Goal: Task Accomplishment & Management: Use online tool/utility

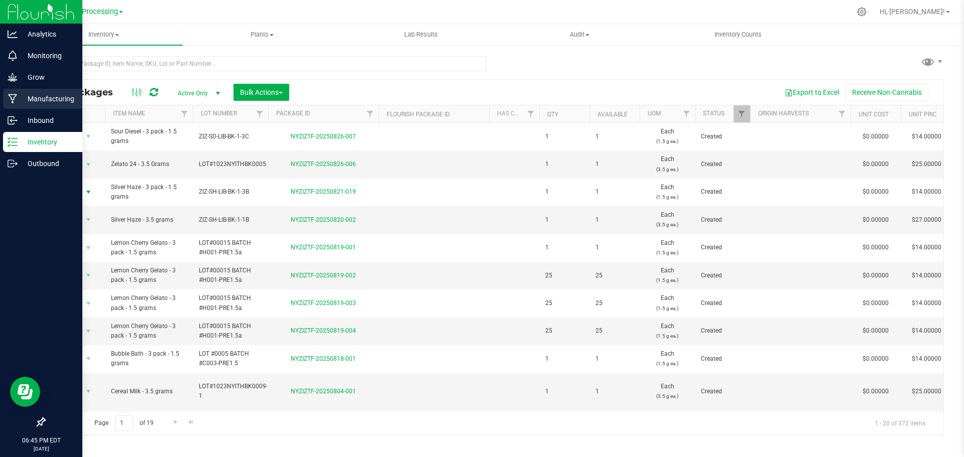
click at [59, 102] on p "Manufacturing" at bounding box center [48, 99] width 60 height 12
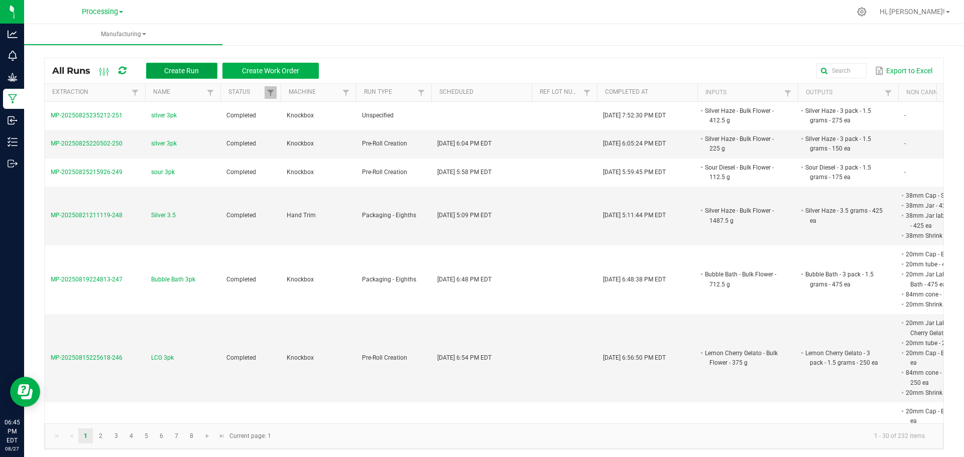
click at [187, 73] on span "Create Run" at bounding box center [181, 71] width 35 height 8
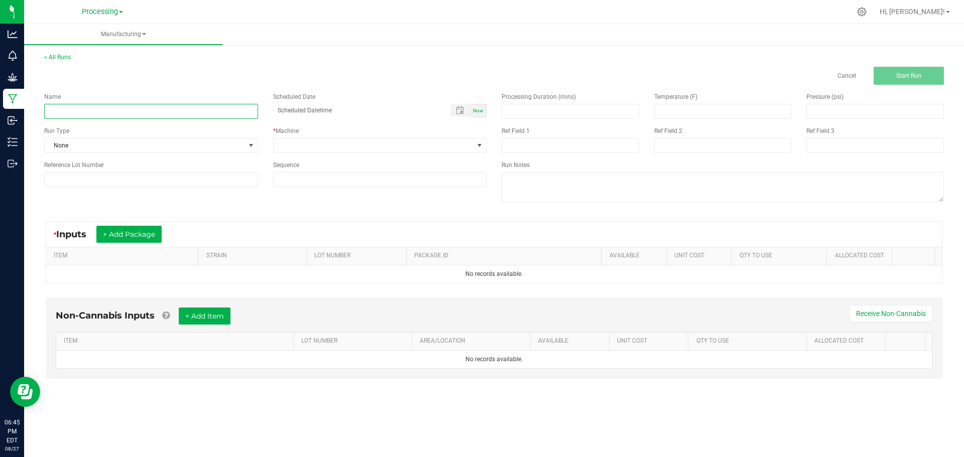
click at [225, 108] on input at bounding box center [151, 111] width 214 height 15
type input "silver 3 pk"
click at [481, 111] on span "Now" at bounding box center [478, 111] width 11 height 6
type input "[DATE] 6:45 PM"
click at [465, 150] on span at bounding box center [374, 146] width 200 height 14
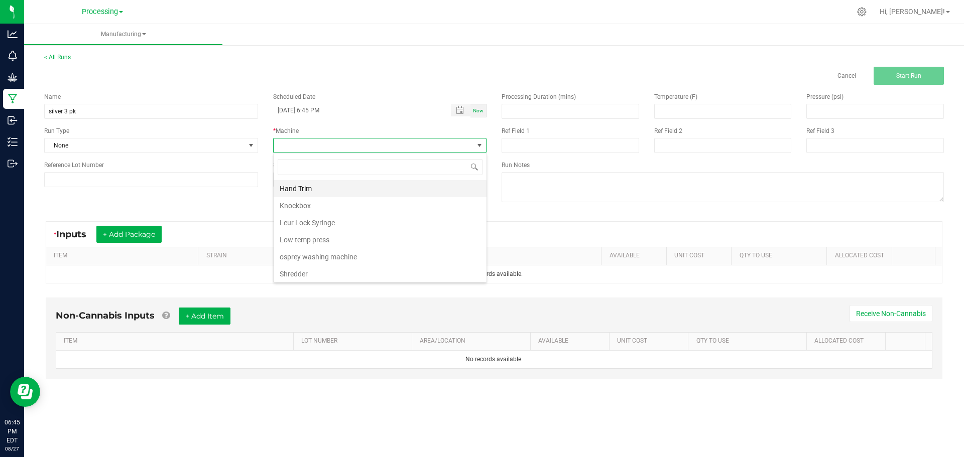
scroll to position [15, 213]
click at [324, 207] on li "Knockbox" at bounding box center [380, 205] width 213 height 17
click at [227, 147] on span "None" at bounding box center [145, 146] width 200 height 14
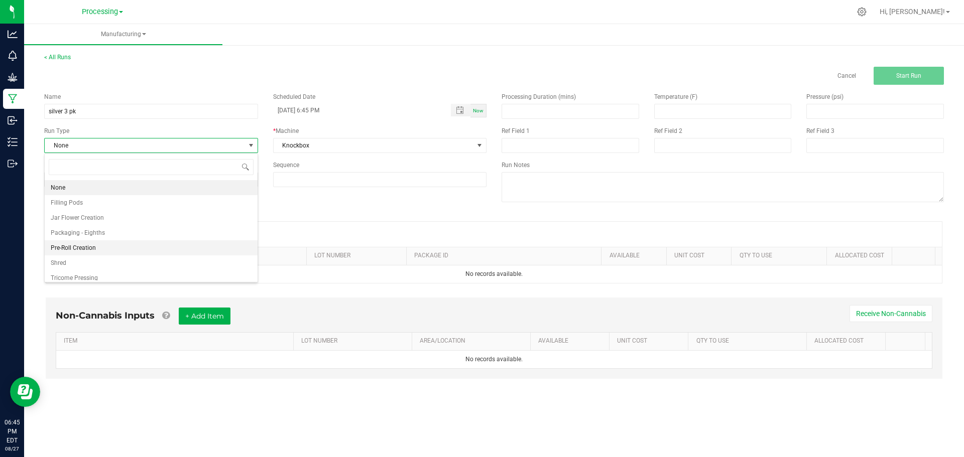
click at [161, 255] on li "Pre-Roll Creation" at bounding box center [151, 248] width 213 height 15
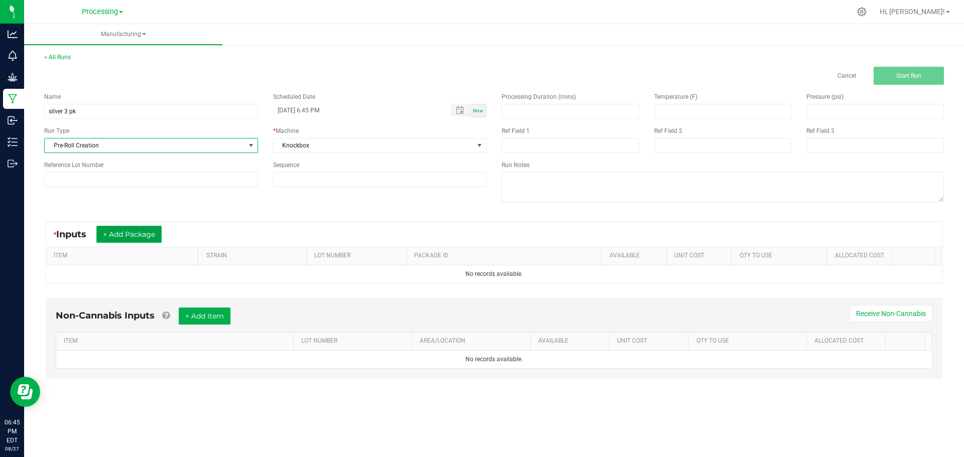
click at [145, 233] on button "+ Add Package" at bounding box center [128, 234] width 65 height 17
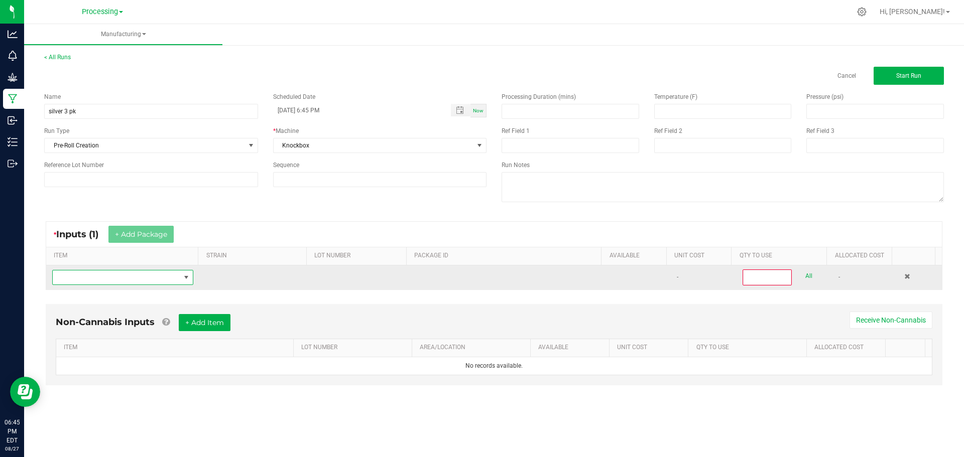
click at [165, 282] on span "NO DATA FOUND" at bounding box center [117, 278] width 128 height 14
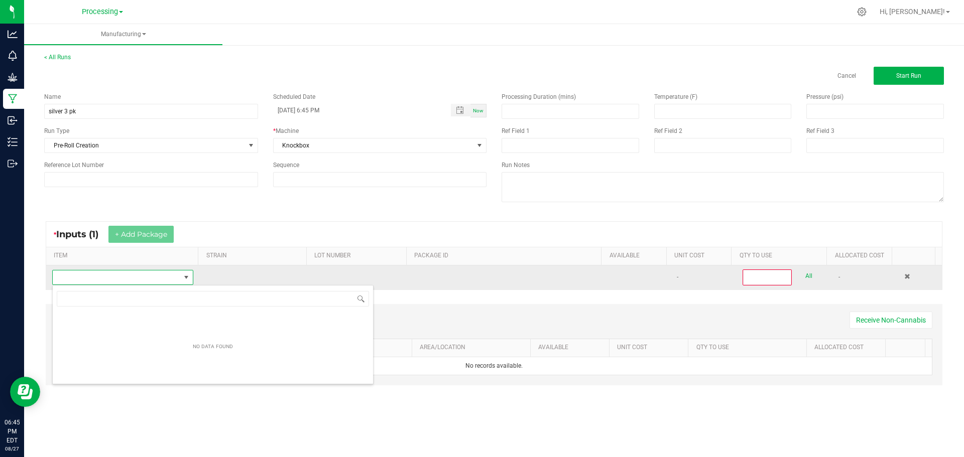
scroll to position [15, 139]
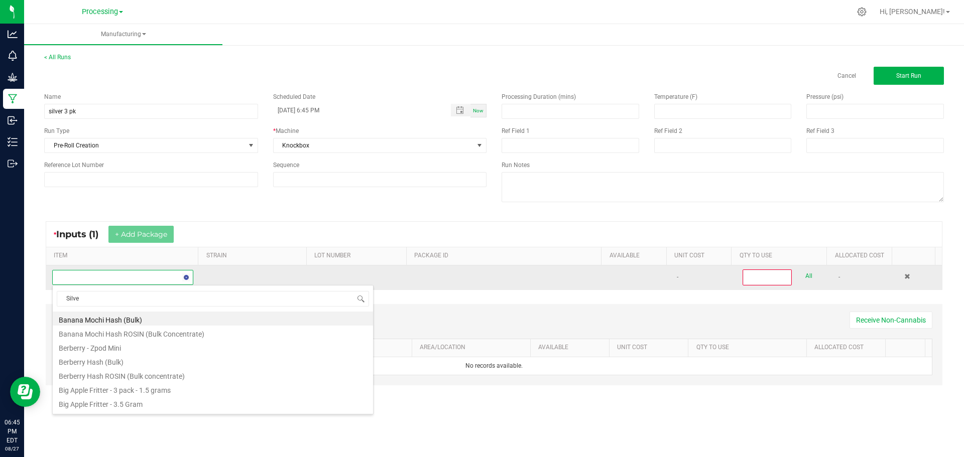
type input "Silver"
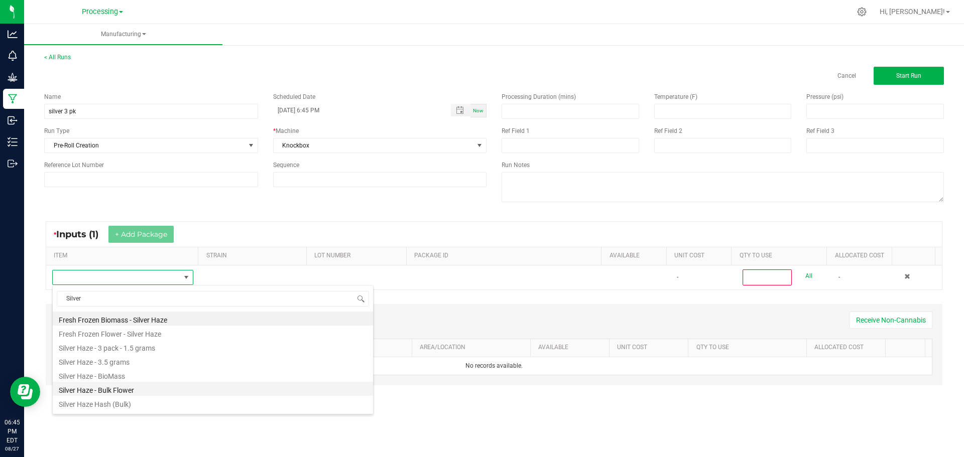
click at [190, 392] on li "Silver Haze - Bulk Flower" at bounding box center [213, 389] width 320 height 14
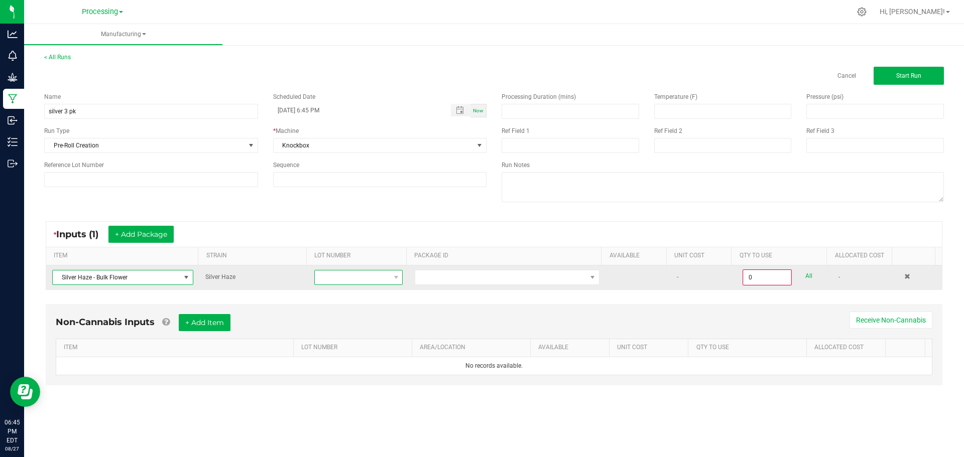
click at [394, 283] on span at bounding box center [396, 278] width 13 height 14
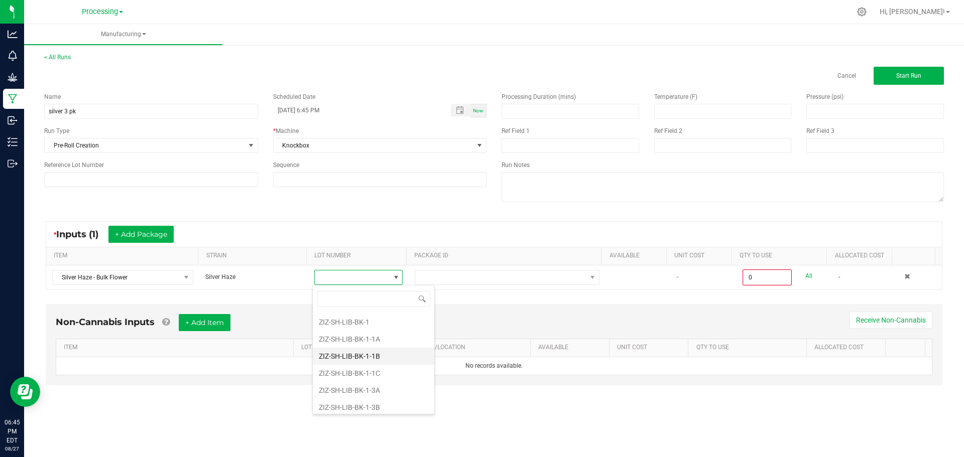
scroll to position [151, 0]
click at [389, 355] on li "ZIZ-SH-LIB-BK-1-3B" at bounding box center [374, 357] width 122 height 17
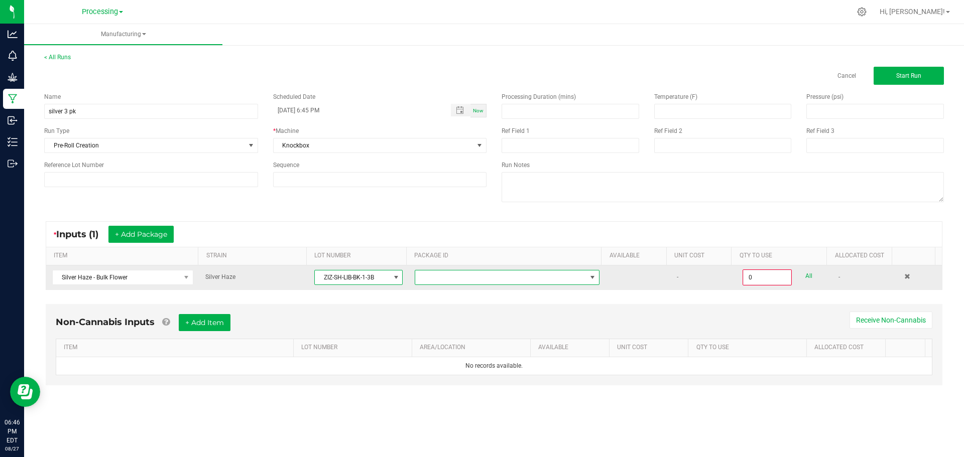
click at [506, 278] on span at bounding box center [500, 278] width 171 height 14
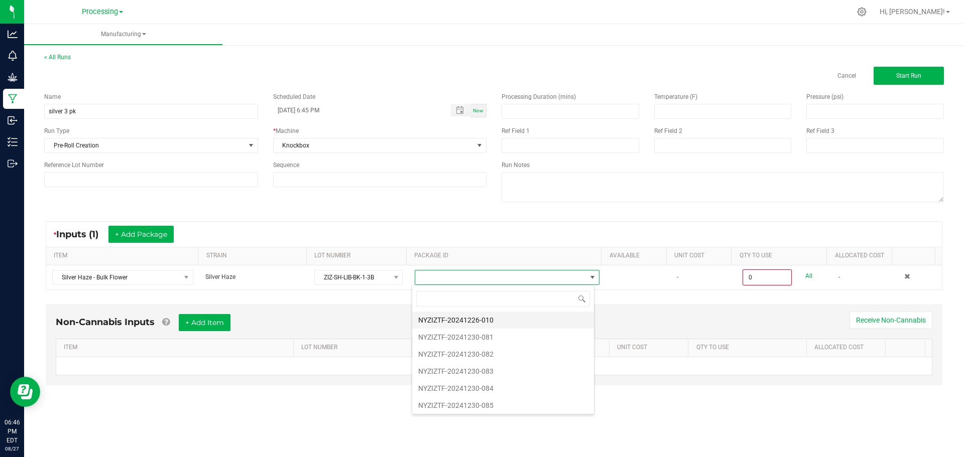
scroll to position [15, 183]
click at [499, 322] on li "NYZIZTF-20241226-010" at bounding box center [503, 320] width 182 height 17
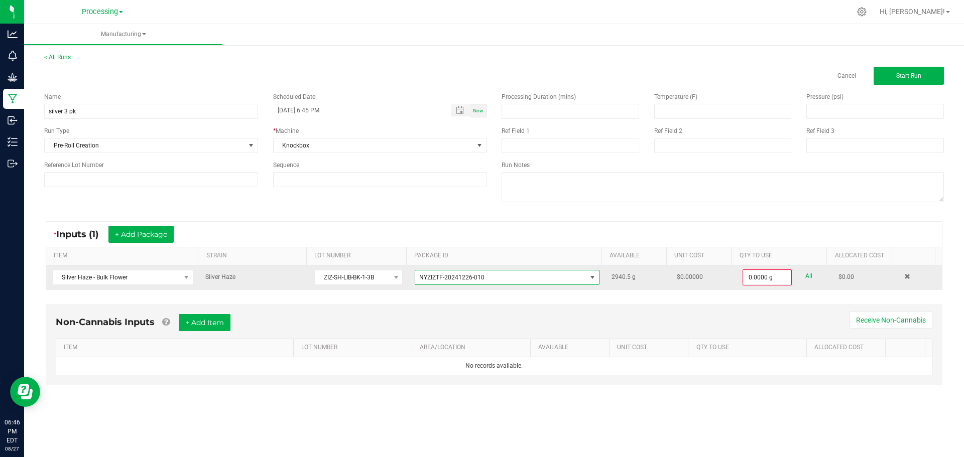
click at [792, 272] on div "All" at bounding box center [802, 277] width 21 height 14
click at [768, 282] on input "0" at bounding box center [767, 278] width 47 height 14
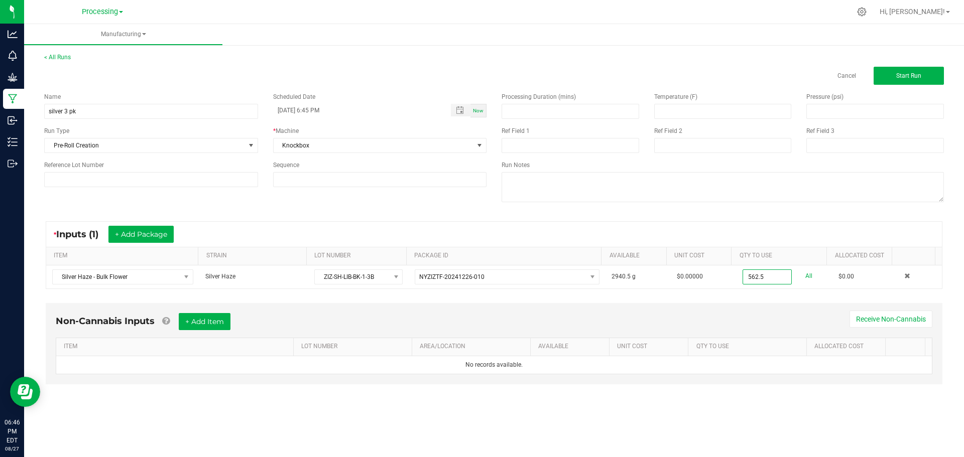
click at [783, 319] on div "Non-Cannabis Inputs + Add Item Receive Non-Cannabis" at bounding box center [494, 325] width 877 height 25
type input "562.5000 g"
click at [202, 320] on button "+ Add Item" at bounding box center [205, 321] width 52 height 17
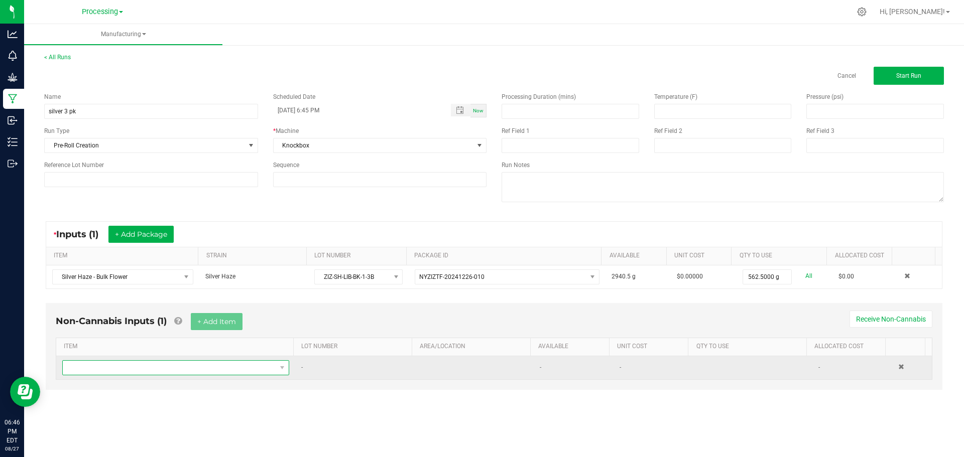
click at [201, 373] on span "NO DATA FOUND" at bounding box center [169, 368] width 213 height 14
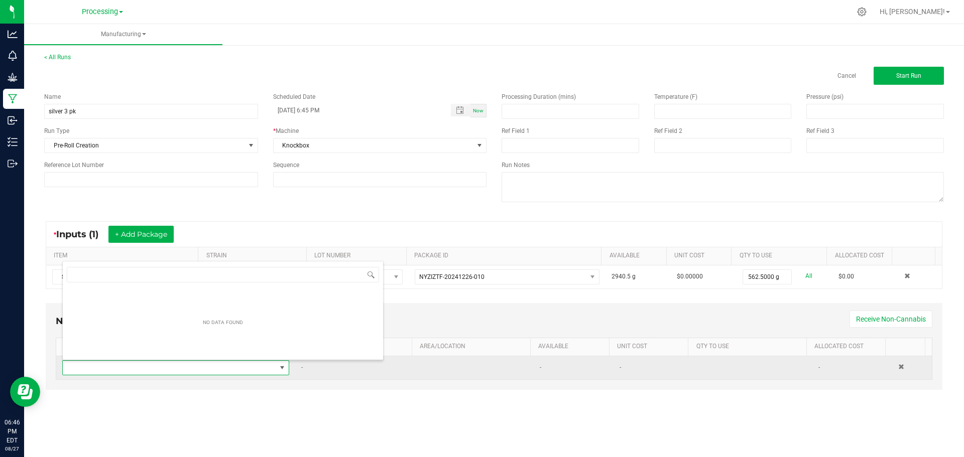
scroll to position [15, 223]
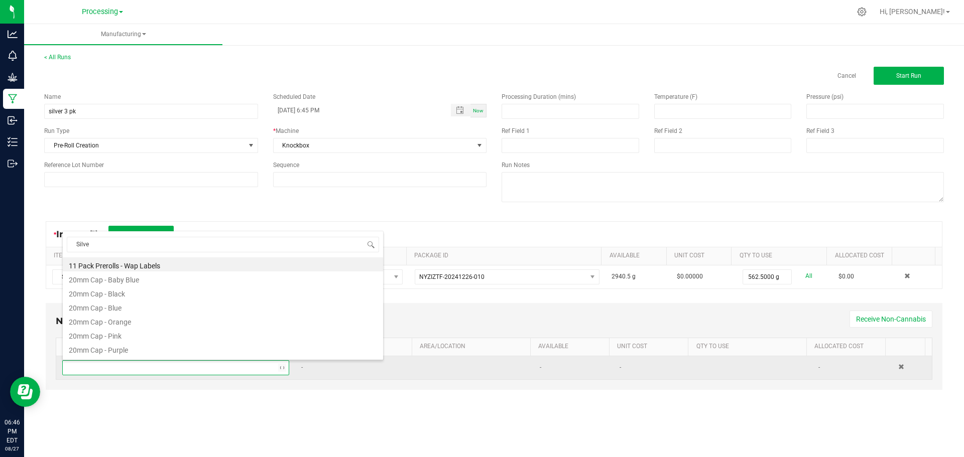
type input "Silver"
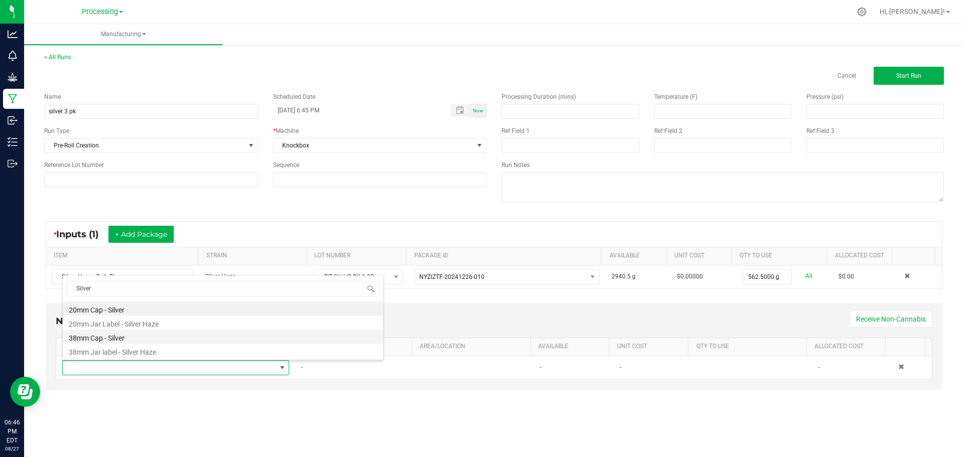
click at [165, 339] on li "38mm Cap - Silver" at bounding box center [223, 337] width 320 height 14
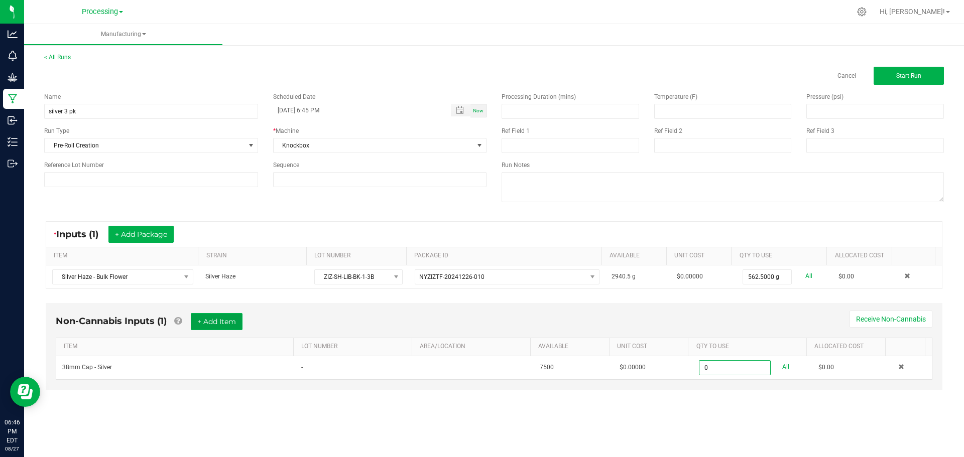
type input "0 ea"
click at [220, 325] on button "+ Add Item" at bounding box center [217, 321] width 52 height 17
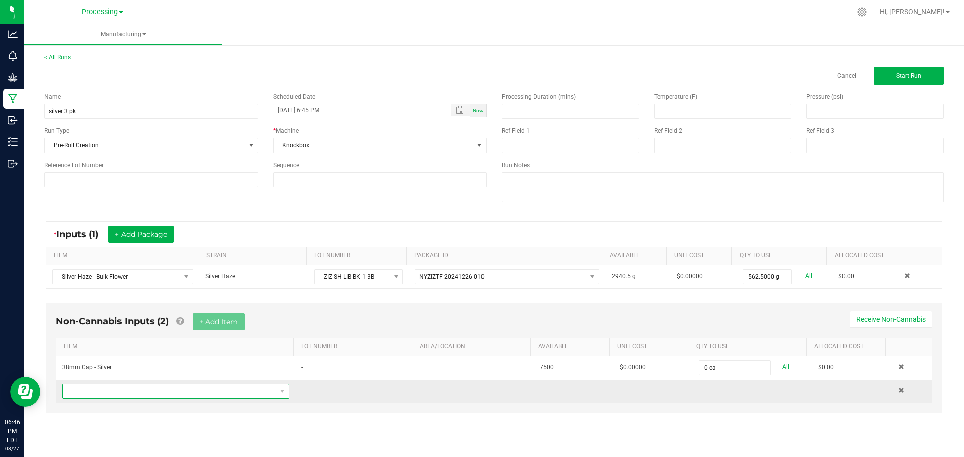
click at [225, 391] on span "NO DATA FOUND" at bounding box center [169, 392] width 213 height 14
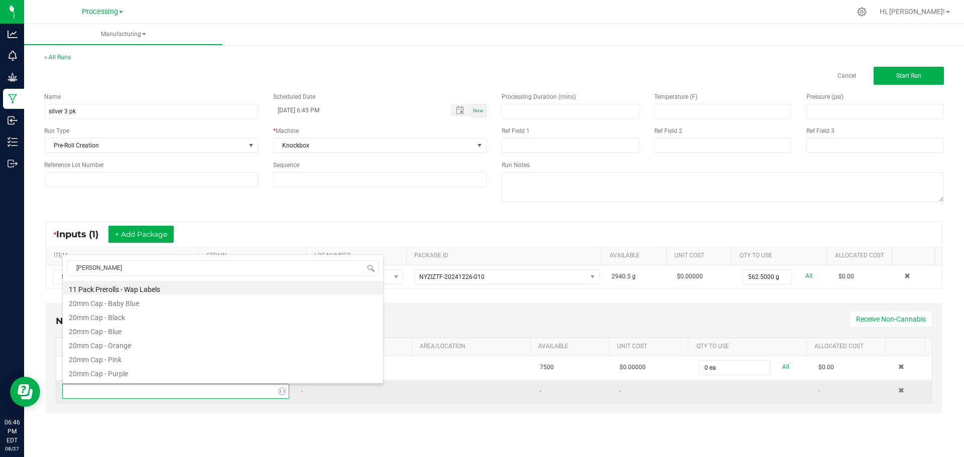
type input "Jar"
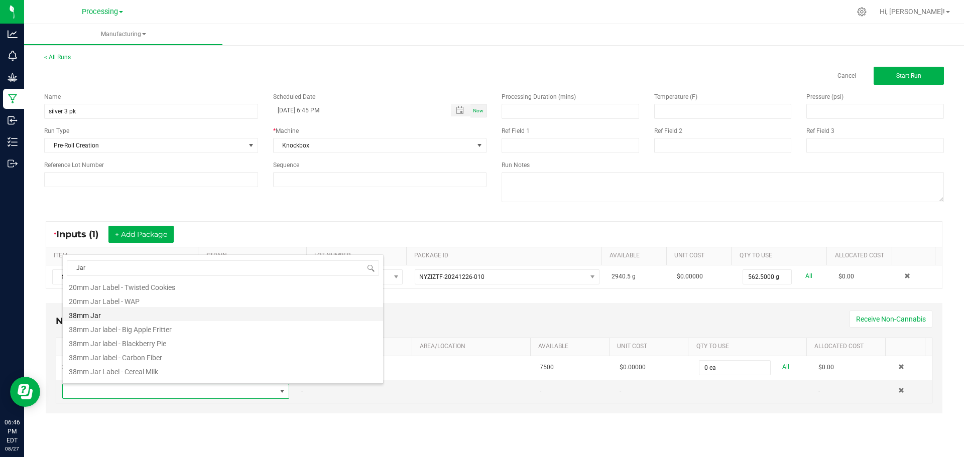
click at [154, 316] on li "38mm Jar" at bounding box center [223, 314] width 320 height 14
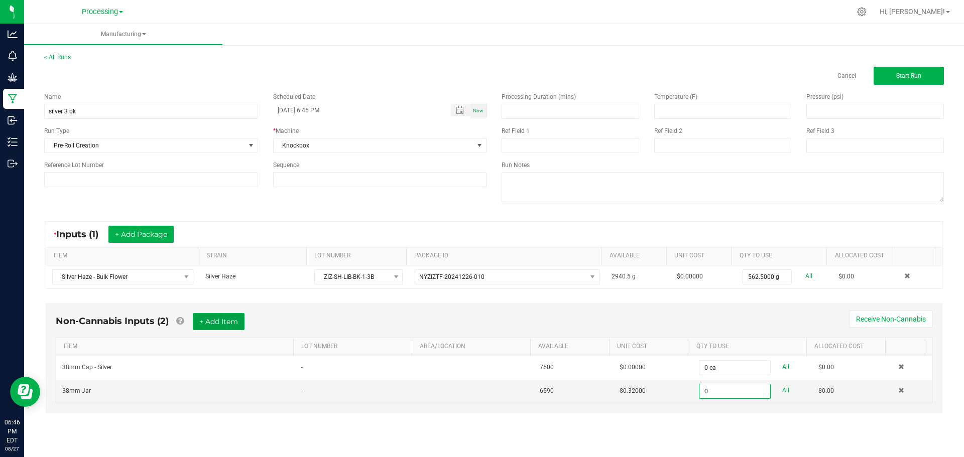
type input "0 ea"
click at [221, 327] on button "+ Add Item" at bounding box center [219, 321] width 52 height 17
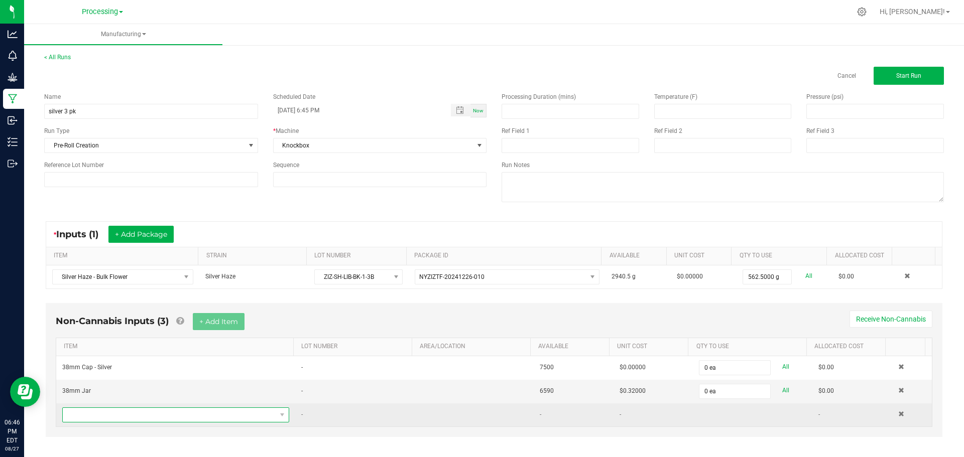
click at [213, 419] on span "NO DATA FOUND" at bounding box center [169, 415] width 213 height 14
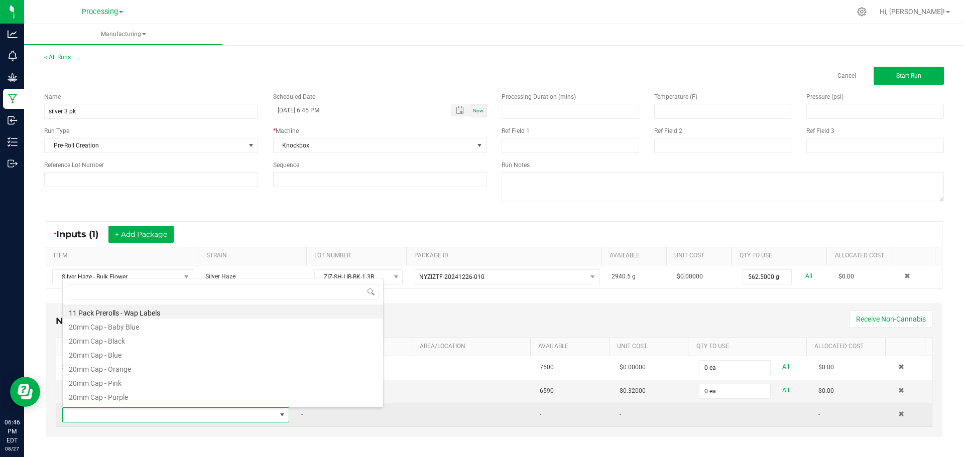
scroll to position [15, 221]
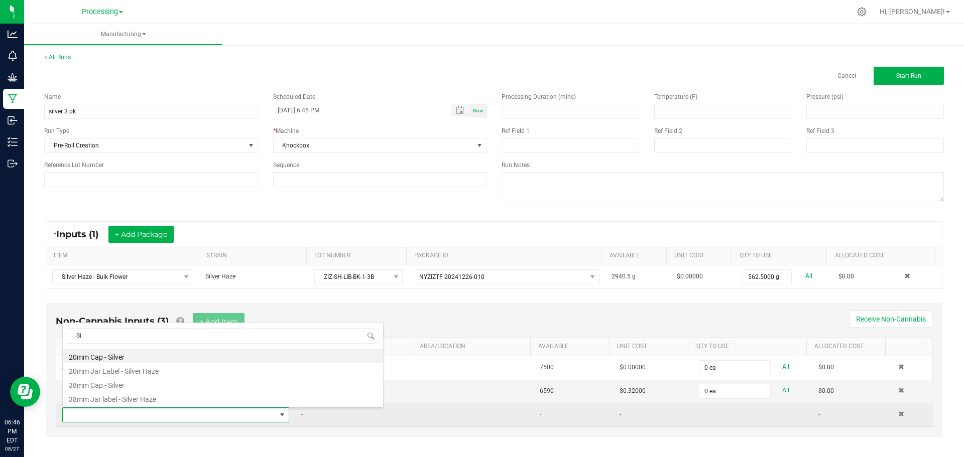
type input "S"
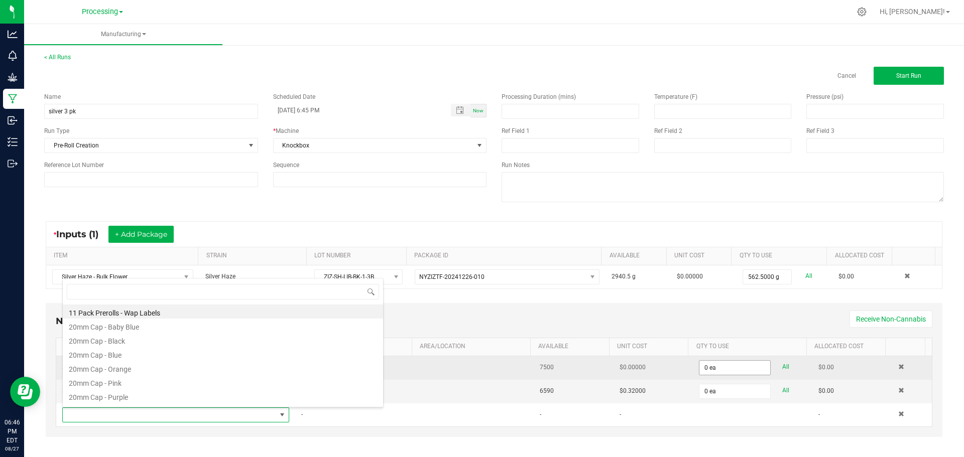
click at [467, 419] on td at bounding box center [474, 415] width 120 height 23
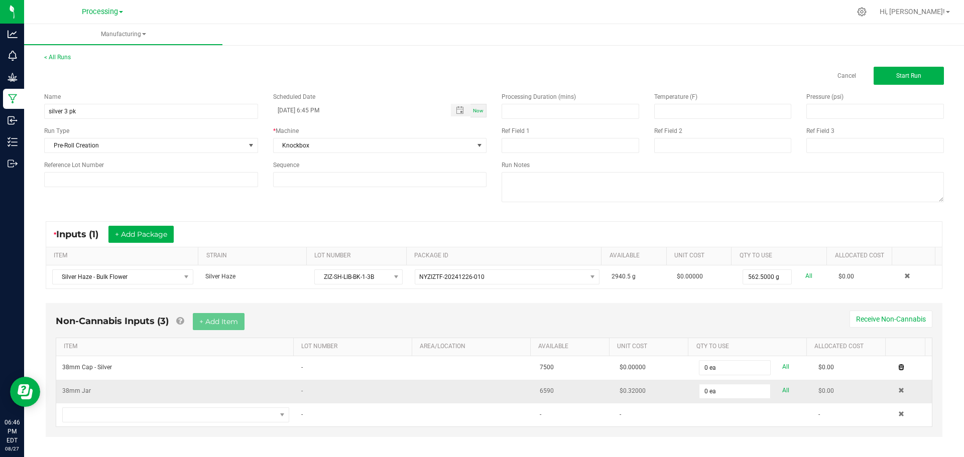
click at [898, 366] on span at bounding box center [901, 367] width 6 height 6
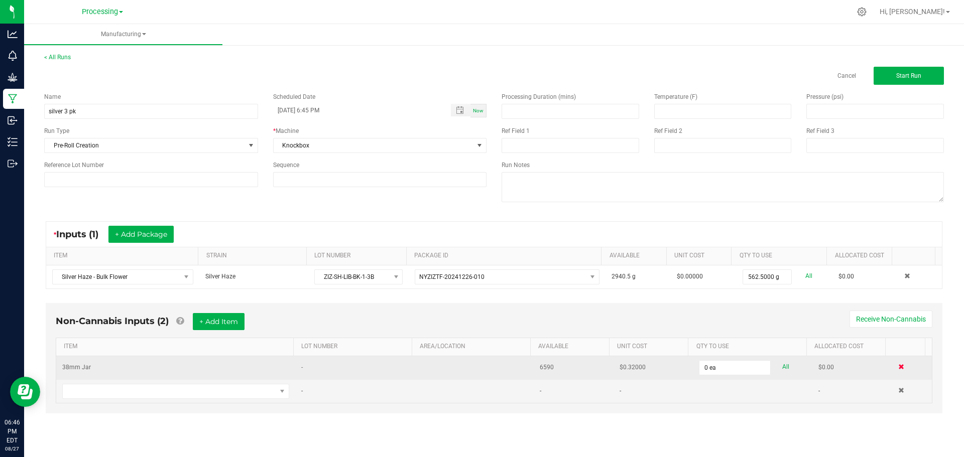
click at [898, 368] on span at bounding box center [901, 367] width 6 height 6
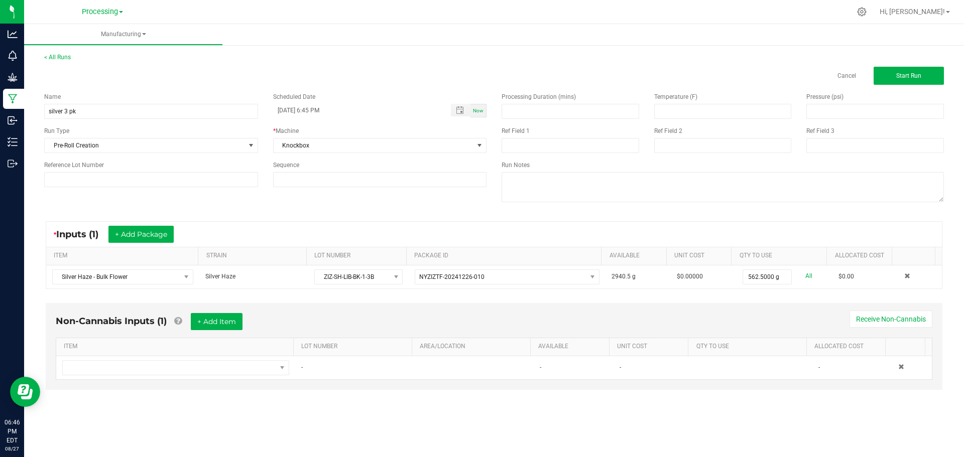
click at [189, 326] on div "Non-Cannabis Inputs (1) + Add Item Receive Non-Cannabis" at bounding box center [494, 325] width 877 height 25
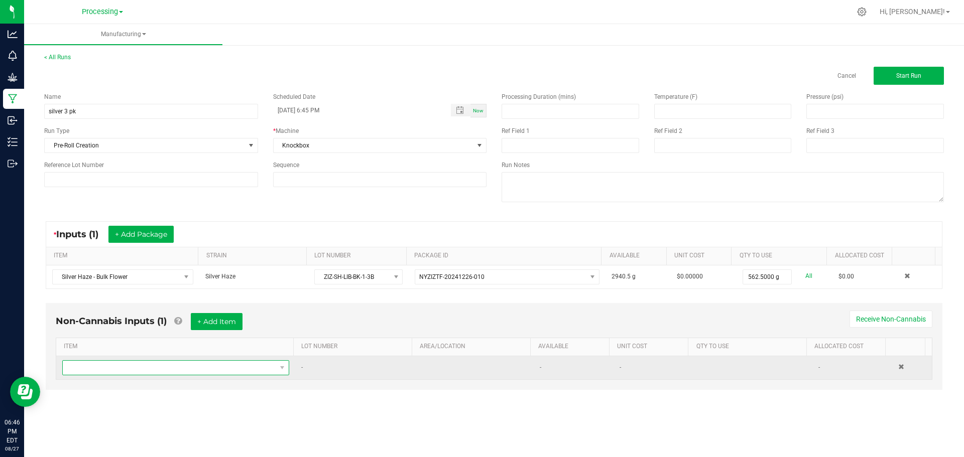
click at [265, 371] on span "NO DATA FOUND" at bounding box center [169, 368] width 213 height 14
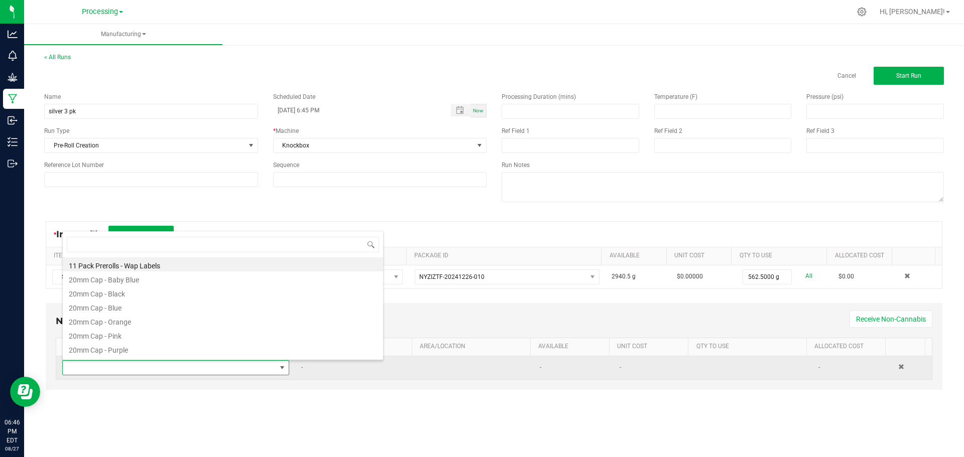
scroll to position [15, 223]
type input "Silv"
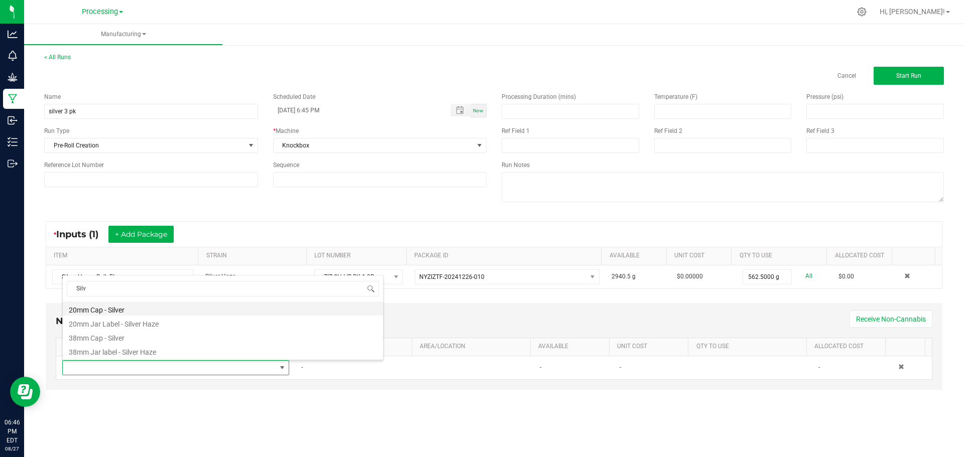
click at [156, 307] on li "20mm Cap - Silver" at bounding box center [223, 309] width 320 height 14
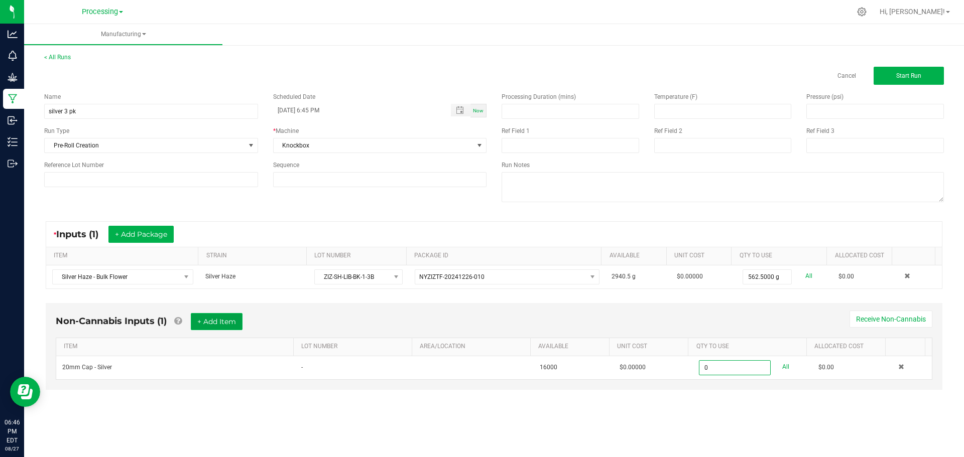
type input "0 ea"
click at [229, 322] on button "+ Add Item" at bounding box center [217, 321] width 52 height 17
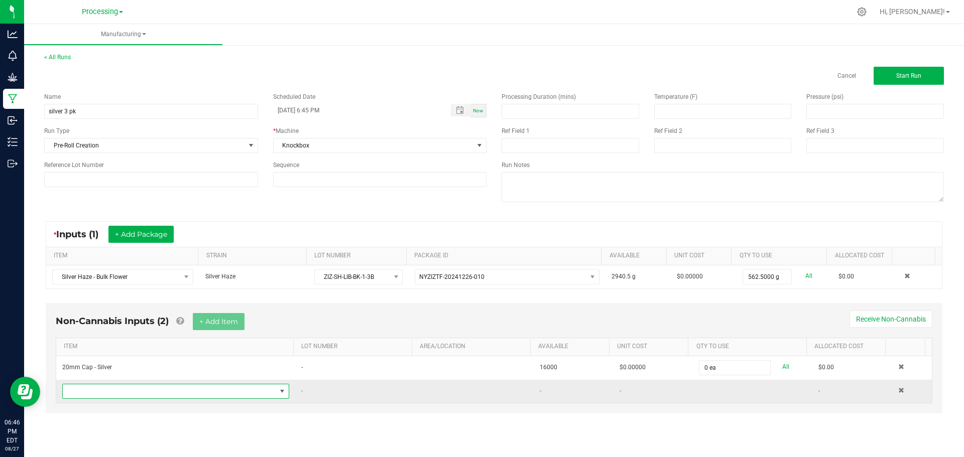
click at [205, 395] on span "NO DATA FOUND" at bounding box center [169, 392] width 213 height 14
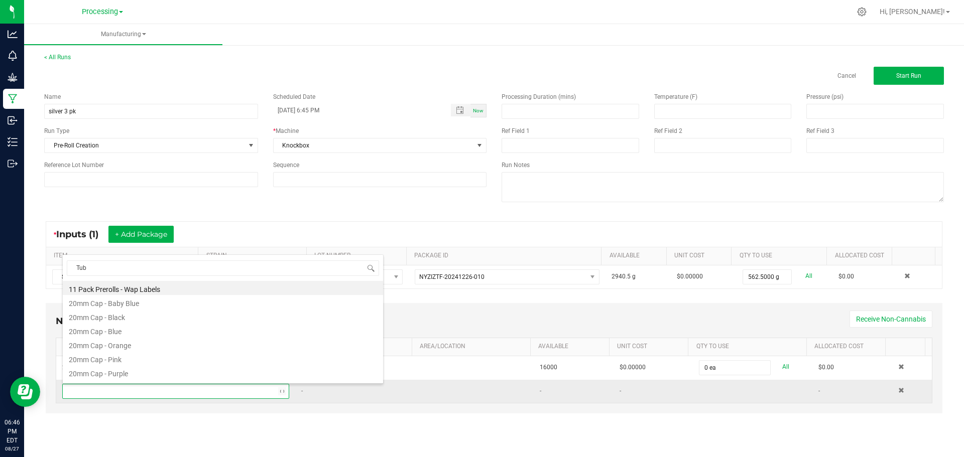
type input "Tube"
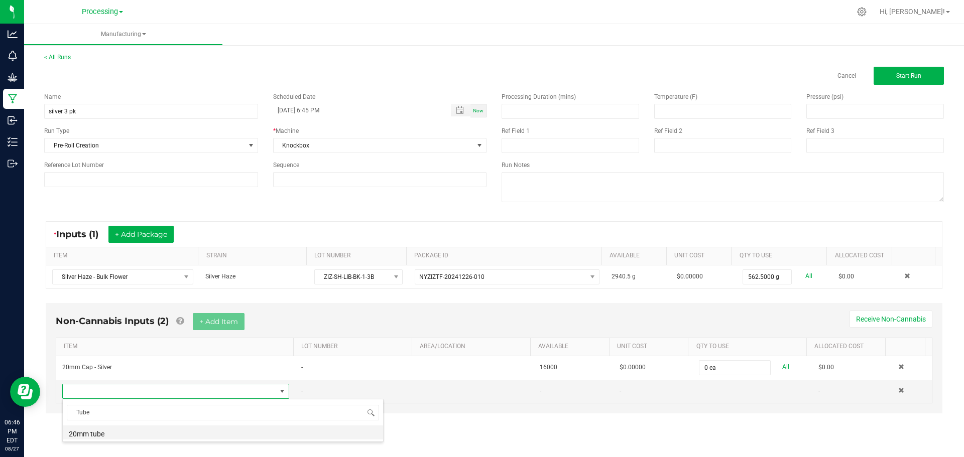
click at [108, 437] on li "20mm tube" at bounding box center [223, 433] width 320 height 14
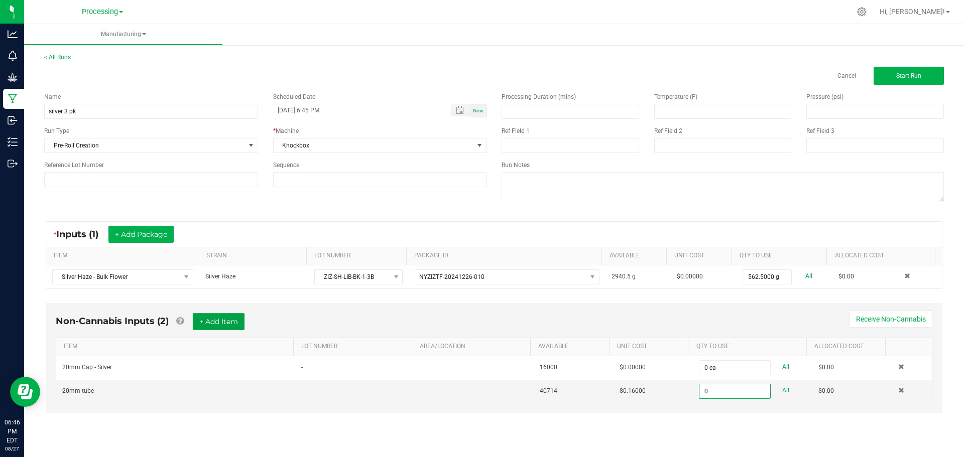
type input "0 ea"
click at [236, 322] on button "+ Add Item" at bounding box center [219, 321] width 52 height 17
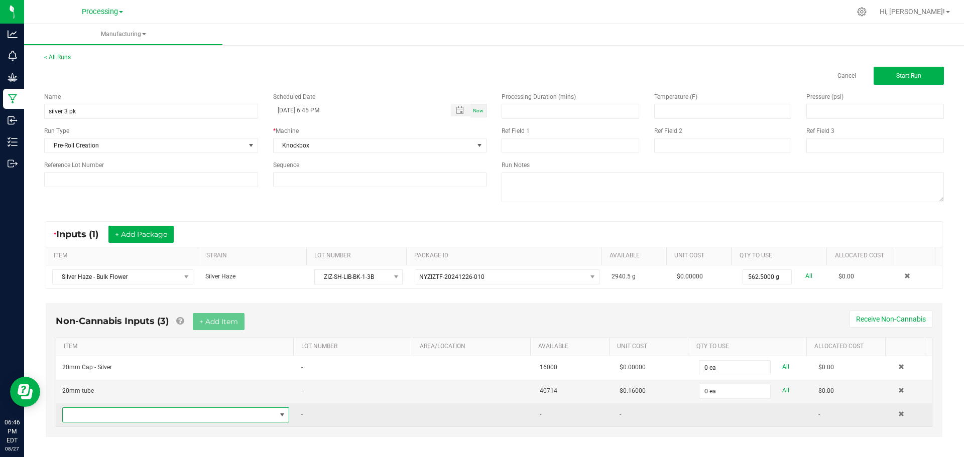
click at [200, 416] on span "NO DATA FOUND" at bounding box center [169, 415] width 213 height 14
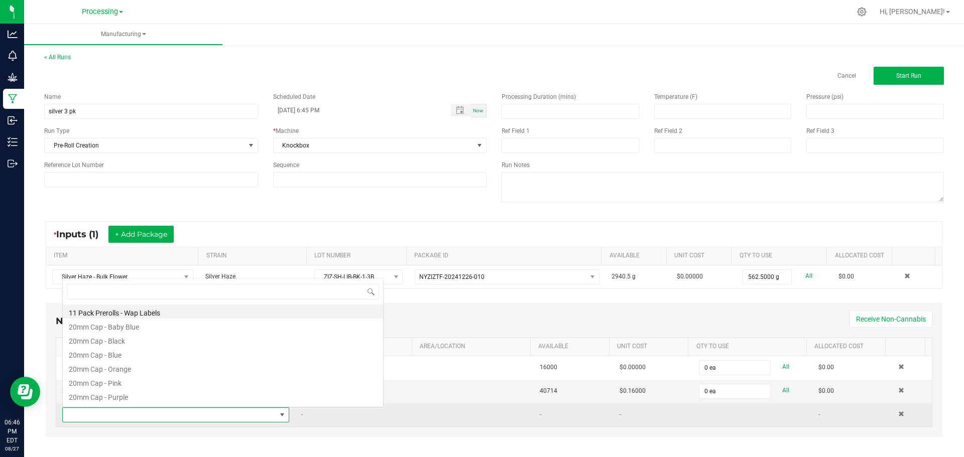
scroll to position [15, 221]
type input "Black"
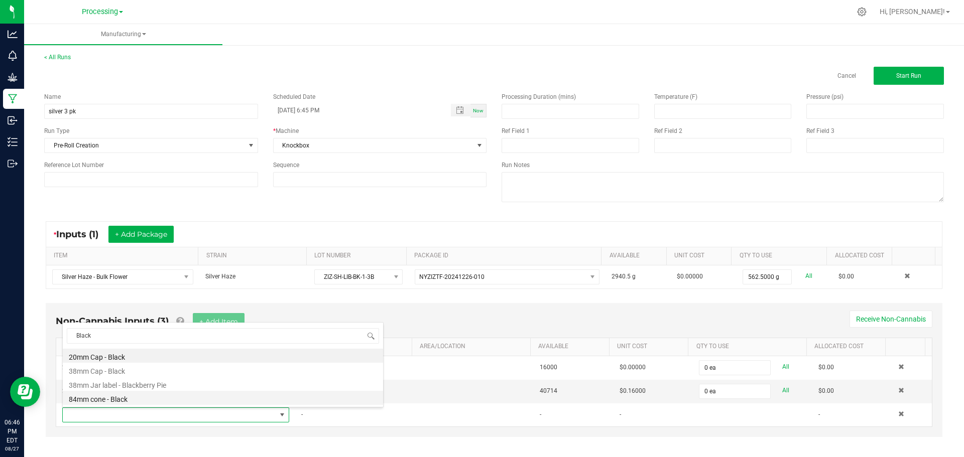
click at [153, 399] on li "84mm cone - Black" at bounding box center [223, 398] width 320 height 14
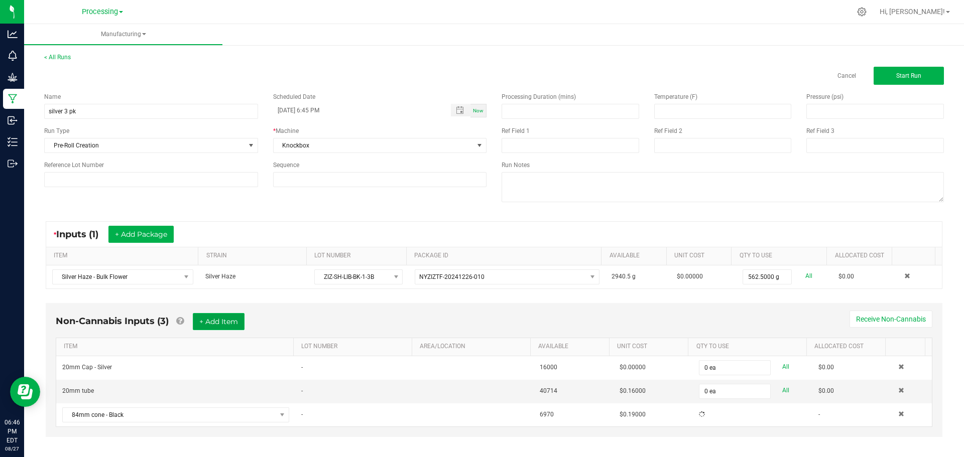
click at [244, 320] on button "+ Add Item" at bounding box center [219, 321] width 52 height 17
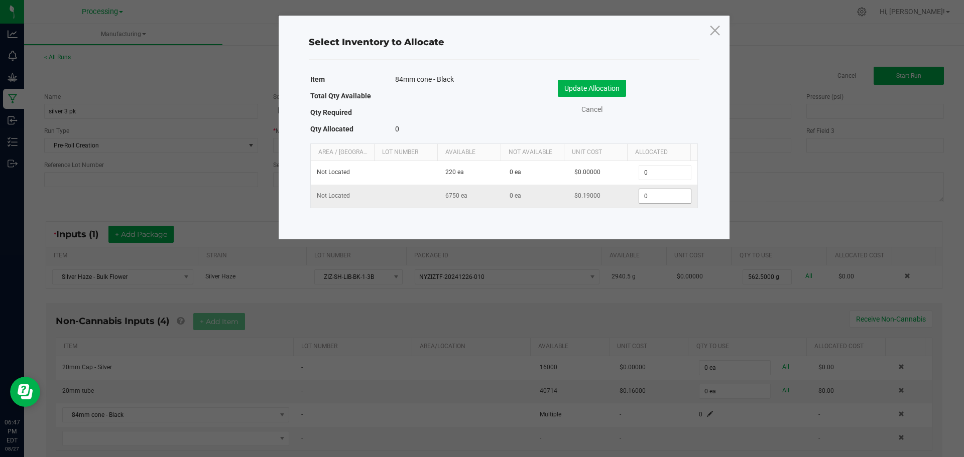
click at [645, 197] on input "0" at bounding box center [664, 196] width 51 height 14
type input "1125"
click at [584, 95] on button "Update Allocation" at bounding box center [592, 88] width 68 height 17
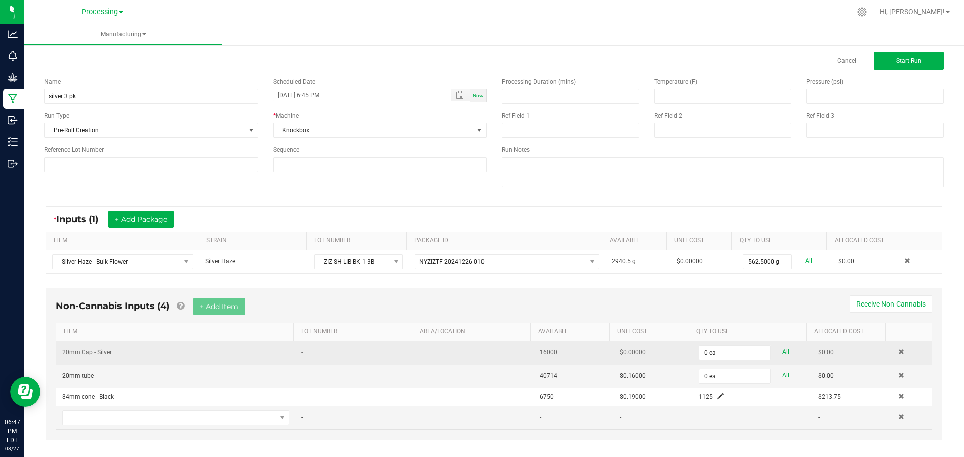
scroll to position [27, 0]
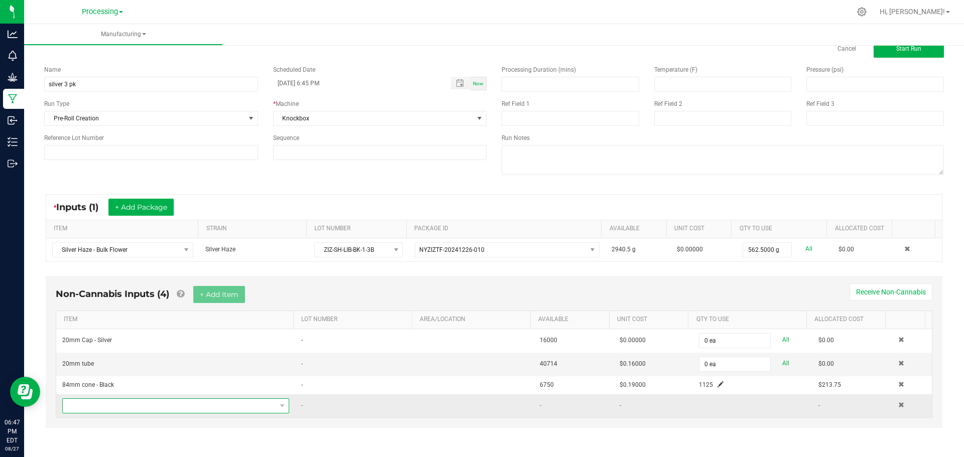
click at [236, 403] on span "NO DATA FOUND" at bounding box center [169, 406] width 213 height 14
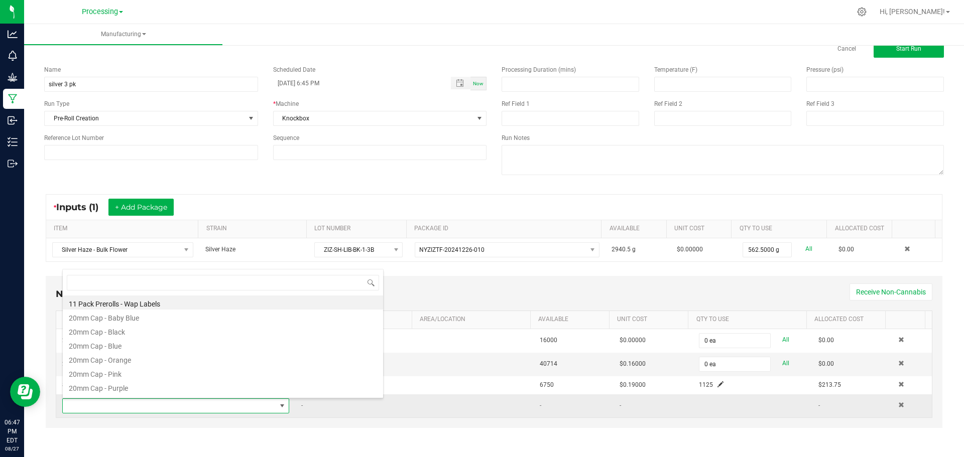
scroll to position [15, 221]
type input "S"
click at [619, 408] on td "-" at bounding box center [654, 406] width 80 height 23
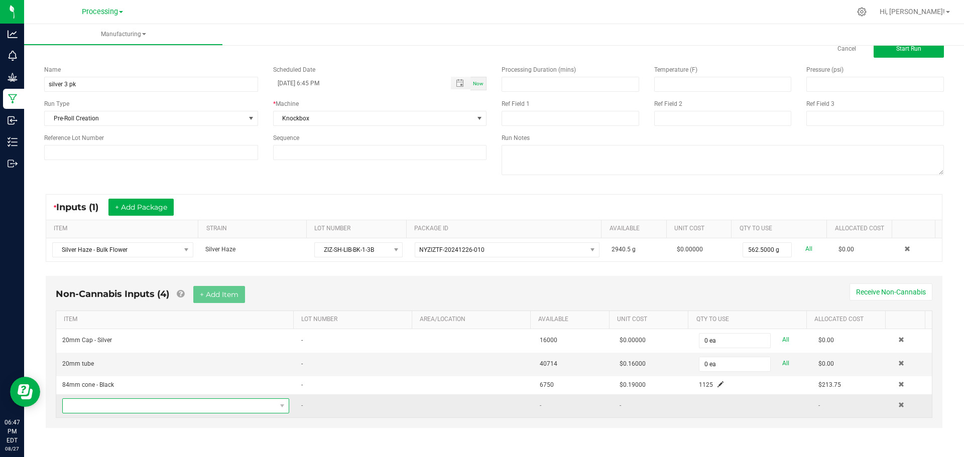
click at [160, 410] on span "NO DATA FOUND" at bounding box center [169, 406] width 213 height 14
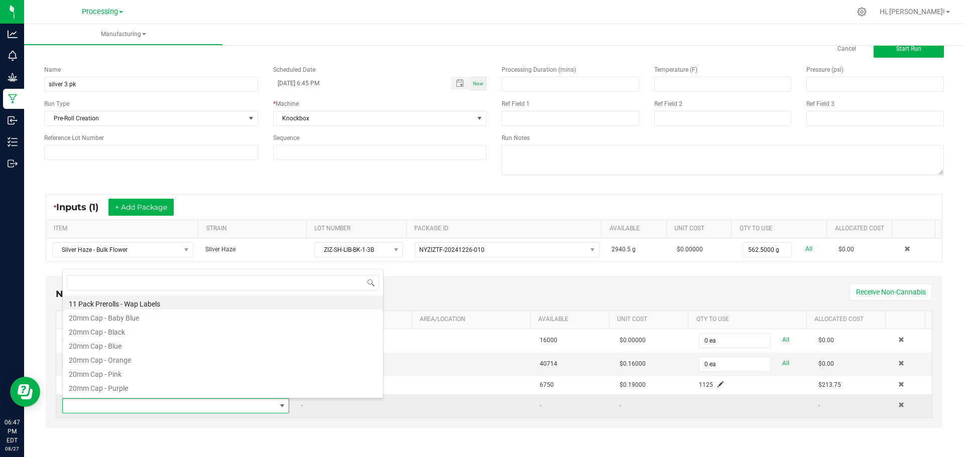
scroll to position [0, 0]
type input "Silver"
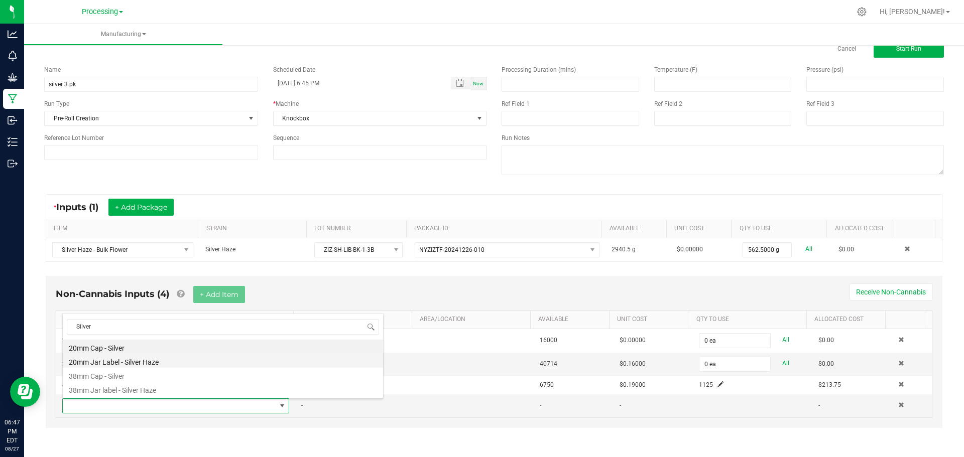
click at [180, 363] on li "20mm Jar Label - Silver Haze" at bounding box center [223, 361] width 320 height 14
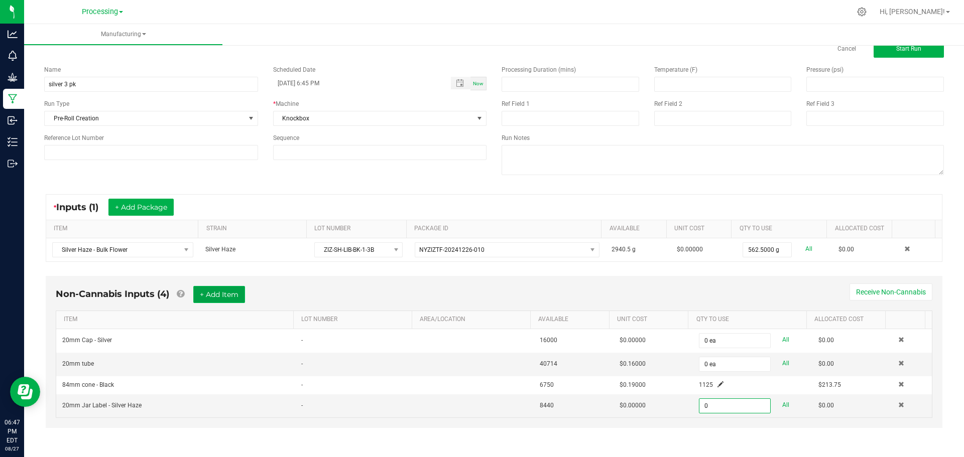
type input "0 ea"
click at [234, 292] on button "+ Add Item" at bounding box center [219, 294] width 52 height 17
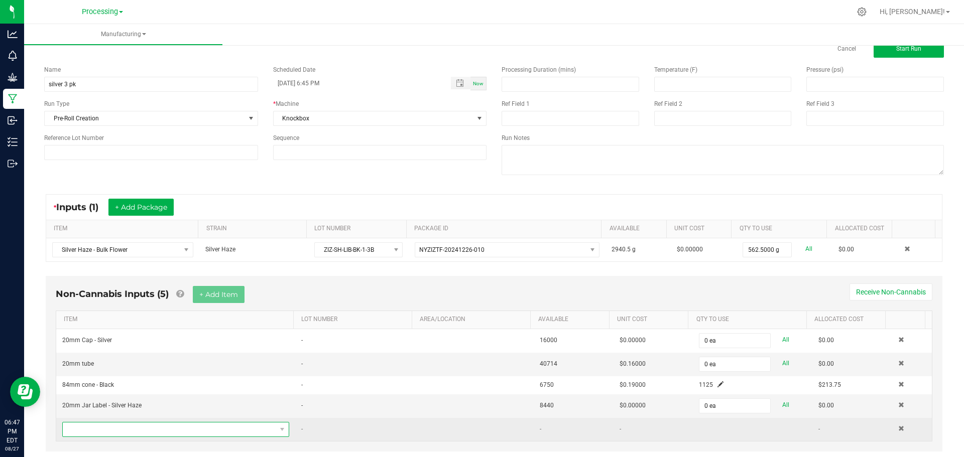
click at [246, 430] on span "NO DATA FOUND" at bounding box center [169, 430] width 213 height 14
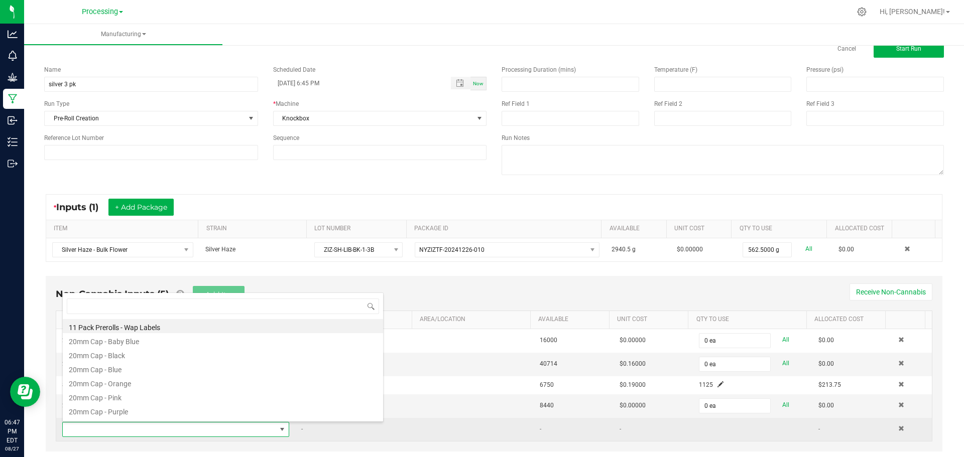
scroll to position [15, 221]
type input "Shrink"
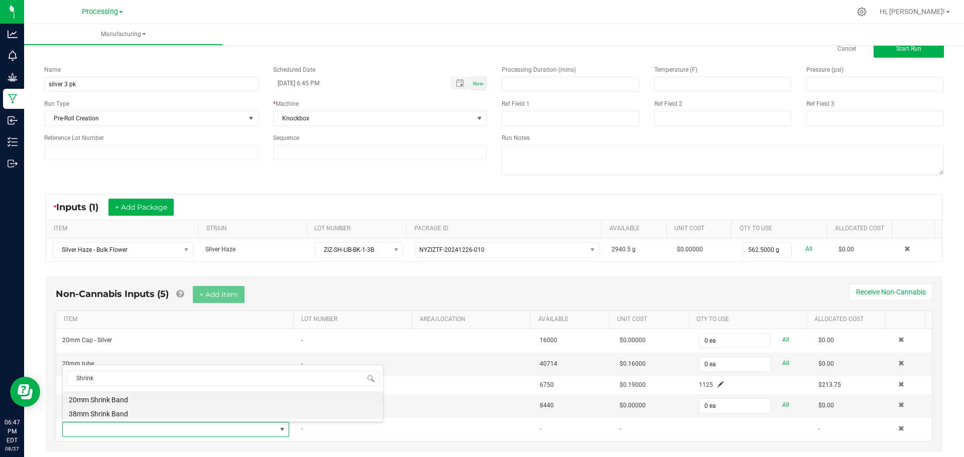
click at [88, 412] on li "38mm Shrink Band" at bounding box center [223, 413] width 320 height 14
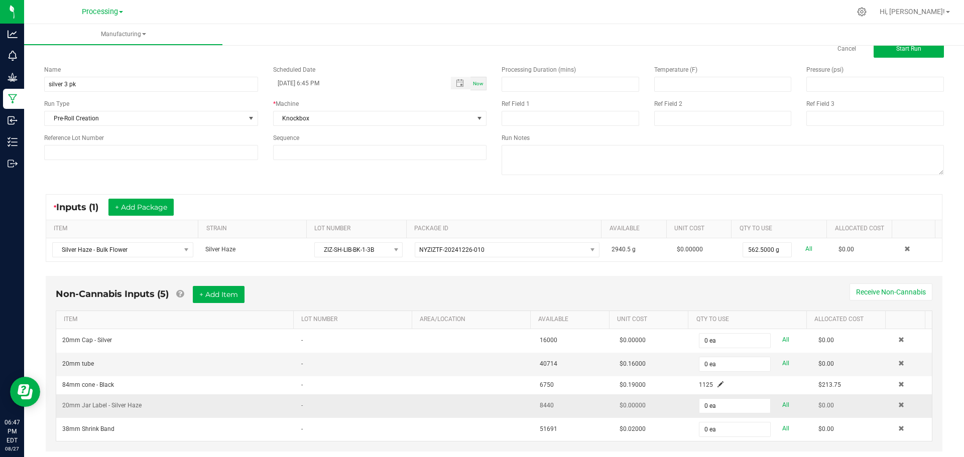
type input "0"
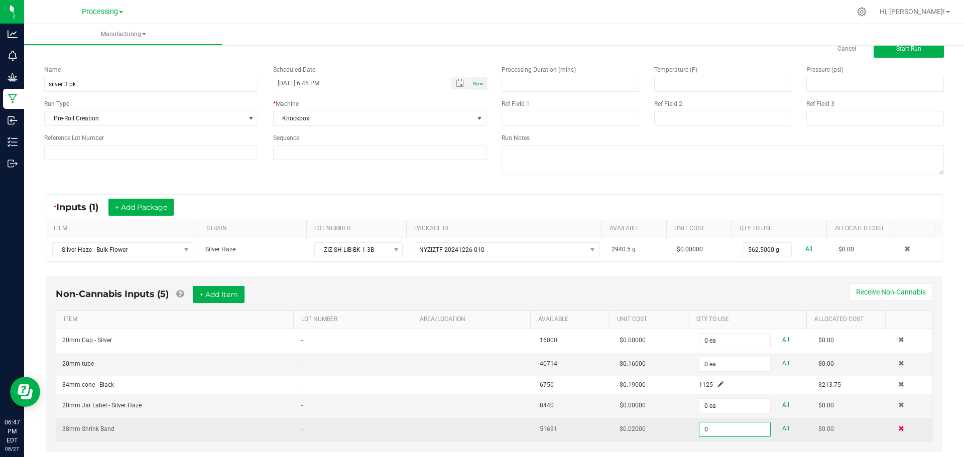
click at [898, 429] on span at bounding box center [901, 429] width 6 height 6
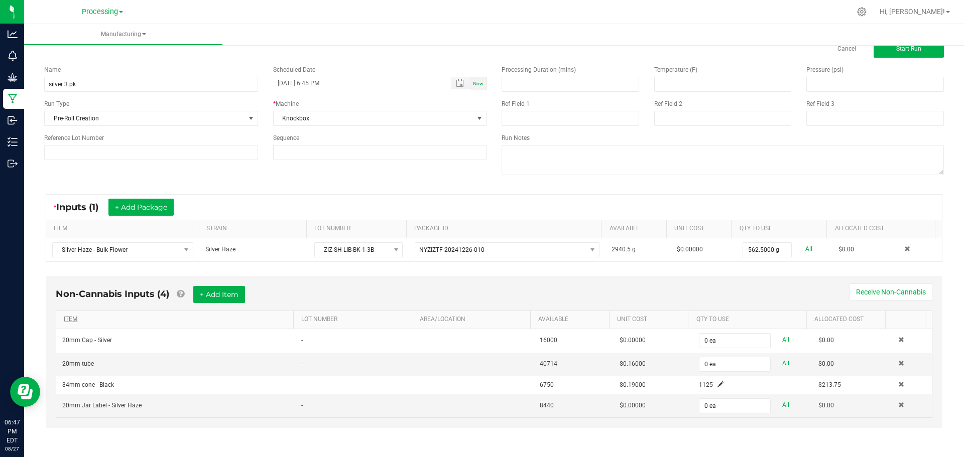
scroll to position [27, 0]
click at [234, 294] on button "+ Add Item" at bounding box center [219, 294] width 52 height 17
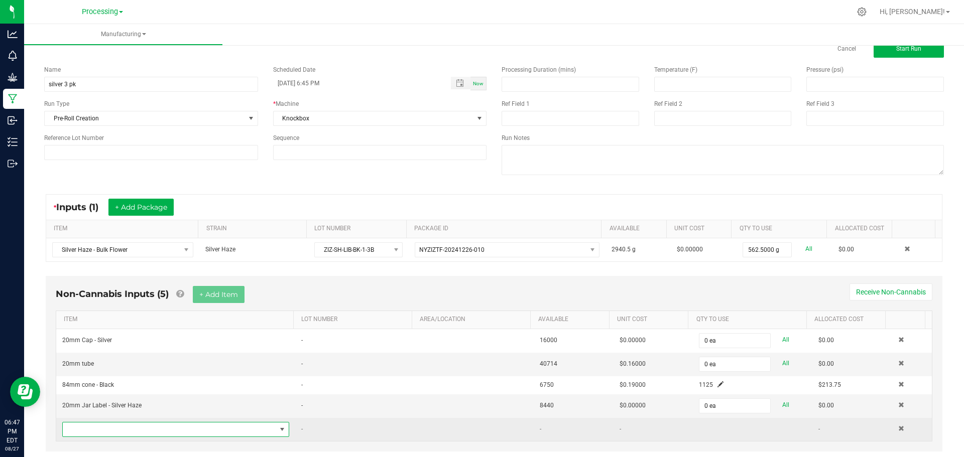
click at [255, 428] on span "NO DATA FOUND" at bounding box center [169, 430] width 213 height 14
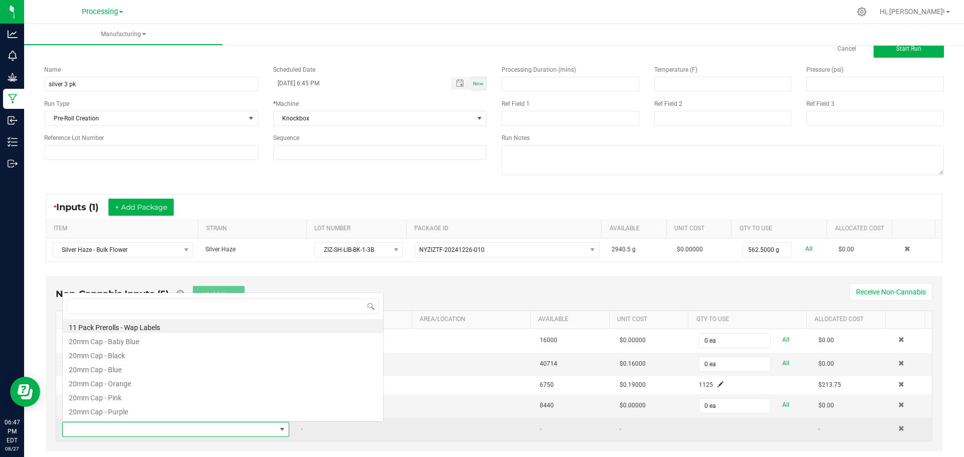
scroll to position [15, 221]
type input "Shrink"
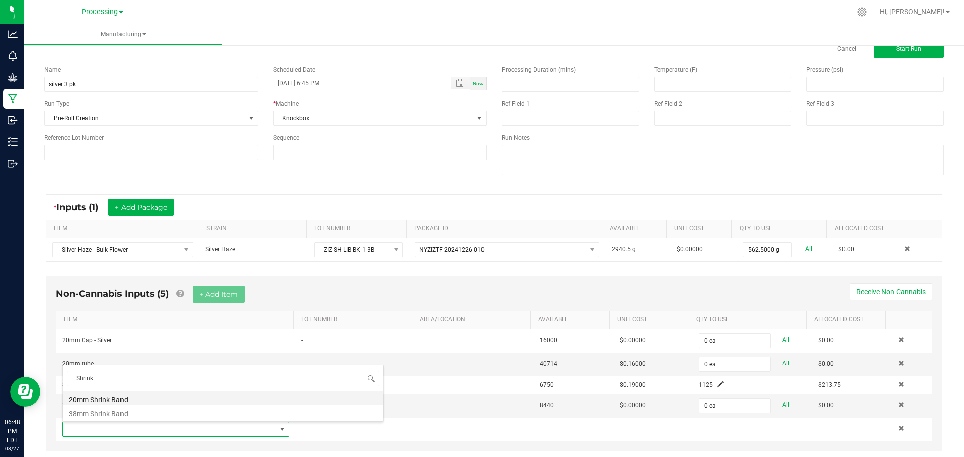
click at [139, 395] on li "20mm Shrink Band" at bounding box center [223, 399] width 320 height 14
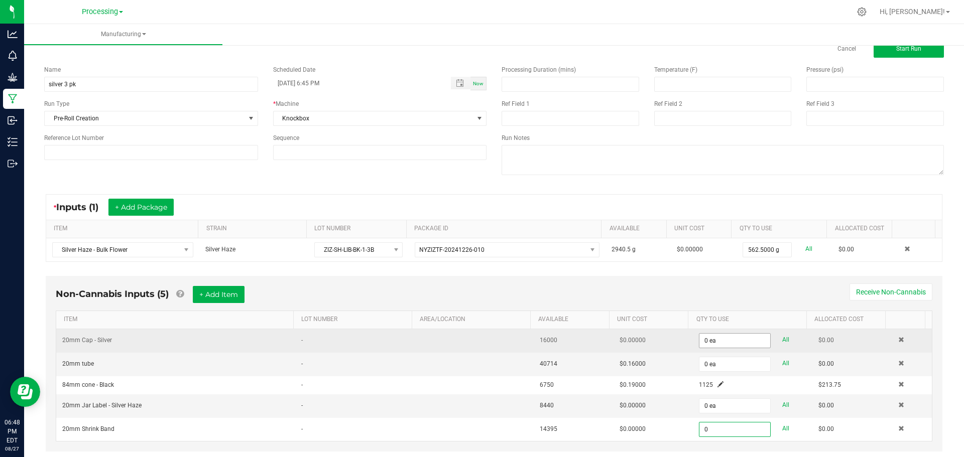
type input "0"
type input "0 ea"
click at [724, 340] on input "0" at bounding box center [734, 341] width 70 height 14
click at [714, 347] on input "3 ea" at bounding box center [734, 341] width 70 height 14
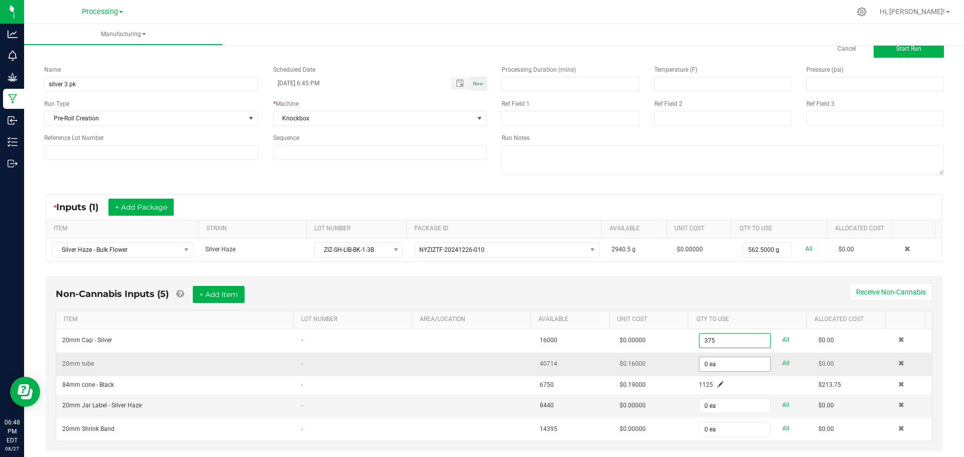
type input "375 ea"
click at [723, 364] on input "0" at bounding box center [734, 365] width 70 height 14
type input "375"
click at [705, 411] on input "0 ea" at bounding box center [734, 406] width 70 height 14
type input "0"
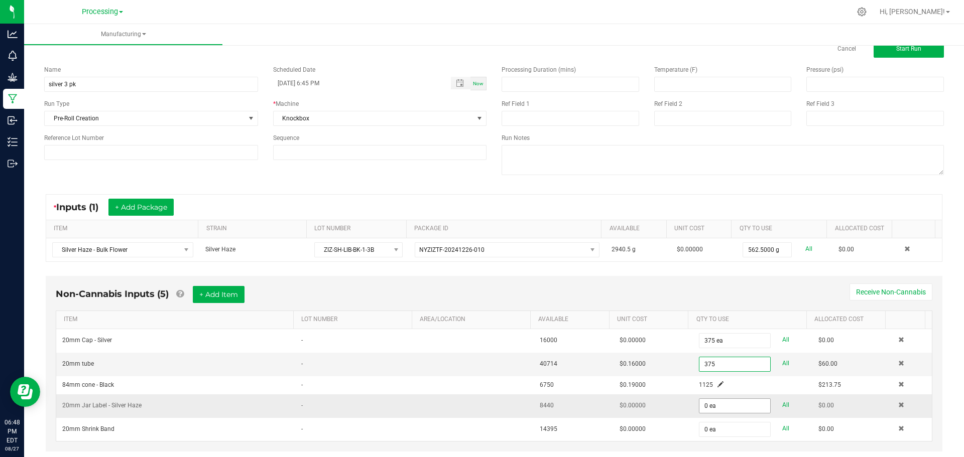
type input "375 ea"
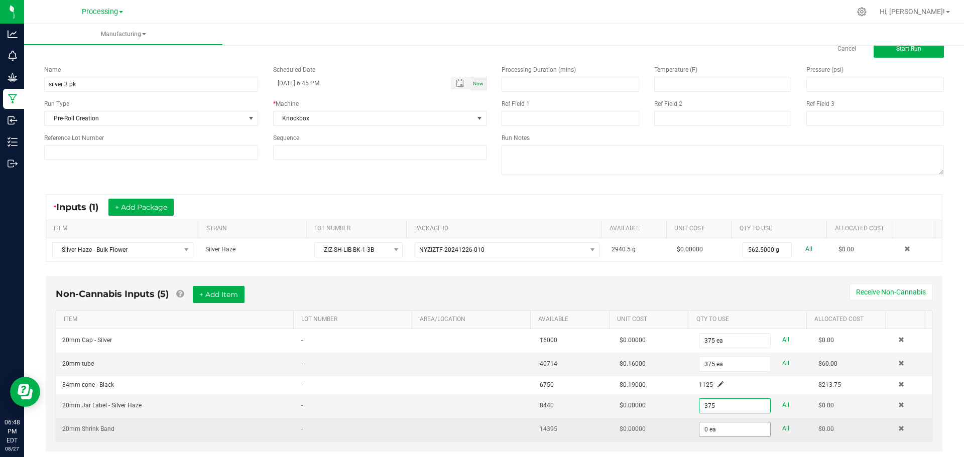
type input "375"
type input "0"
type input "375 ea"
click at [710, 424] on input "0" at bounding box center [734, 430] width 70 height 14
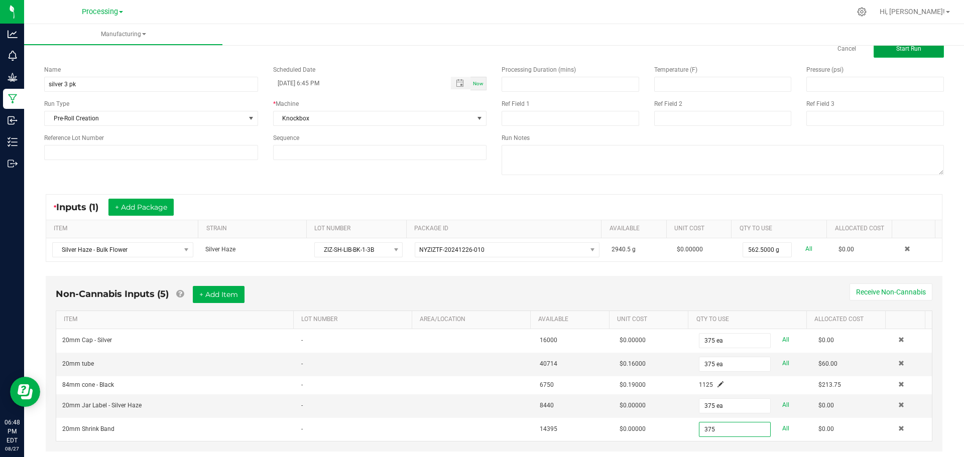
type input "375 ea"
click at [904, 47] on span "Start Run" at bounding box center [908, 48] width 25 height 7
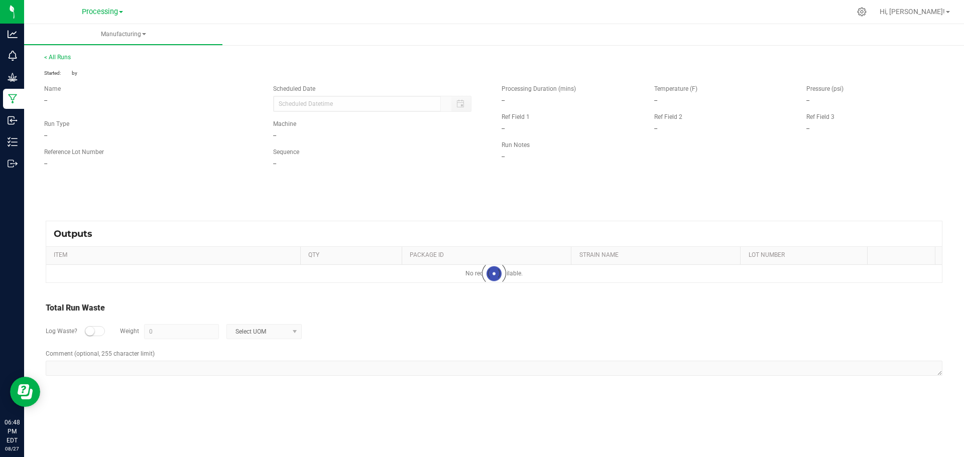
type input "[DATE] 6:45 PM"
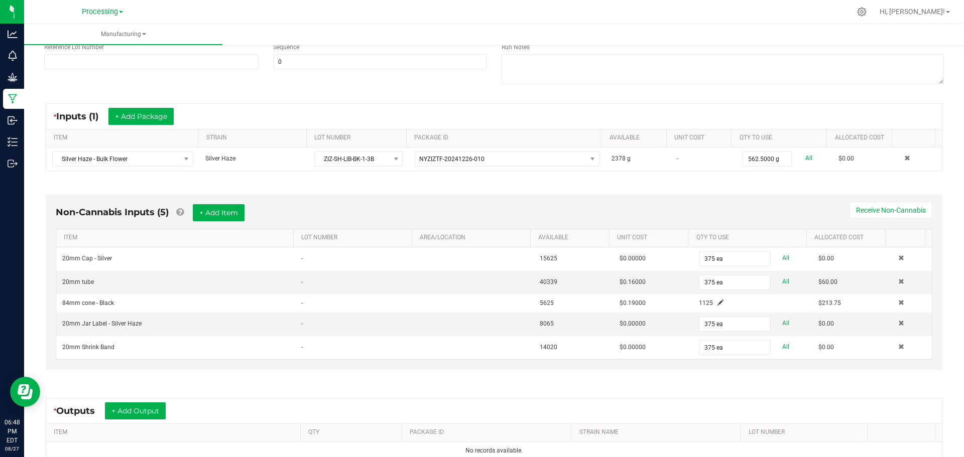
scroll to position [151, 0]
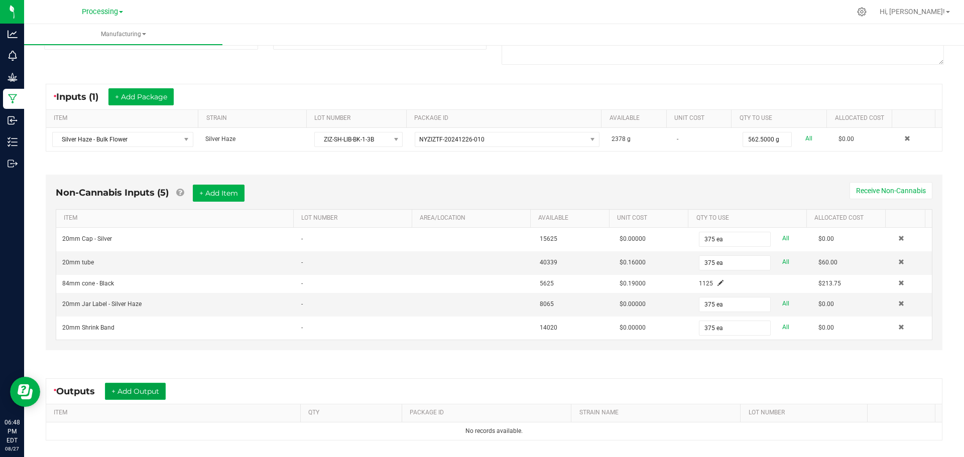
click at [156, 394] on button "+ Add Output" at bounding box center [135, 391] width 61 height 17
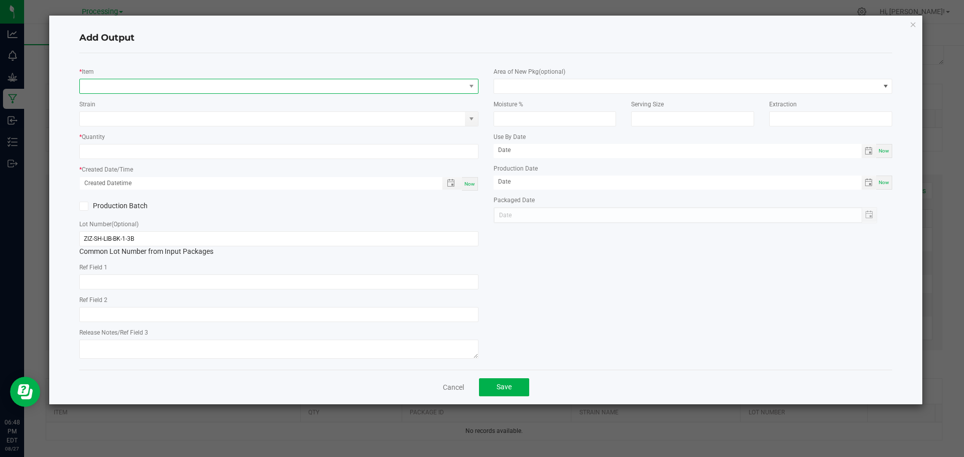
click at [288, 86] on span "NO DATA FOUND" at bounding box center [273, 86] width 386 height 14
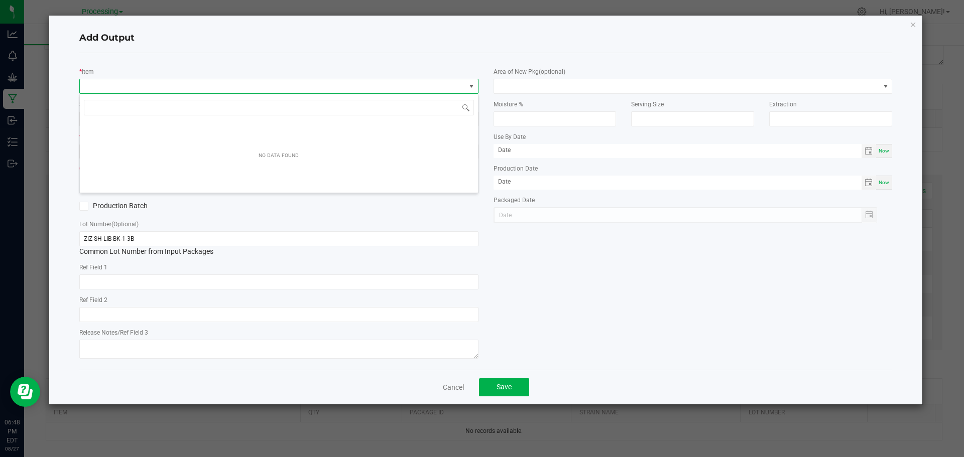
scroll to position [15, 399]
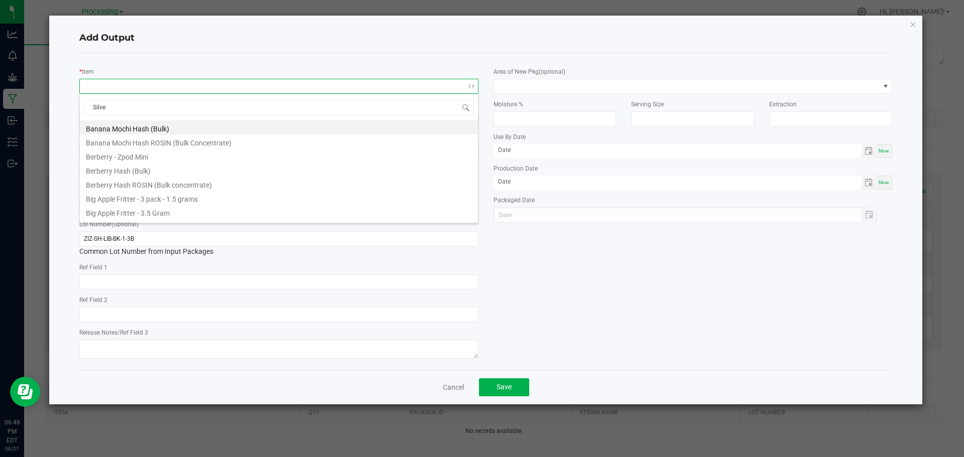
type input "Silver"
click at [200, 163] on li "Silver Haze - 3.5 grams" at bounding box center [279, 170] width 398 height 14
type input "0 ea"
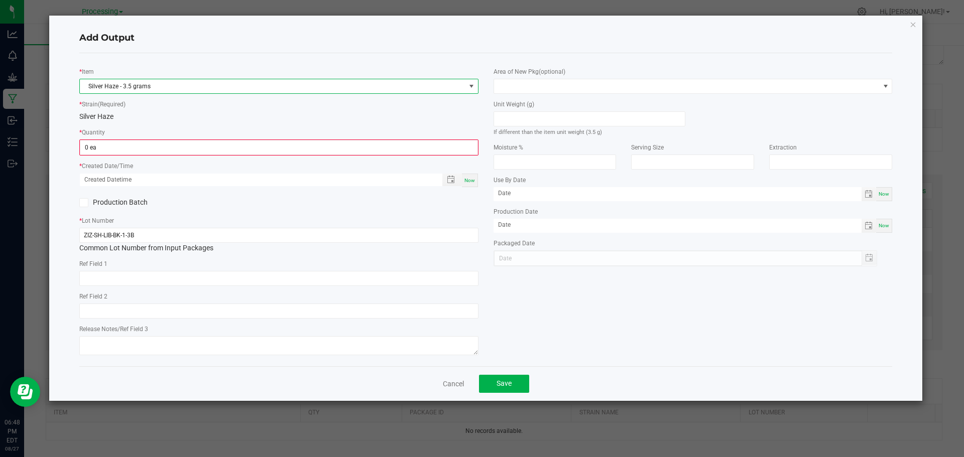
click at [197, 86] on span "Silver Haze - 3.5 grams" at bounding box center [273, 86] width 386 height 14
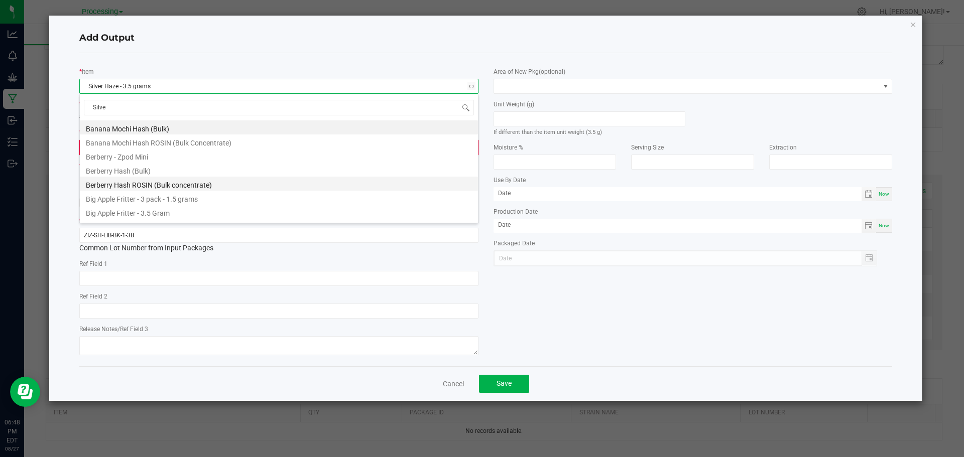
type input "Silver"
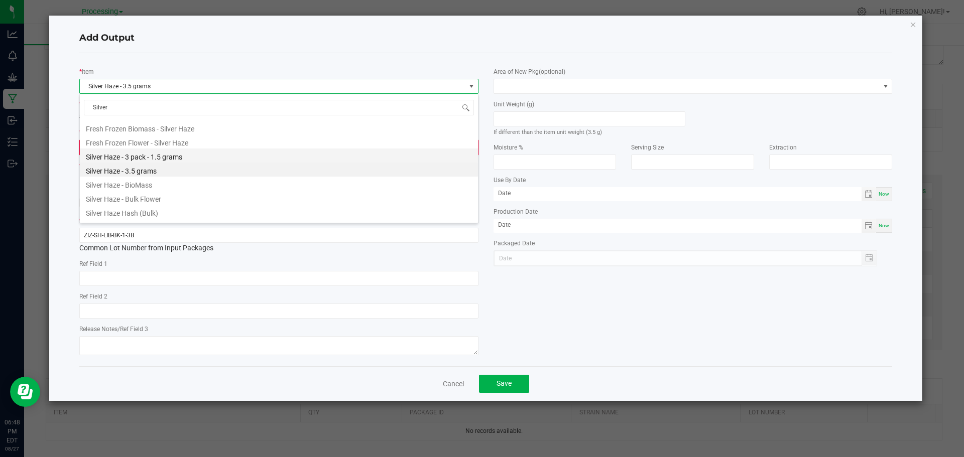
click at [216, 157] on li "Silver Haze - 3 pack - 1.5 grams" at bounding box center [279, 156] width 398 height 14
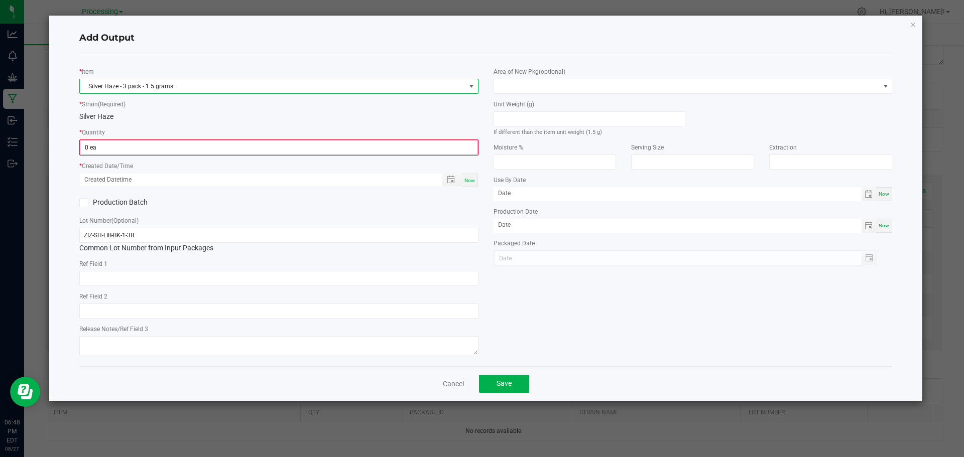
click at [221, 152] on input "0 ea" at bounding box center [278, 148] width 397 height 14
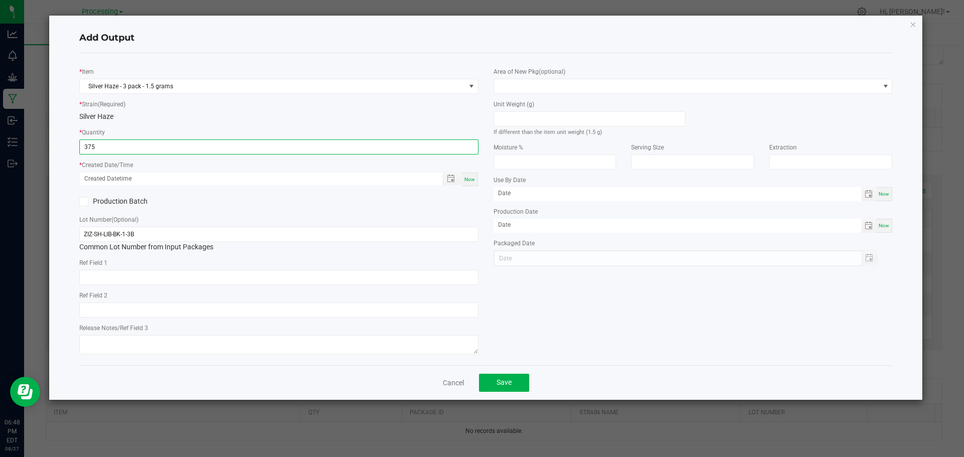
type input "375 ea"
click at [478, 180] on div "Now" at bounding box center [278, 179] width 399 height 15
click at [472, 180] on span "Now" at bounding box center [469, 180] width 11 height 6
type input "[DATE] 6:48 PM"
type input "[DATE]"
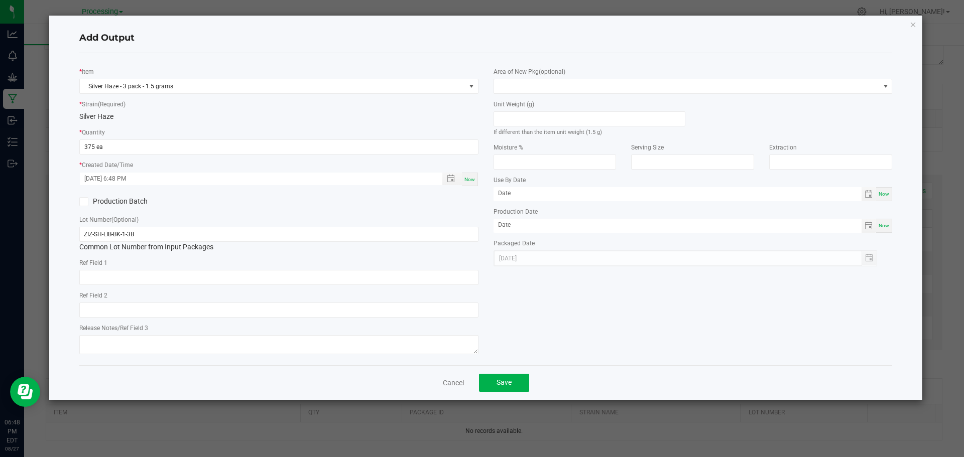
click at [94, 200] on label "Production Batch" at bounding box center [175, 201] width 192 height 11
click at [0, 0] on input "Production Batch" at bounding box center [0, 0] width 0 height 0
click at [94, 202] on label "Production Batch" at bounding box center [175, 201] width 192 height 11
click at [0, 0] on input "Production Batch" at bounding box center [0, 0] width 0 height 0
click at [663, 82] on span at bounding box center [687, 86] width 386 height 14
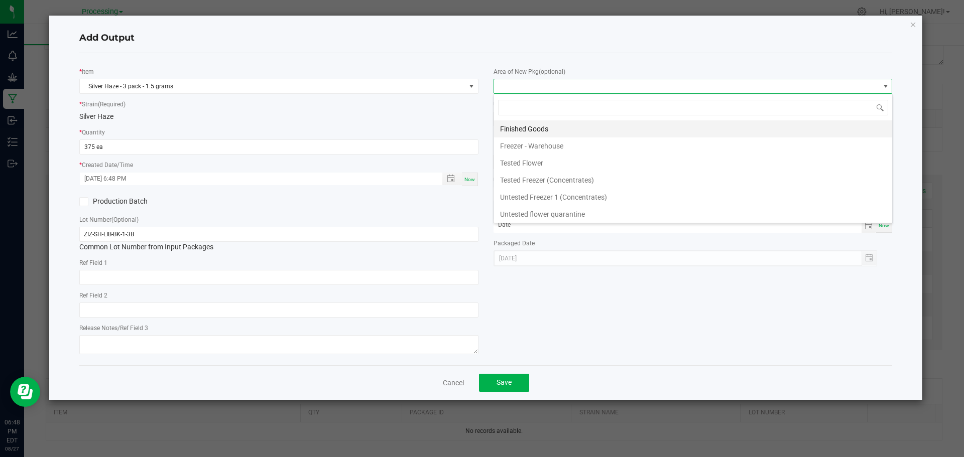
click at [588, 124] on li "Finished Goods" at bounding box center [693, 129] width 398 height 17
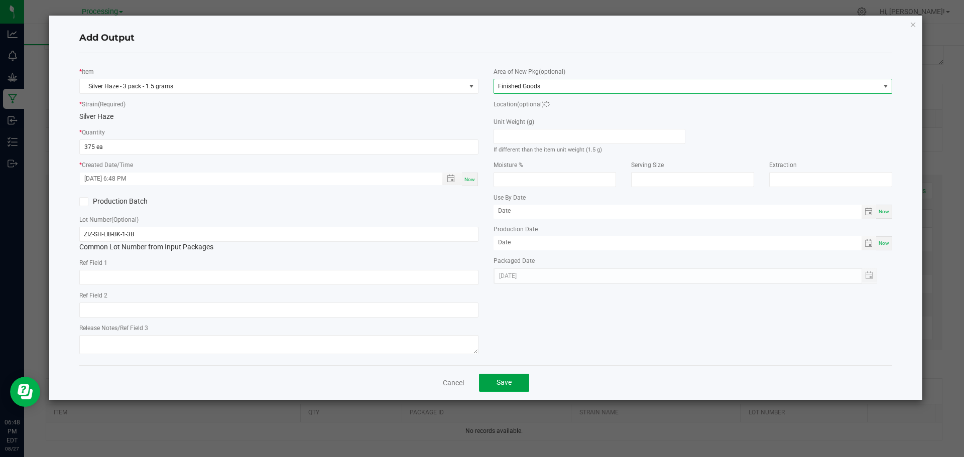
click at [522, 375] on button "Save" at bounding box center [504, 383] width 50 height 18
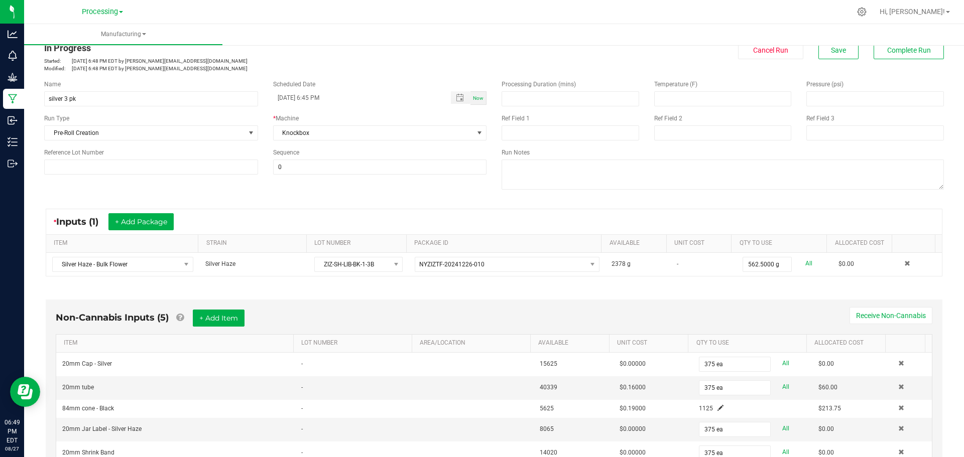
scroll to position [0, 0]
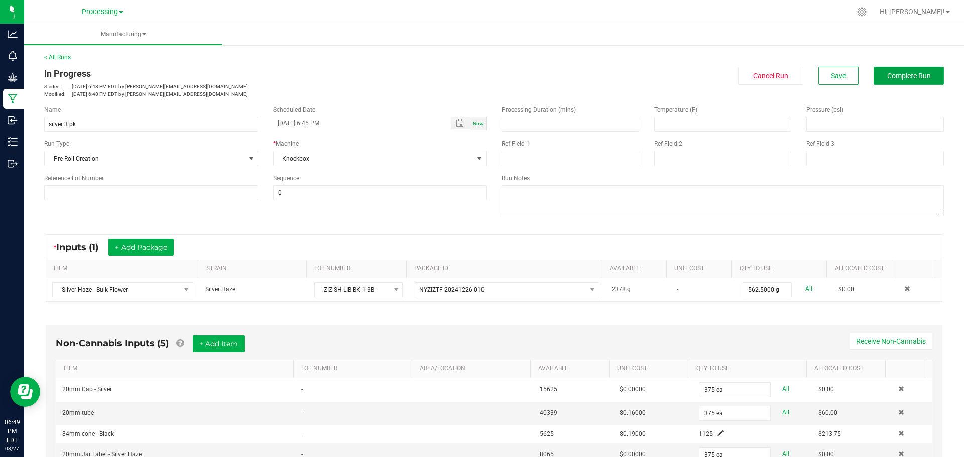
click at [913, 73] on span "Complete Run" at bounding box center [909, 76] width 44 height 8
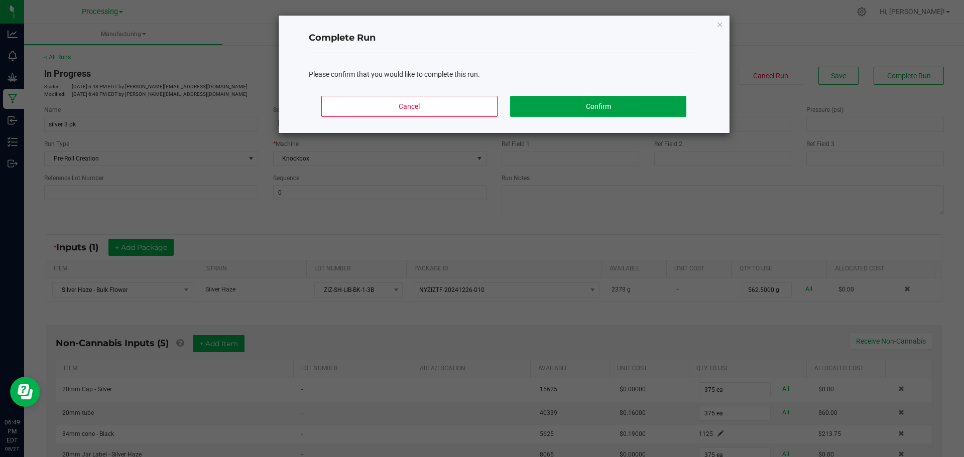
click at [618, 99] on button "Confirm" at bounding box center [598, 106] width 176 height 21
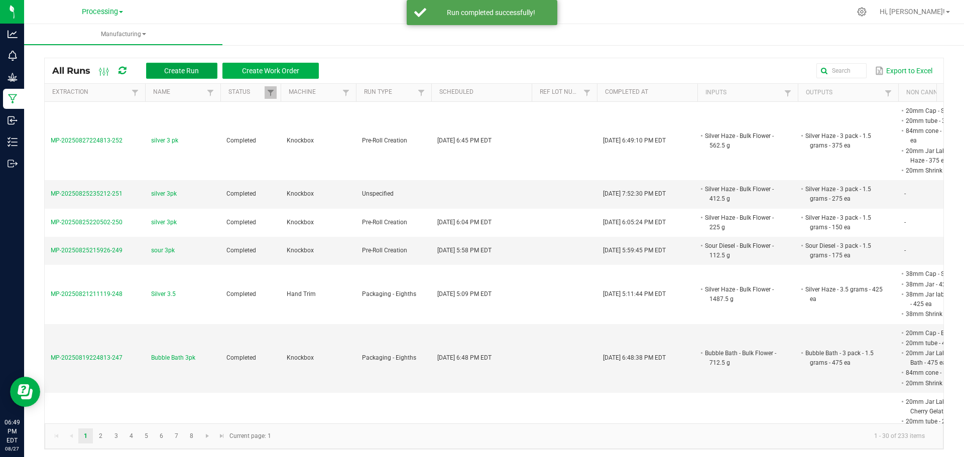
click at [204, 67] on button "Create Run" at bounding box center [181, 71] width 71 height 16
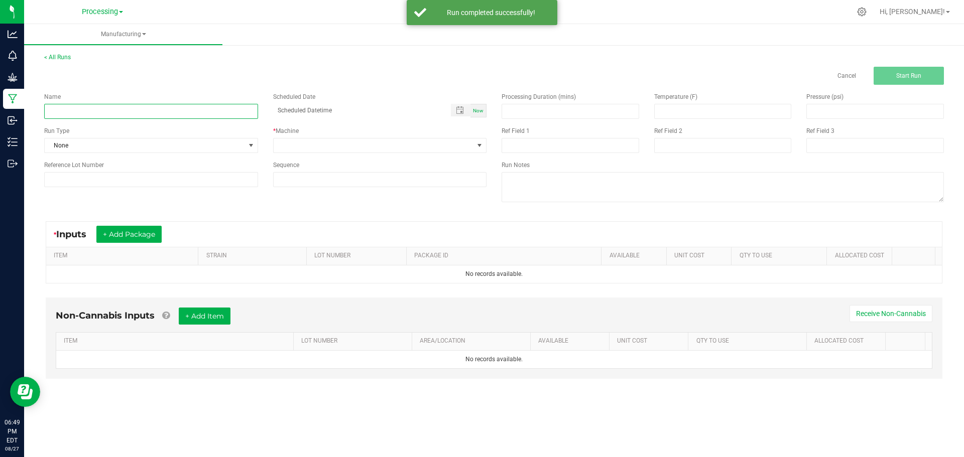
click at [217, 115] on input at bounding box center [151, 111] width 214 height 15
click at [69, 110] on input "zz late 3.5" at bounding box center [151, 111] width 214 height 15
click at [66, 110] on input "zz late 3.5" at bounding box center [151, 111] width 214 height 15
type input "zz lato 3.5"
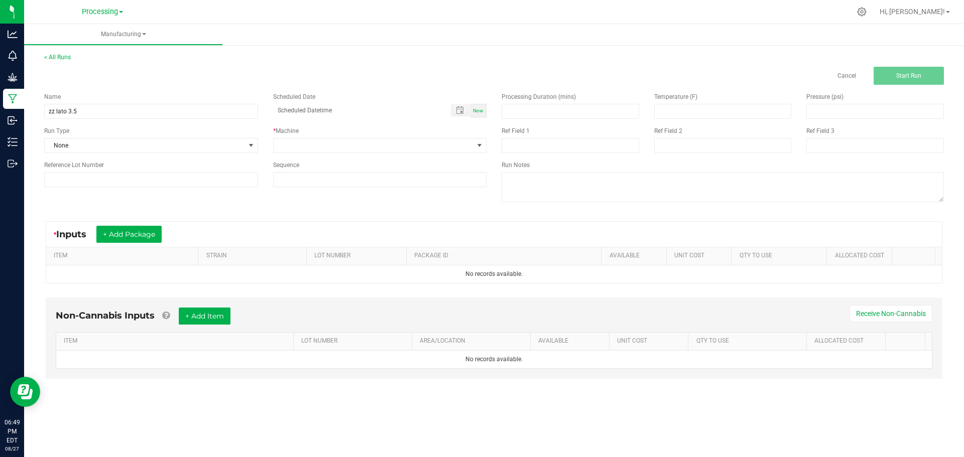
click at [491, 104] on div "Scheduled Date Now" at bounding box center [380, 104] width 229 height 25
drag, startPoint x: 491, startPoint y: 107, endPoint x: 479, endPoint y: 112, distance: 12.6
click at [490, 107] on div "Scheduled Date Now" at bounding box center [380, 104] width 229 height 25
click at [479, 112] on span "Now" at bounding box center [478, 111] width 11 height 6
type input "[DATE] 6:49 PM"
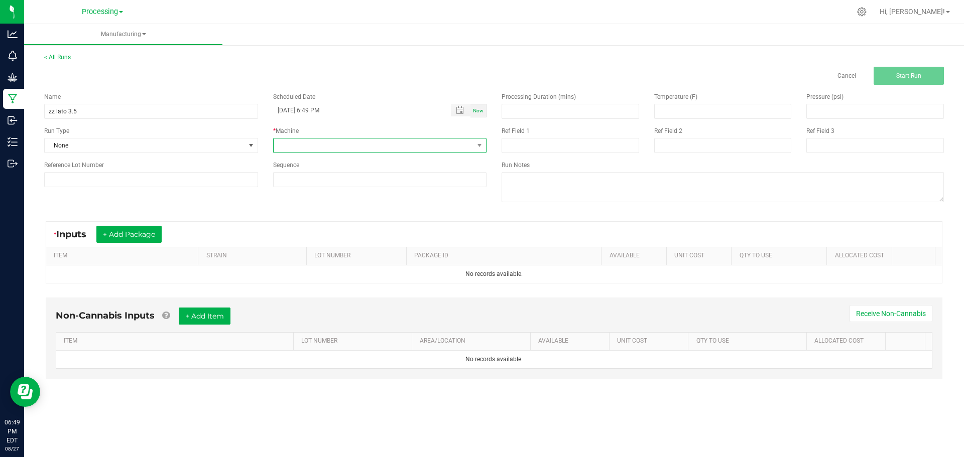
click at [430, 147] on span at bounding box center [374, 146] width 200 height 14
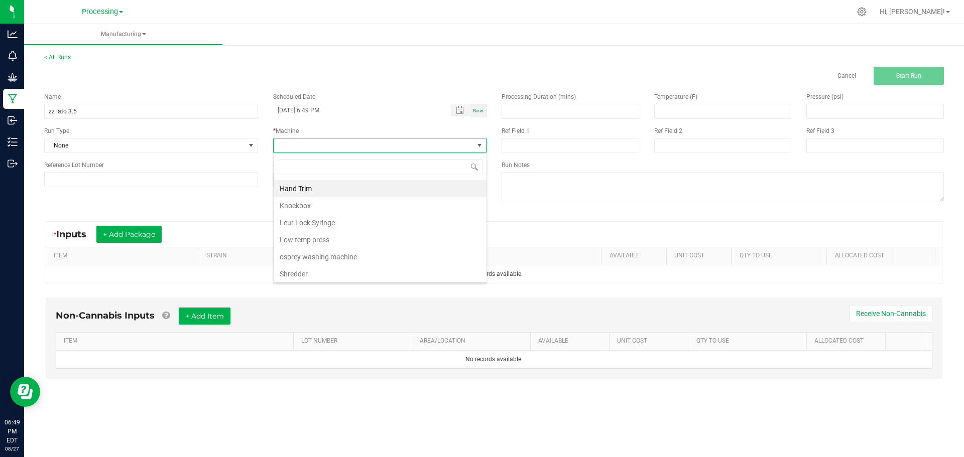
scroll to position [15, 213]
click at [334, 204] on li "Knockbox" at bounding box center [380, 205] width 213 height 17
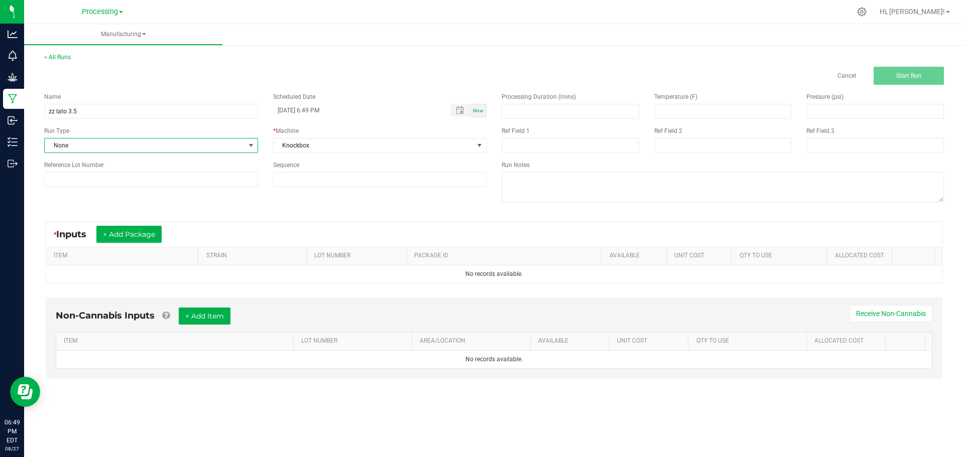
click at [244, 147] on span "None" at bounding box center [145, 146] width 200 height 14
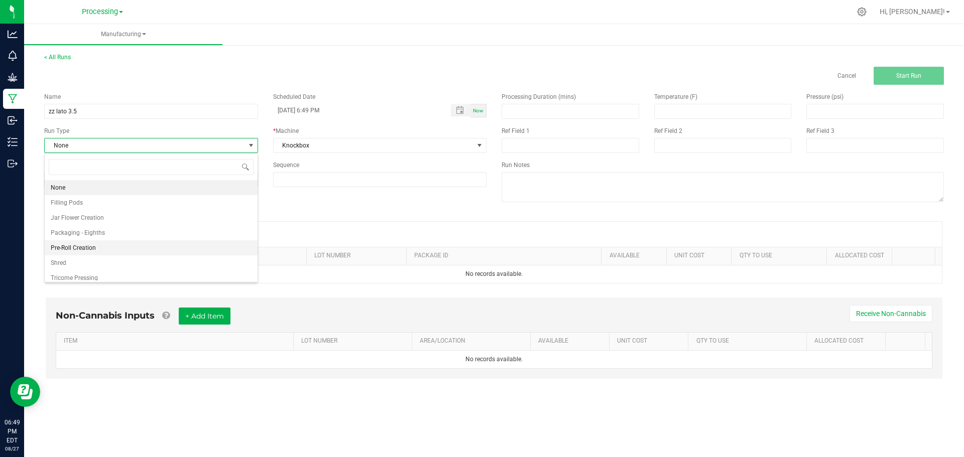
click at [102, 252] on li "Pre-Roll Creation" at bounding box center [151, 248] width 213 height 15
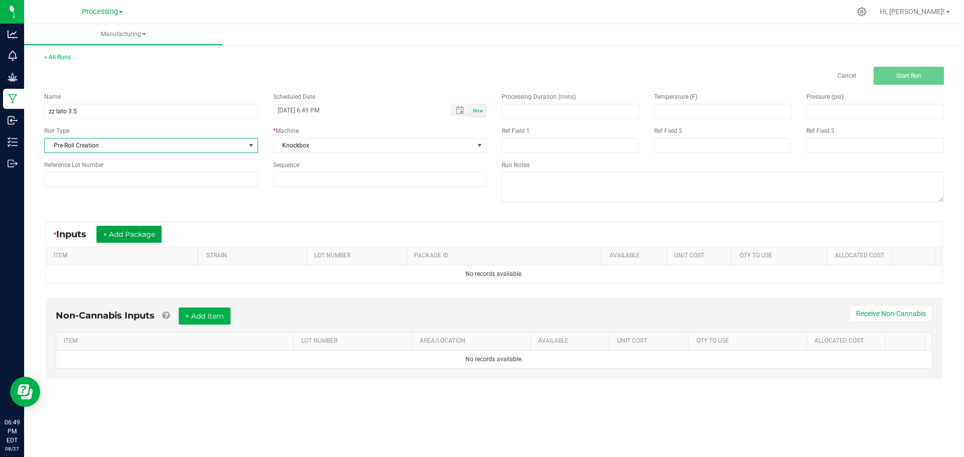
click at [129, 234] on button "+ Add Package" at bounding box center [128, 234] width 65 height 17
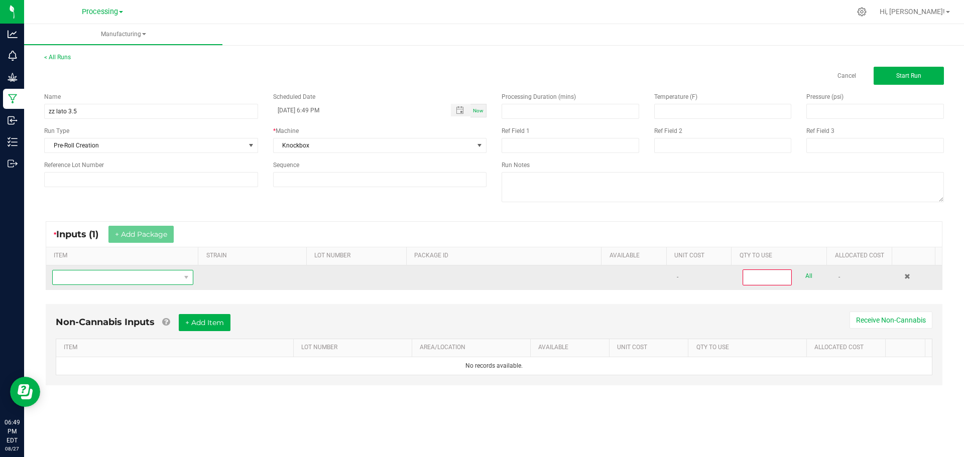
click at [170, 283] on span "NO DATA FOUND" at bounding box center [117, 278] width 128 height 14
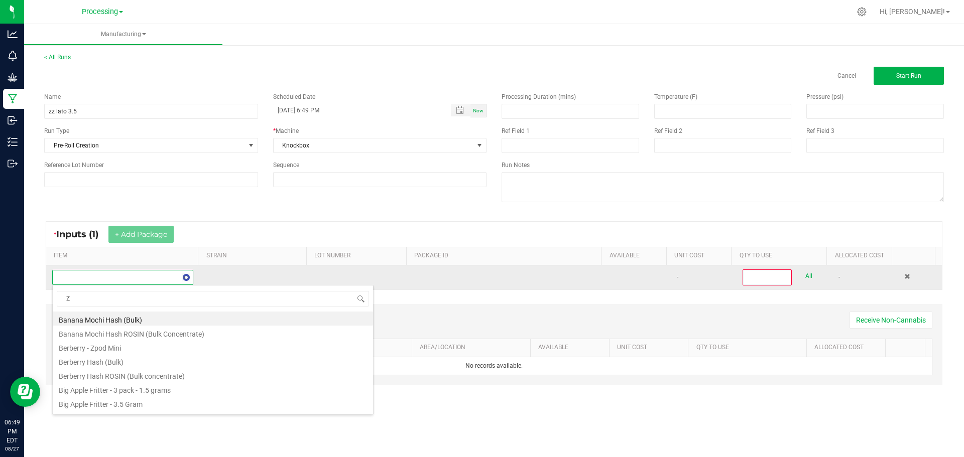
scroll to position [15, 139]
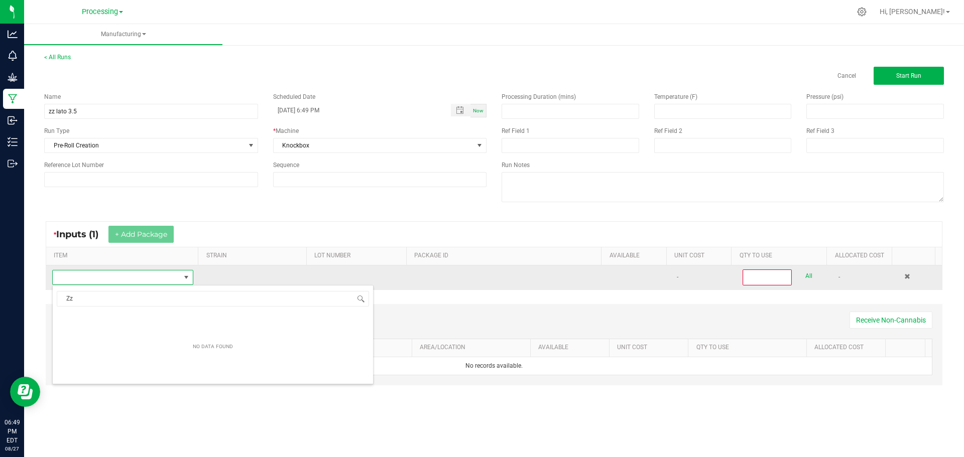
type input "Z"
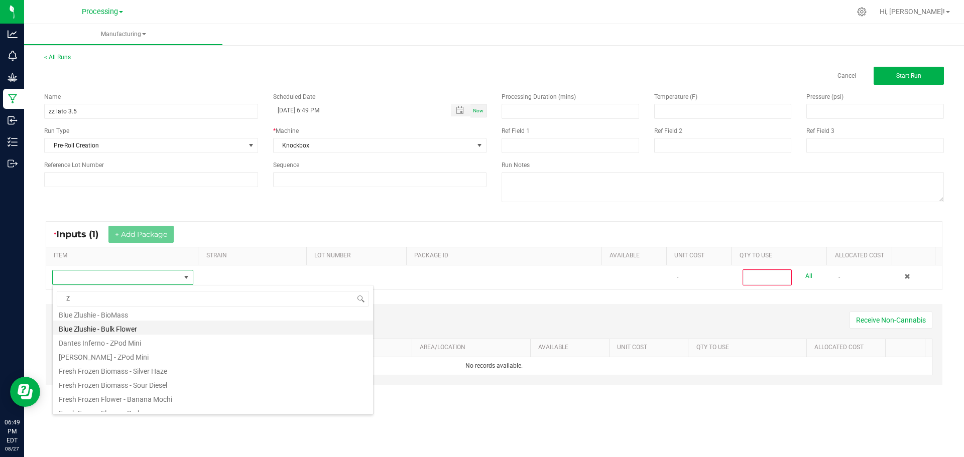
scroll to position [0, 0]
type input "Z"
click at [129, 362] on li "Zelato 24 - Bulk Flower" at bounding box center [213, 357] width 320 height 14
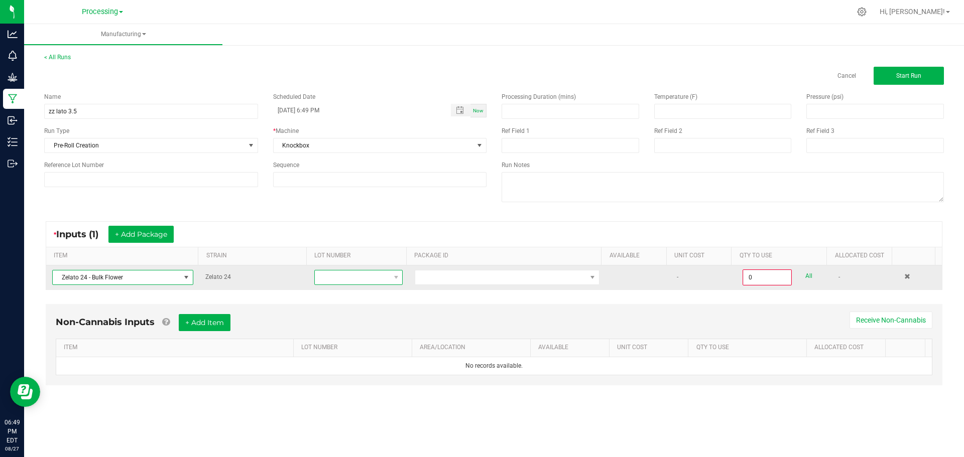
click at [362, 273] on span at bounding box center [352, 278] width 75 height 14
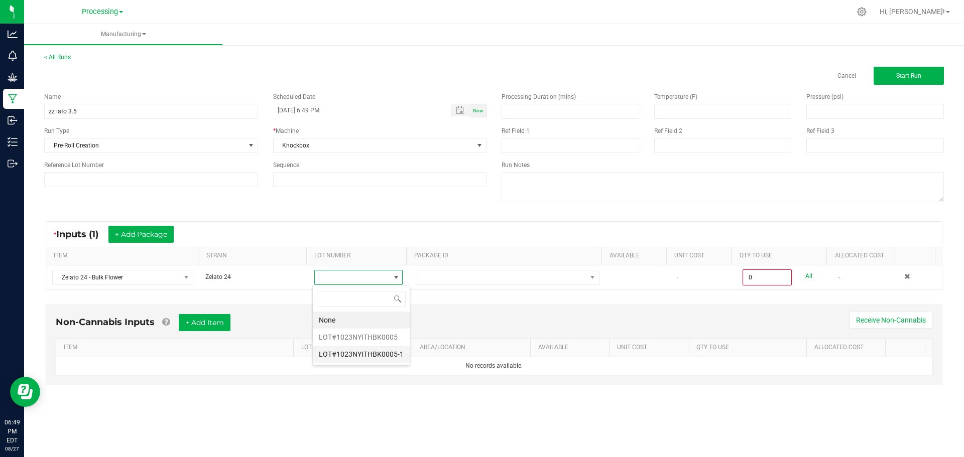
scroll to position [15, 88]
click at [372, 332] on li "LOT#1023NYITHBK0005" at bounding box center [361, 337] width 97 height 17
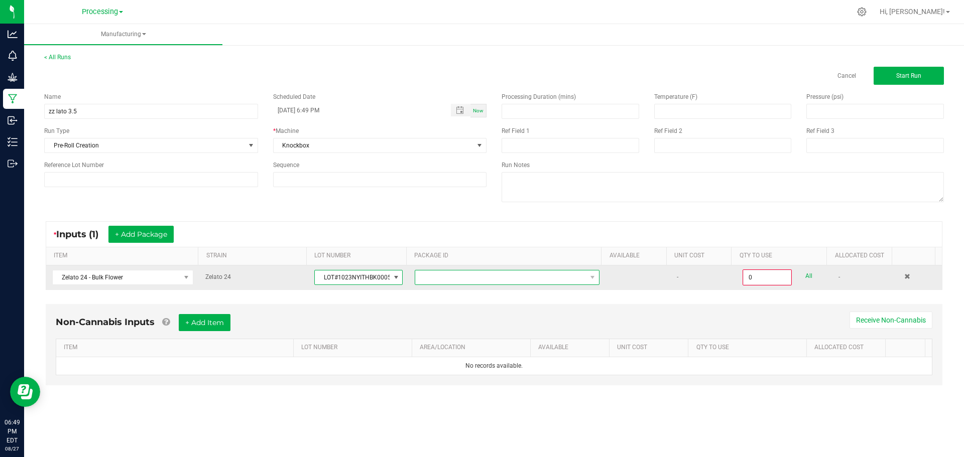
click at [518, 283] on span at bounding box center [500, 278] width 171 height 14
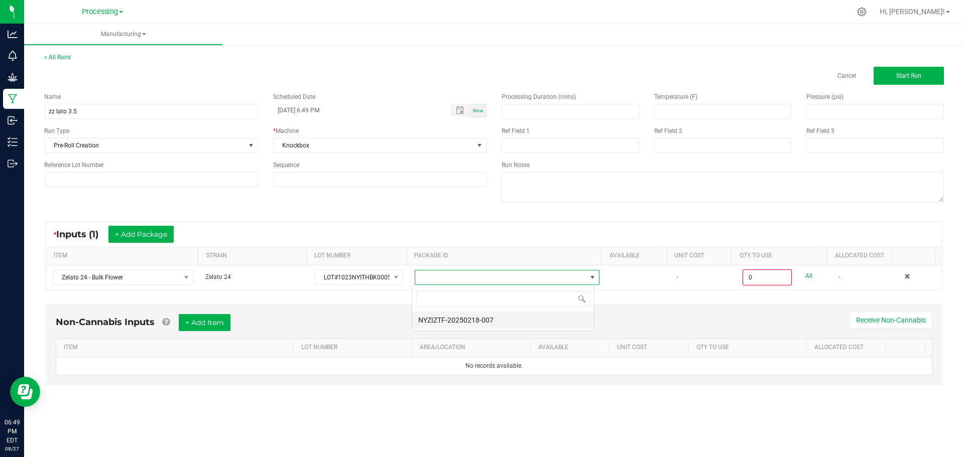
scroll to position [15, 183]
click at [505, 324] on li "NYZIZTF-20250218-007" at bounding box center [503, 320] width 182 height 17
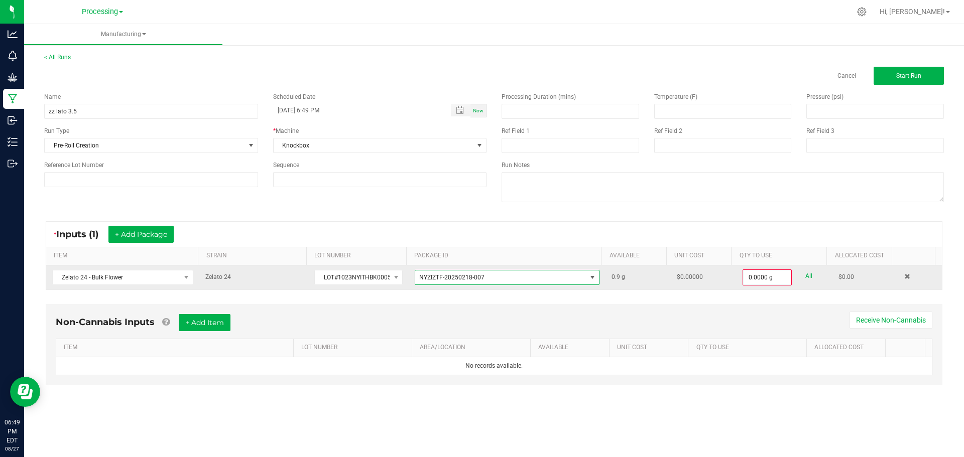
click at [529, 278] on span "NYZIZTF-20250218-007" at bounding box center [500, 278] width 171 height 14
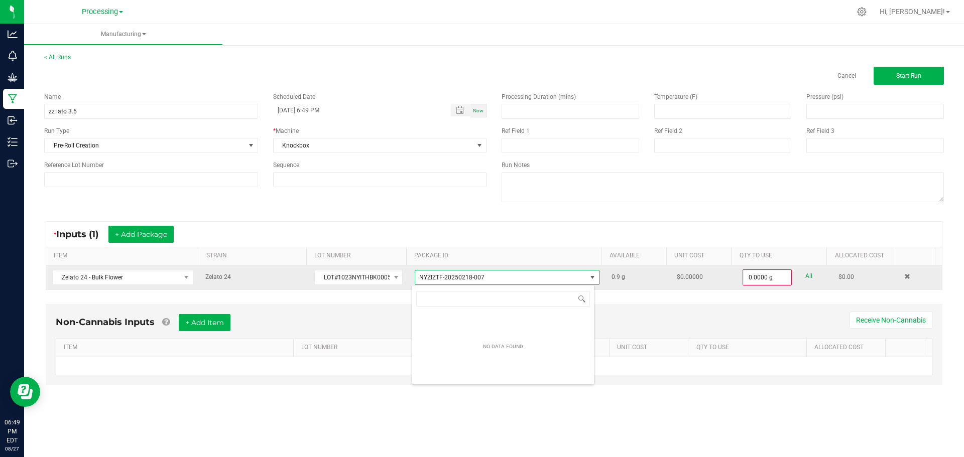
click at [442, 279] on span "NYZIZTF-20250218-007" at bounding box center [451, 277] width 65 height 7
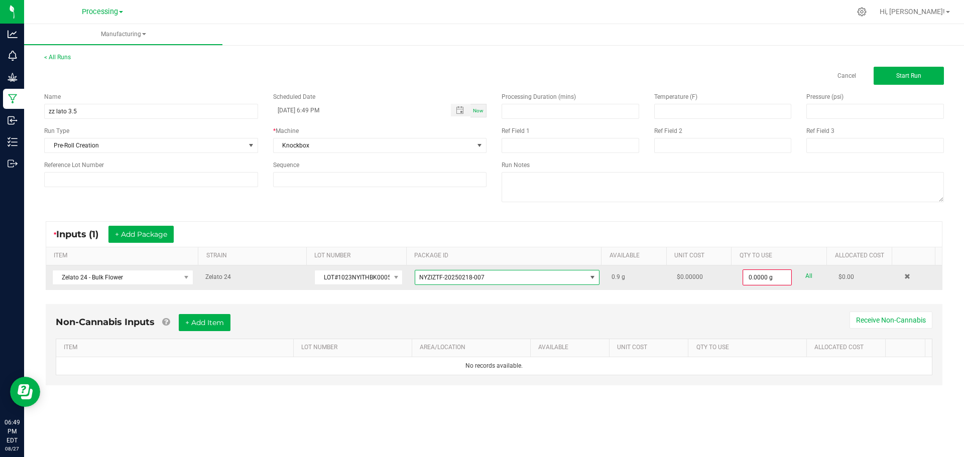
click at [452, 280] on span "NYZIZTF-20250218-007" at bounding box center [451, 277] width 65 height 7
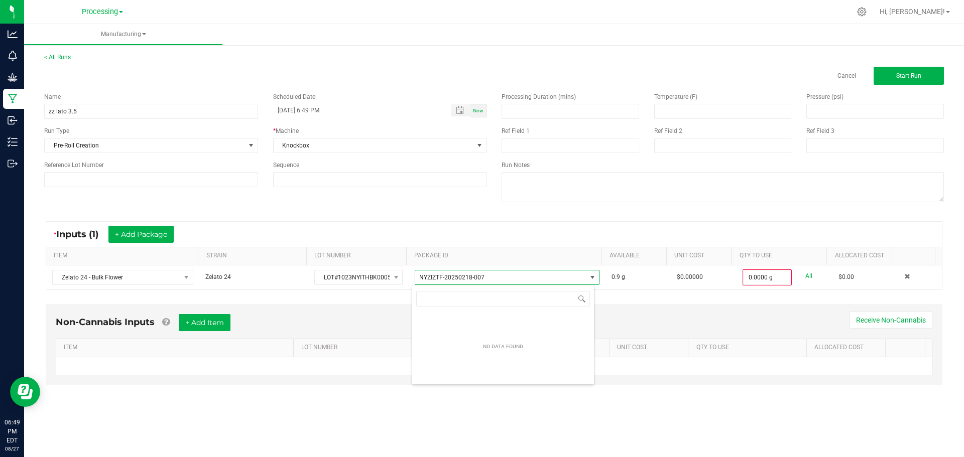
click at [379, 322] on div "Non-Cannabis Inputs + Add Item Receive Non-Cannabis" at bounding box center [494, 326] width 877 height 25
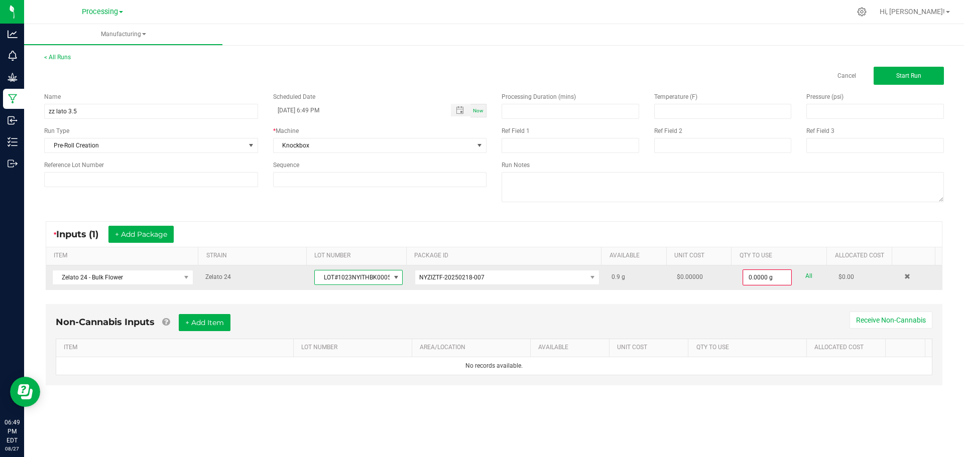
click at [364, 283] on span "LOT#1023NYITHBK0005" at bounding box center [352, 278] width 75 height 14
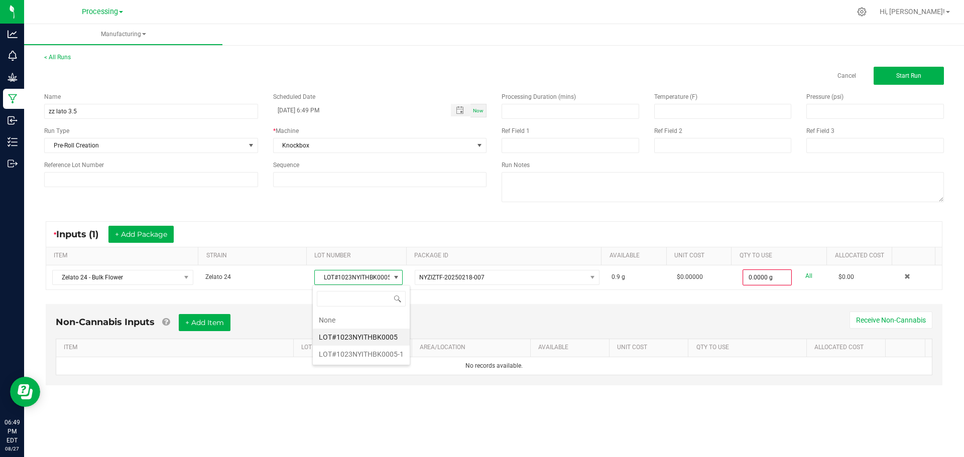
click at [382, 355] on li "LOT#1023NYITHBK0005-1" at bounding box center [361, 354] width 97 height 17
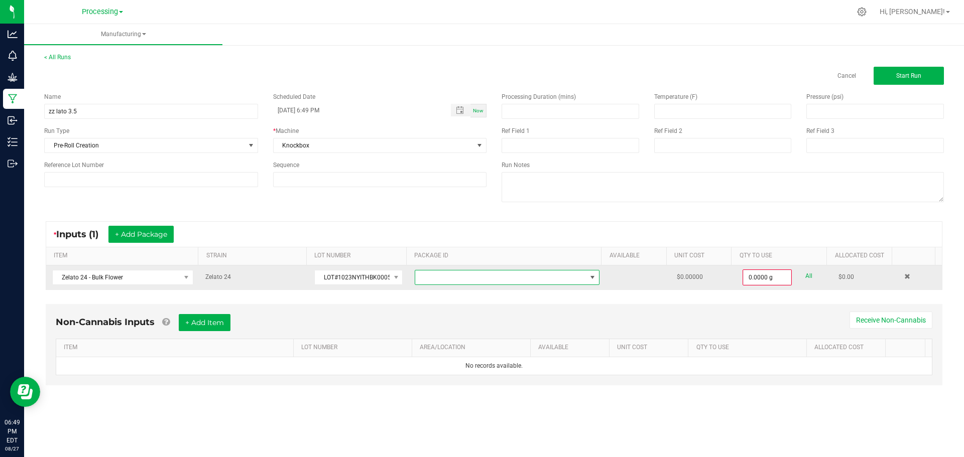
click at [535, 280] on span at bounding box center [500, 278] width 171 height 14
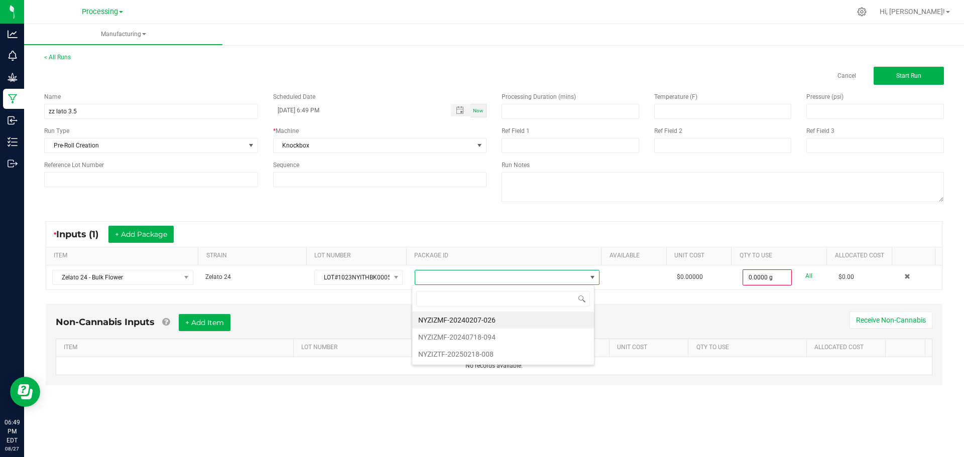
scroll to position [15, 183]
click at [513, 321] on li "NYZIZMF-20240207-026" at bounding box center [503, 320] width 182 height 17
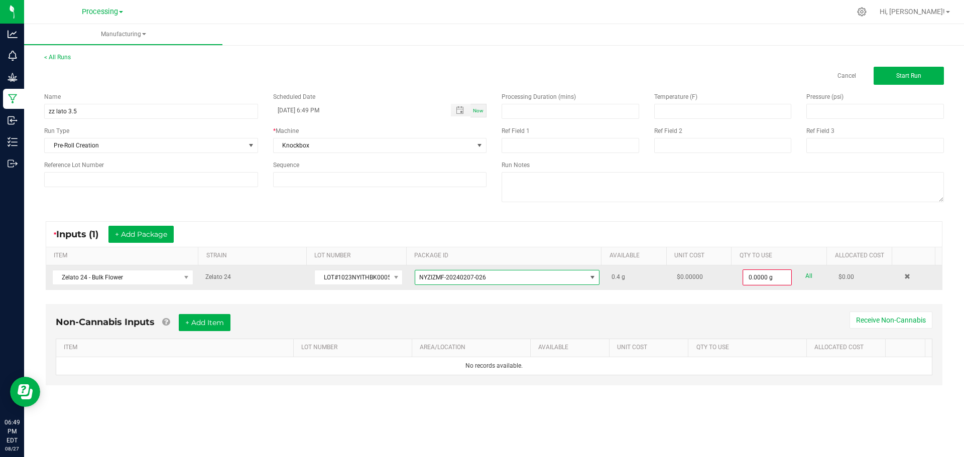
click at [461, 272] on span "NYZIZMF-20240207-026" at bounding box center [500, 278] width 171 height 14
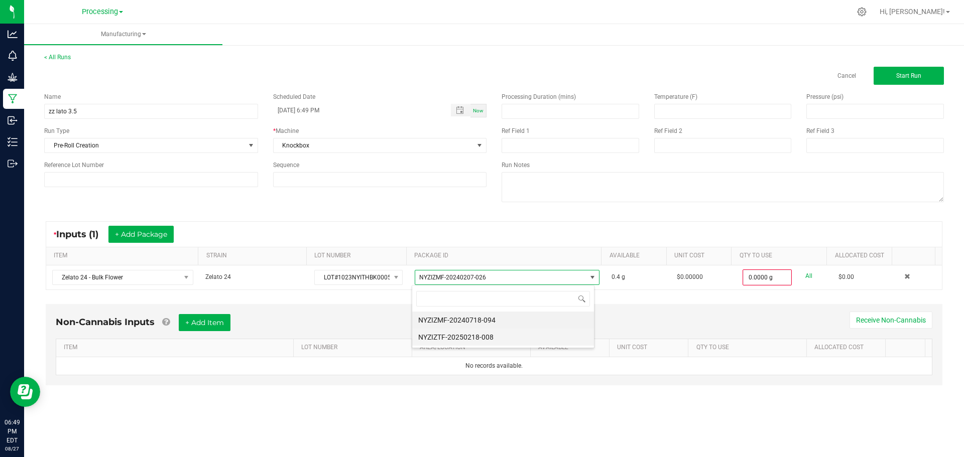
click at [469, 333] on li "NYZIZTF-20250218-008" at bounding box center [503, 337] width 182 height 17
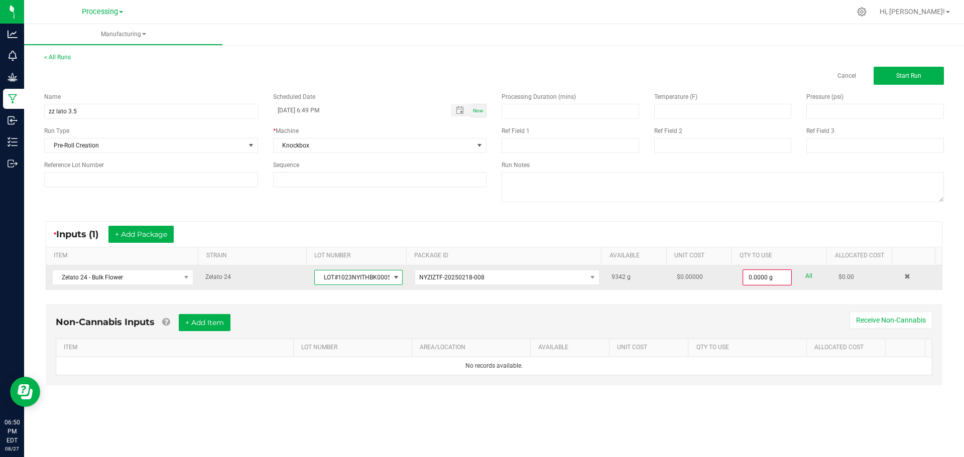
click at [365, 278] on span "LOT#1023NYITHBK0005-1" at bounding box center [352, 278] width 75 height 14
click at [451, 273] on span "NYZIZTF-20250218-008" at bounding box center [500, 278] width 171 height 14
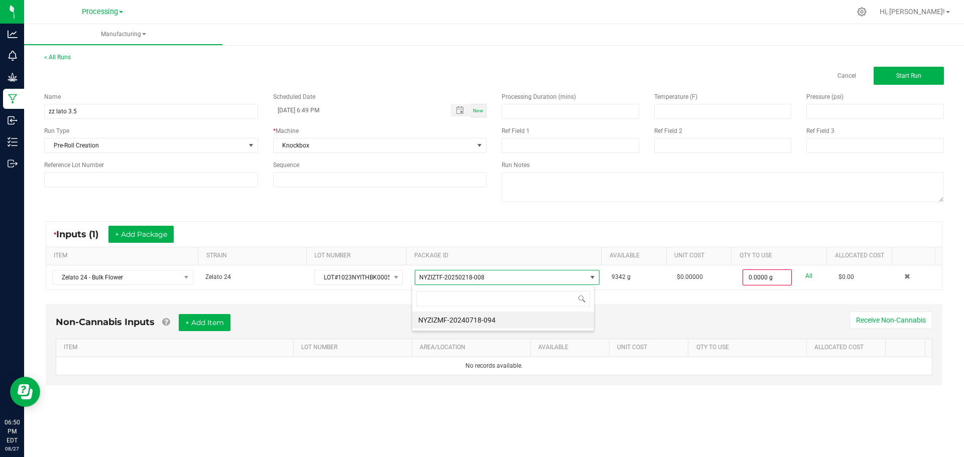
click at [681, 314] on div "Non-Cannabis Inputs + Add Item Receive Non-Cannabis" at bounding box center [494, 326] width 877 height 25
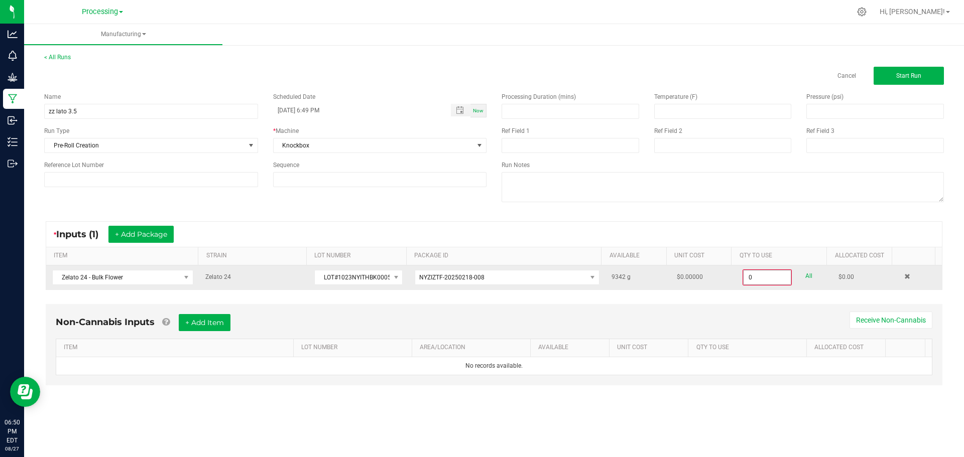
click at [768, 278] on input "0" at bounding box center [767, 278] width 47 height 14
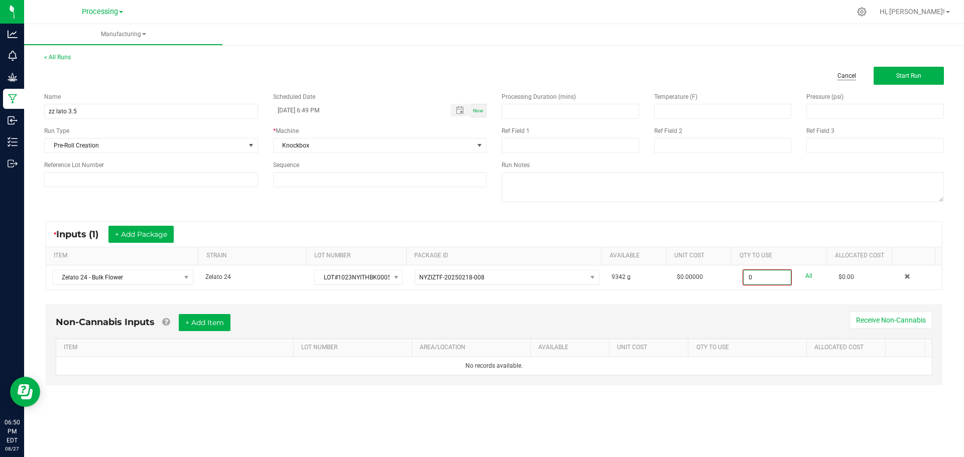
type input "0.0000 g"
click at [854, 76] on link "Cancel" at bounding box center [847, 76] width 19 height 9
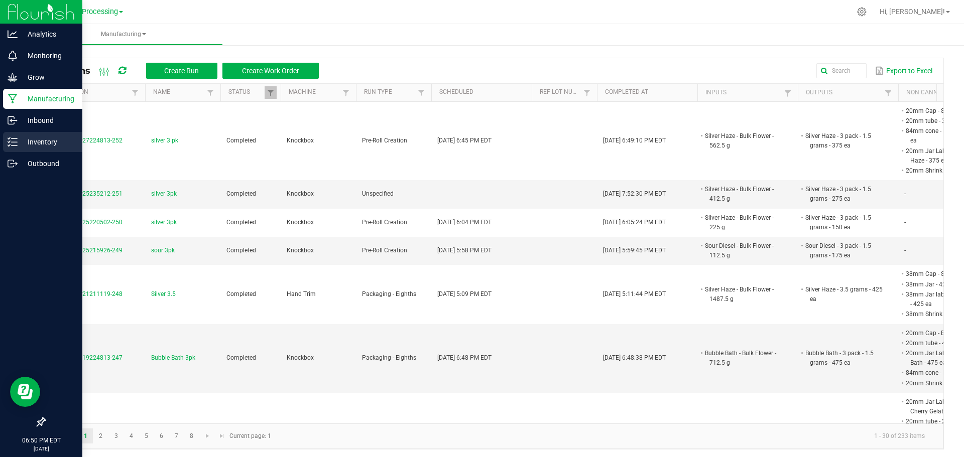
click at [12, 144] on icon at bounding box center [13, 142] width 10 height 10
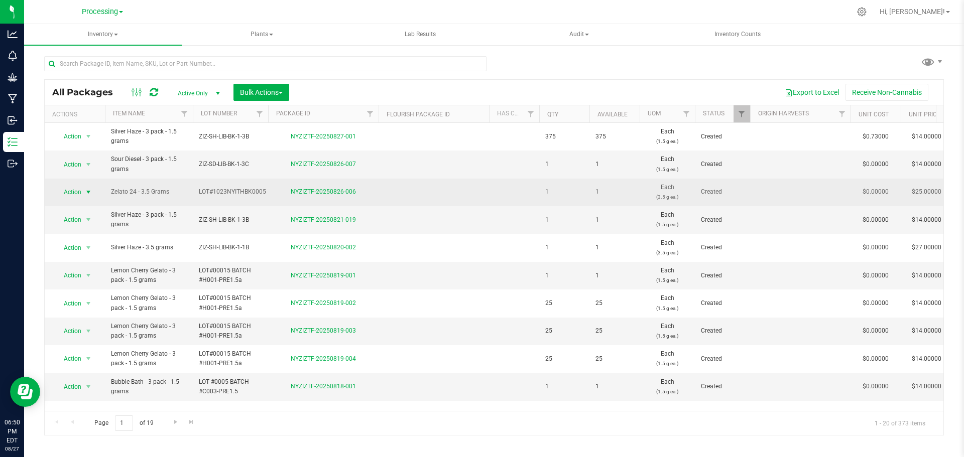
click at [79, 198] on span "Action" at bounding box center [68, 192] width 27 height 14
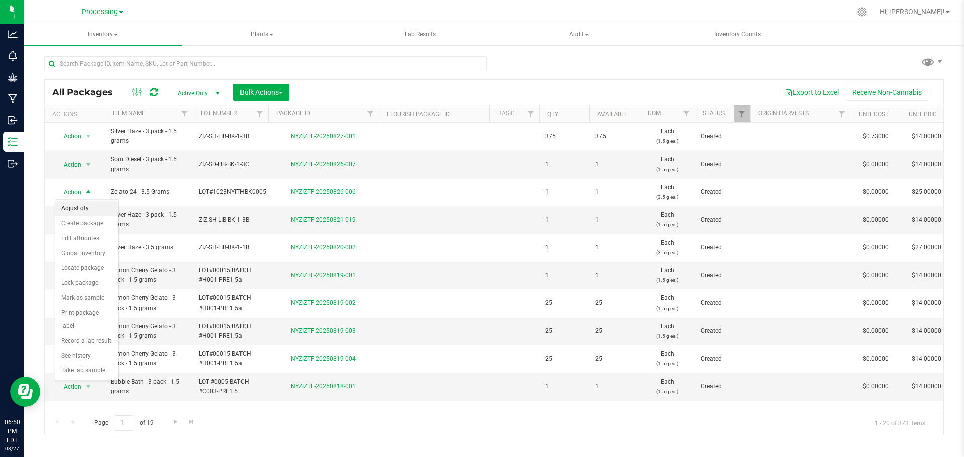
click at [89, 209] on li "Adjust qty" at bounding box center [86, 208] width 63 height 15
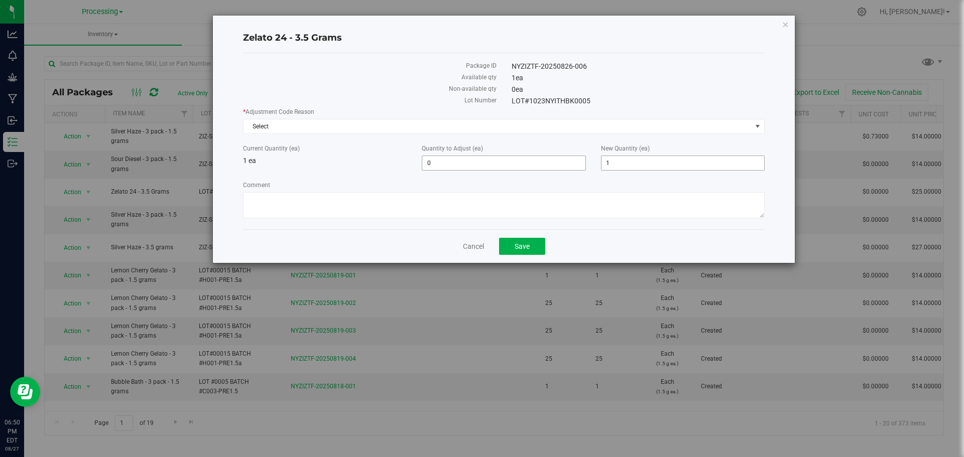
click at [614, 160] on span "1 1" at bounding box center [683, 163] width 164 height 15
type input "226"
click at [524, 246] on span "Save" at bounding box center [522, 247] width 15 height 8
type input "225"
type input "226"
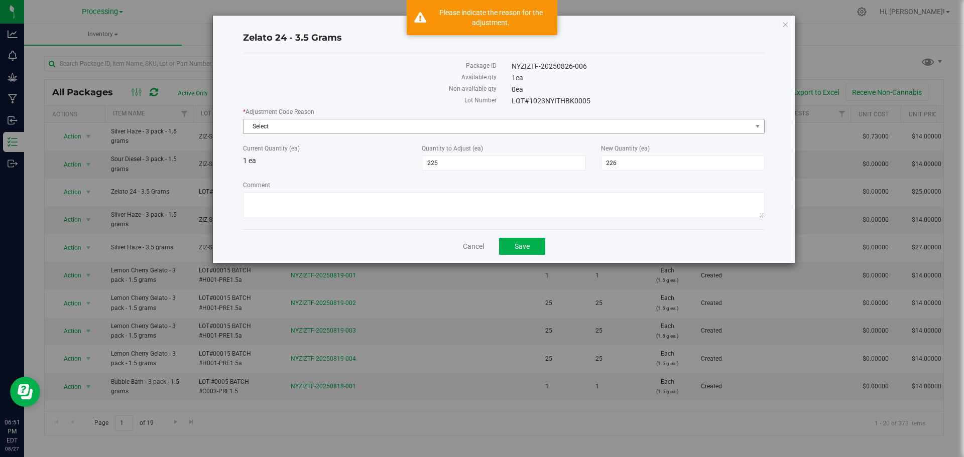
click at [472, 127] on span "Select" at bounding box center [498, 127] width 508 height 14
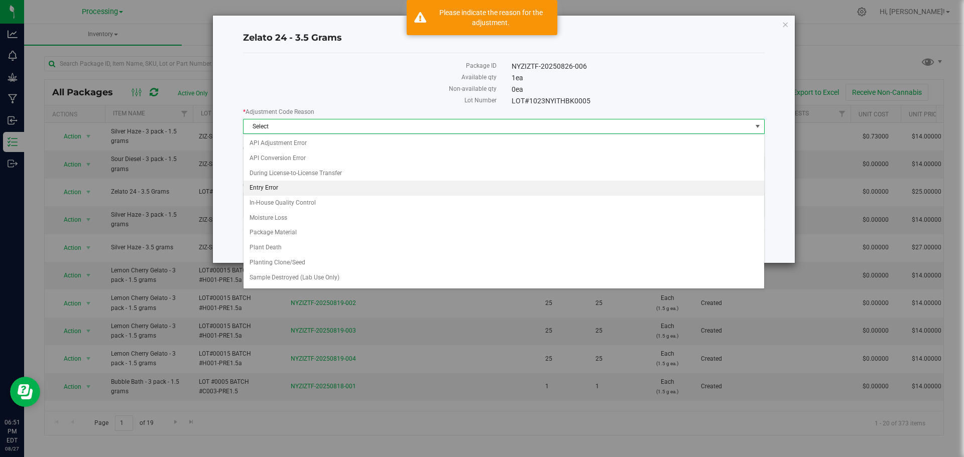
click at [327, 192] on li "Entry Error" at bounding box center [504, 188] width 521 height 15
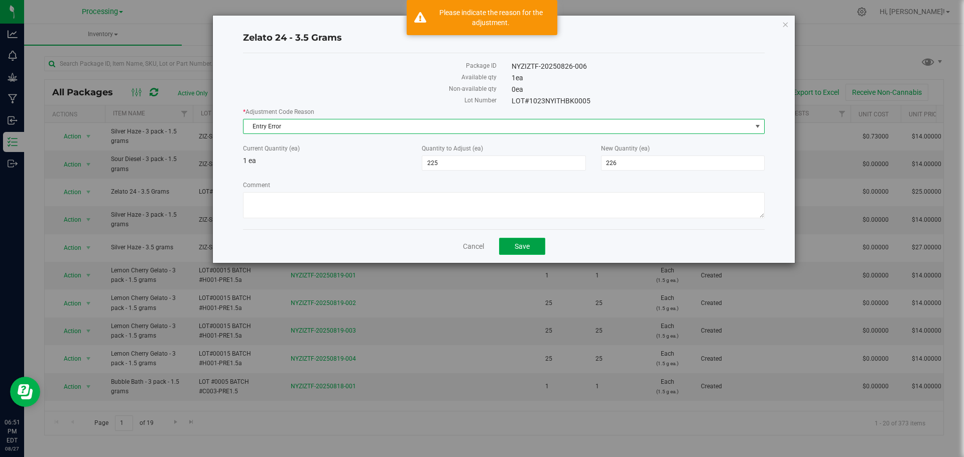
click at [533, 249] on button "Save" at bounding box center [522, 246] width 46 height 17
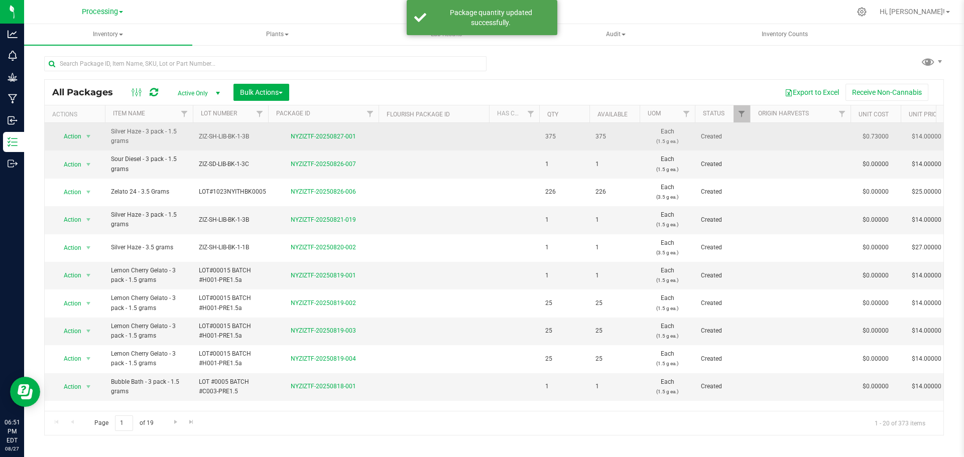
click at [65, 133] on span "Action" at bounding box center [68, 137] width 27 height 14
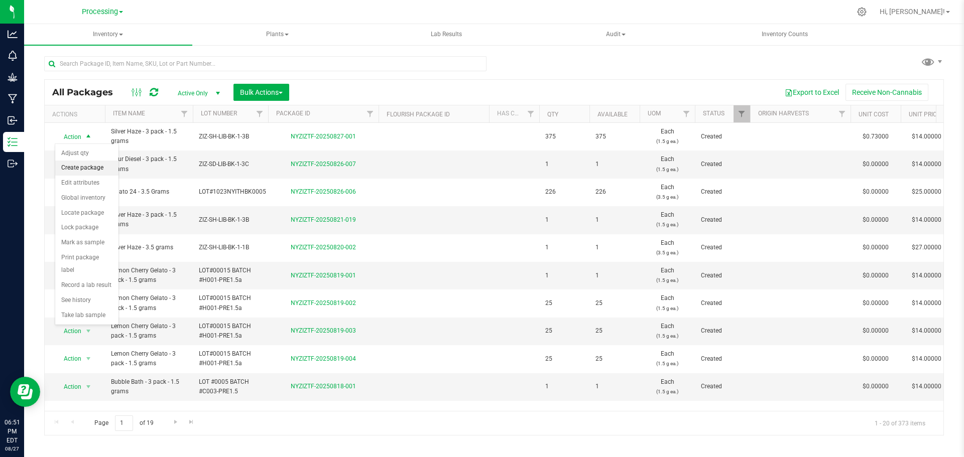
click at [81, 166] on li "Create package" at bounding box center [86, 168] width 63 height 15
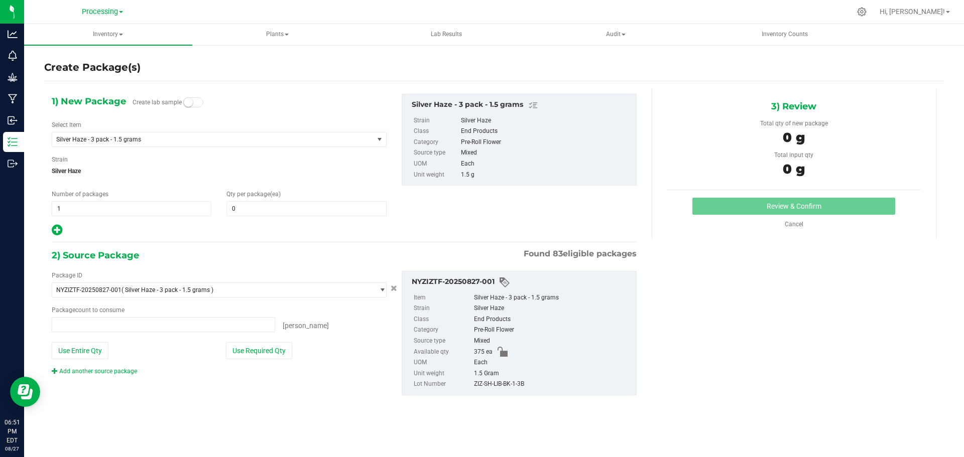
type input "0"
type input "0 ea"
click at [142, 210] on span "1 1" at bounding box center [132, 208] width 160 height 15
type input "15"
click at [252, 211] on input "0" at bounding box center [306, 209] width 159 height 14
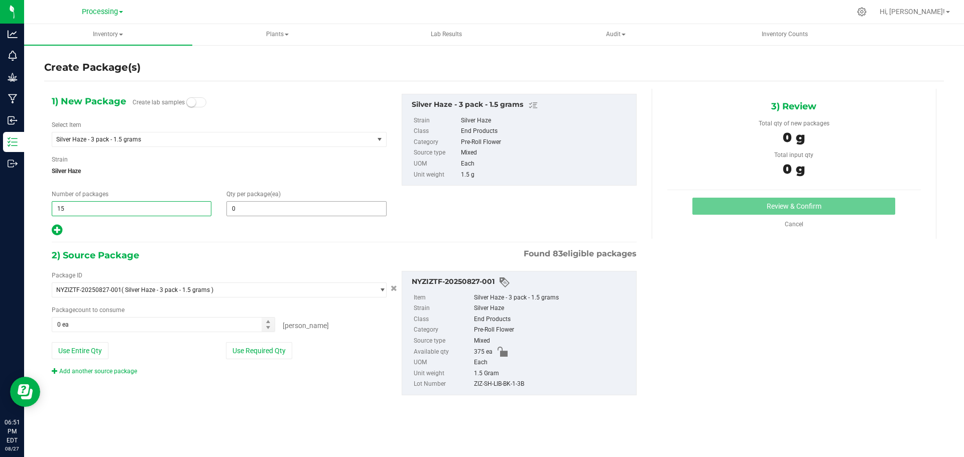
type input "15"
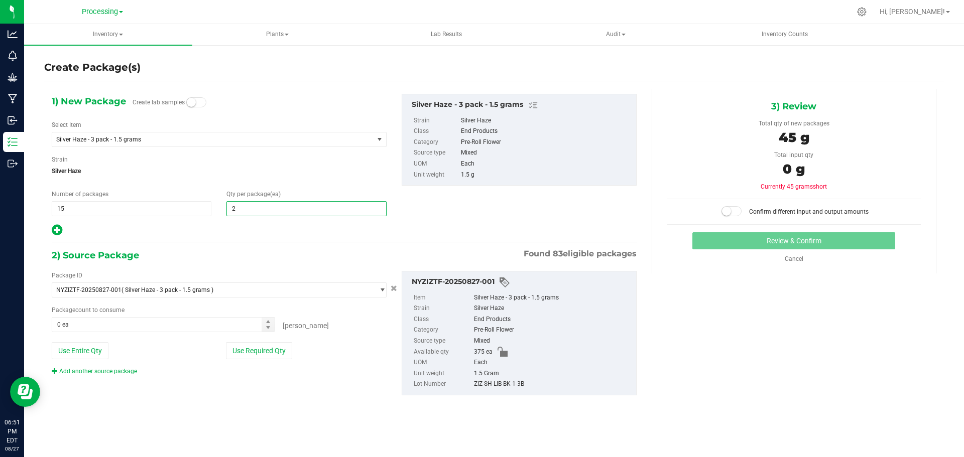
type input "25"
drag, startPoint x: 264, startPoint y: 360, endPoint x: 266, endPoint y: 352, distance: 7.8
click at [265, 359] on div "Package ID NYZIZTF-20250827-001 ( Silver Haze - 3 pack - 1.5 grams ) NYZIZMF-20…" at bounding box center [219, 323] width 350 height 105
type input "25"
click at [268, 351] on button "Use Required Qty" at bounding box center [259, 350] width 66 height 17
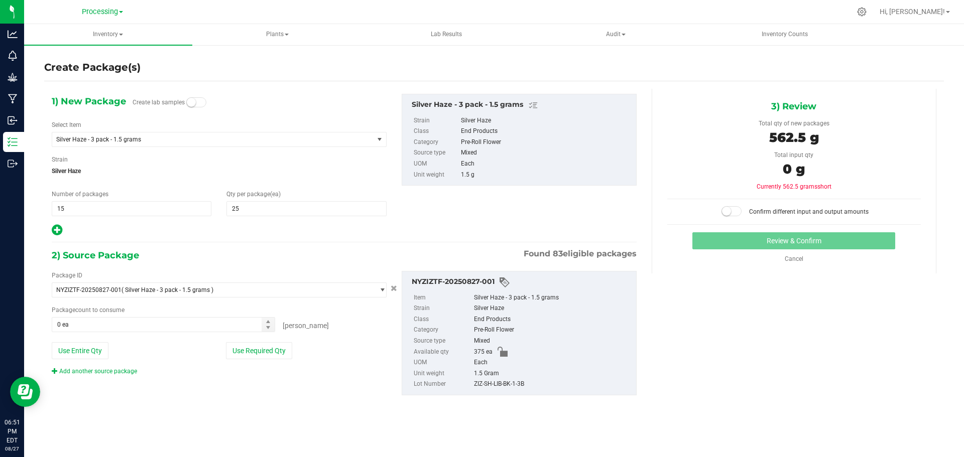
type input "375 ea"
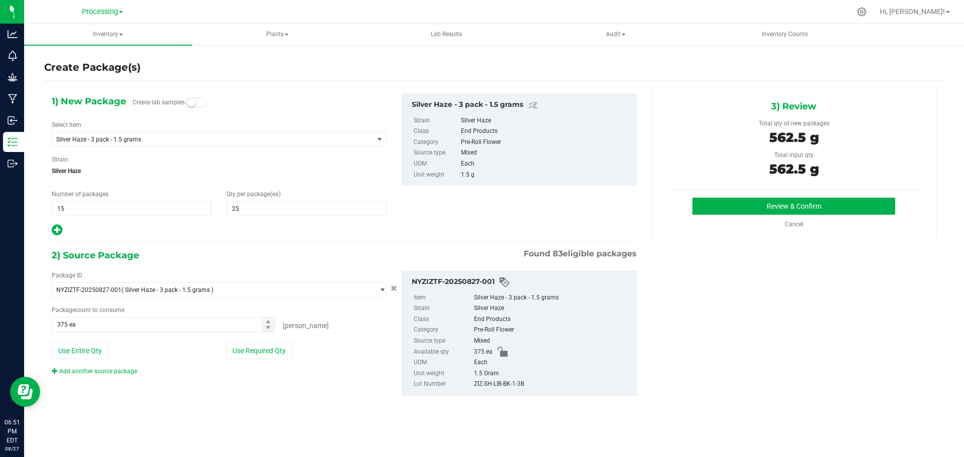
click at [806, 216] on div "Review & Confirm Cancel" at bounding box center [794, 213] width 254 height 31
click at [810, 210] on button "Review & Confirm" at bounding box center [793, 206] width 203 height 17
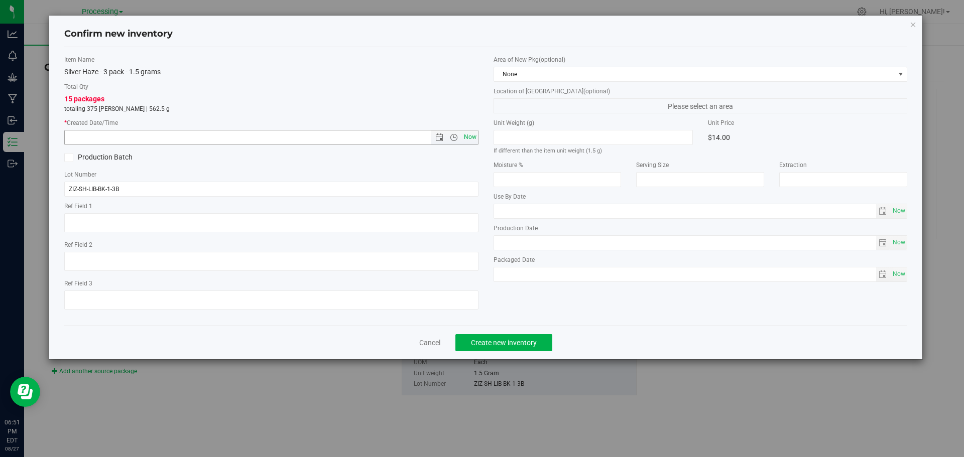
click at [473, 138] on span "Now" at bounding box center [469, 137] width 17 height 15
type input "[DATE] 6:51 PM"
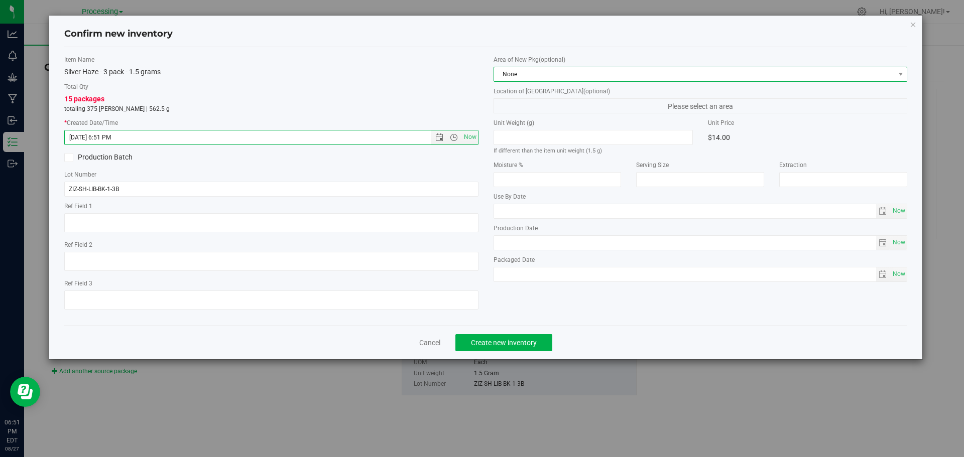
click at [574, 68] on span "None" at bounding box center [694, 74] width 401 height 14
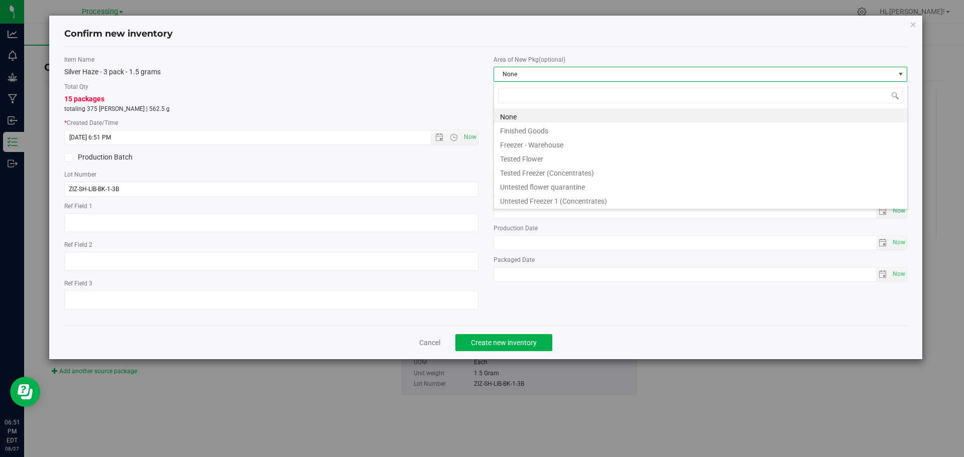
scroll to position [15, 414]
click at [554, 130] on li "Finished Goods" at bounding box center [700, 130] width 413 height 14
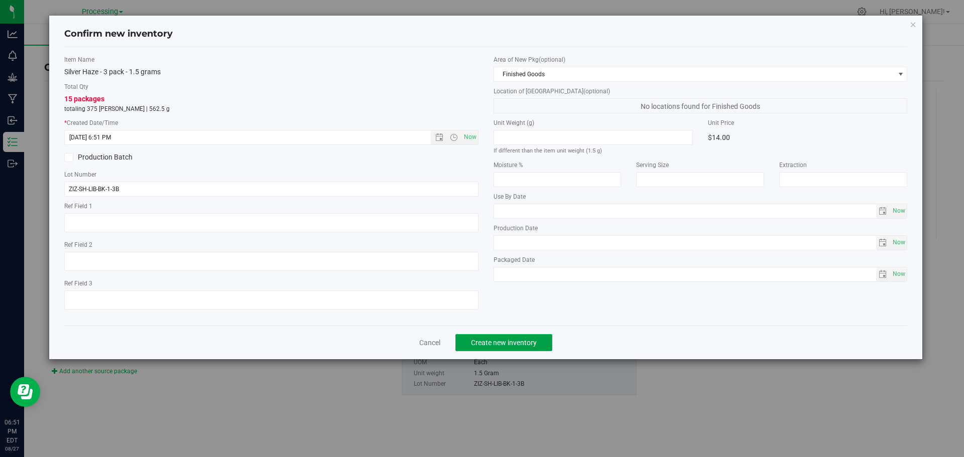
click at [506, 341] on span "Create new inventory" at bounding box center [504, 343] width 66 height 8
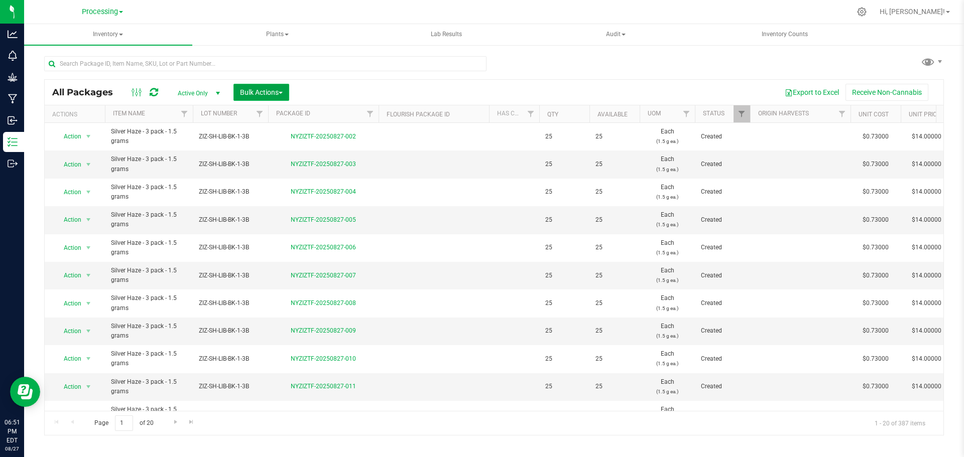
click at [287, 87] on button "Bulk Actions" at bounding box center [261, 92] width 56 height 17
click at [461, 207] on td at bounding box center [434, 220] width 110 height 28
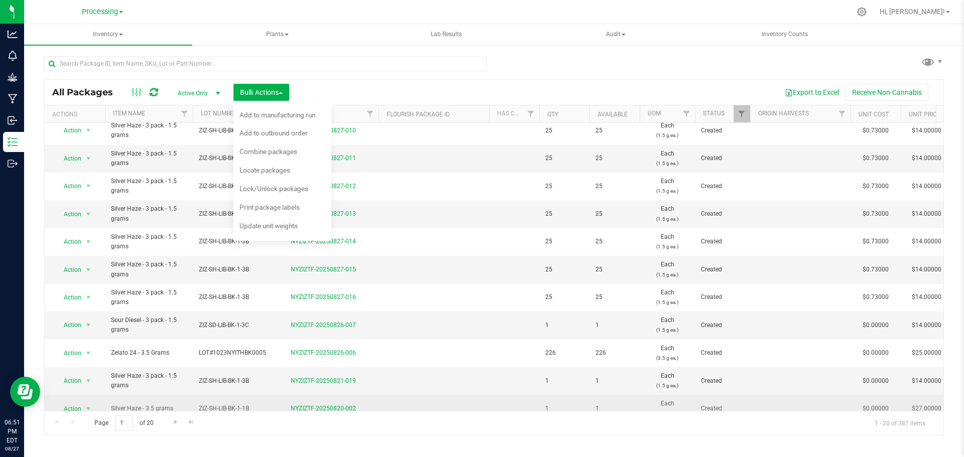
scroll to position [275, 0]
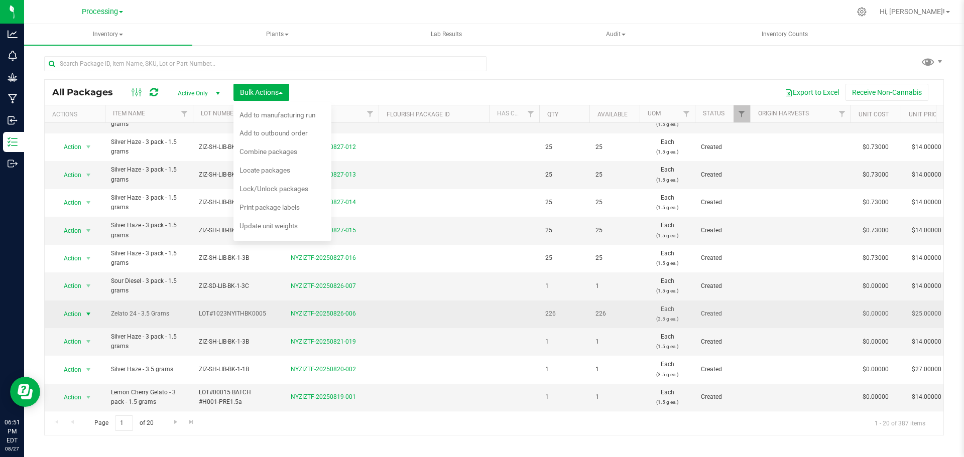
click at [86, 310] on span "select" at bounding box center [88, 314] width 8 height 8
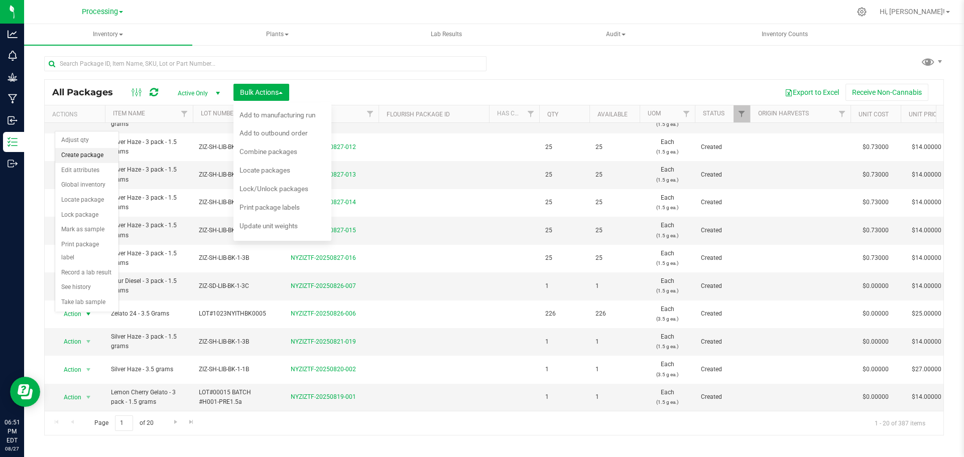
click at [86, 152] on li "Create package" at bounding box center [86, 155] width 63 height 15
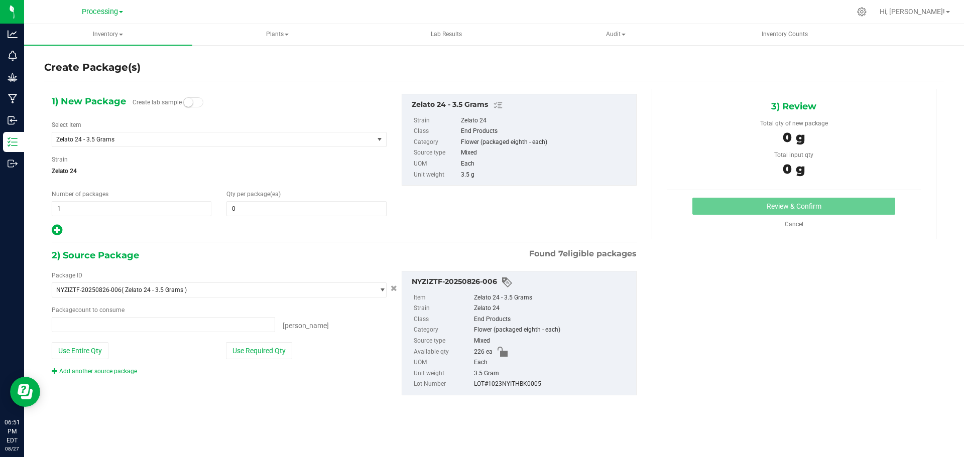
type input "0 ea"
click at [287, 210] on span "0 0" at bounding box center [306, 208] width 160 height 15
type input "1"
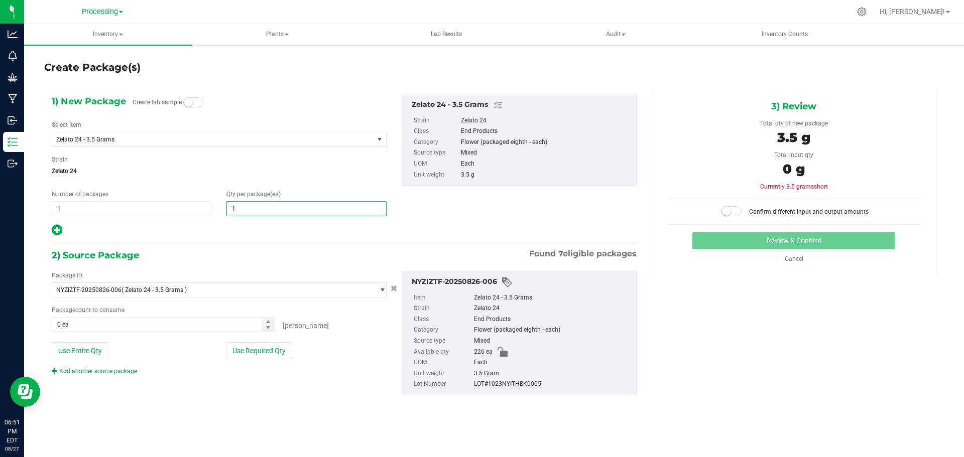
click at [60, 231] on icon at bounding box center [57, 230] width 11 height 13
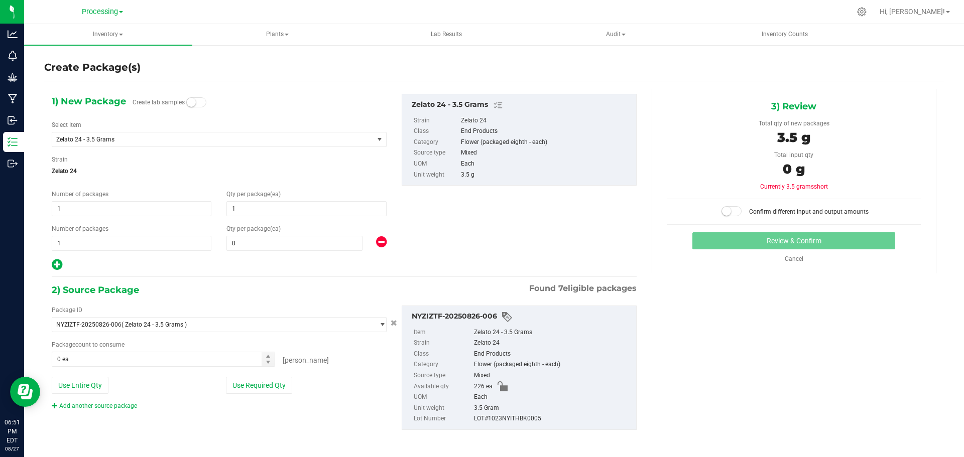
type input "1"
click at [87, 237] on span "1 1" at bounding box center [132, 243] width 160 height 15
type input "9"
click at [277, 246] on input "0" at bounding box center [294, 243] width 135 height 14
type input "9"
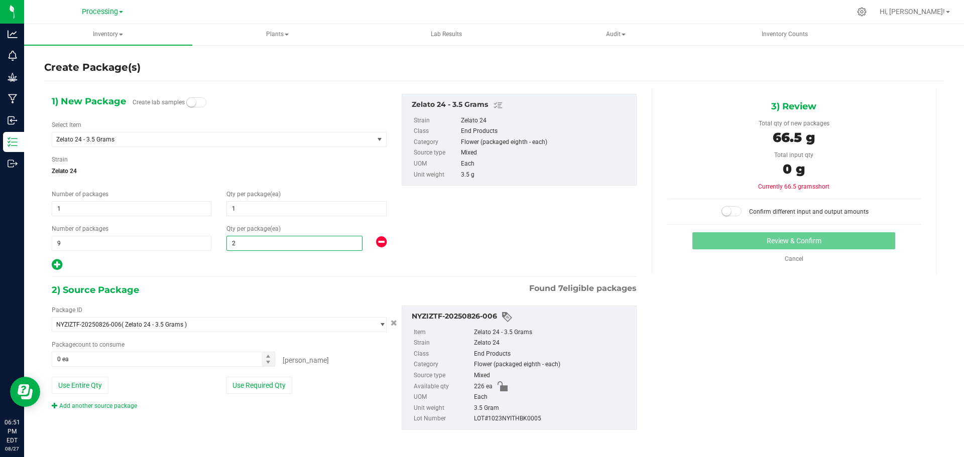
type input "25"
click at [267, 378] on button "Use Required Qty" at bounding box center [259, 385] width 66 height 17
type input "25"
type input "226 ea"
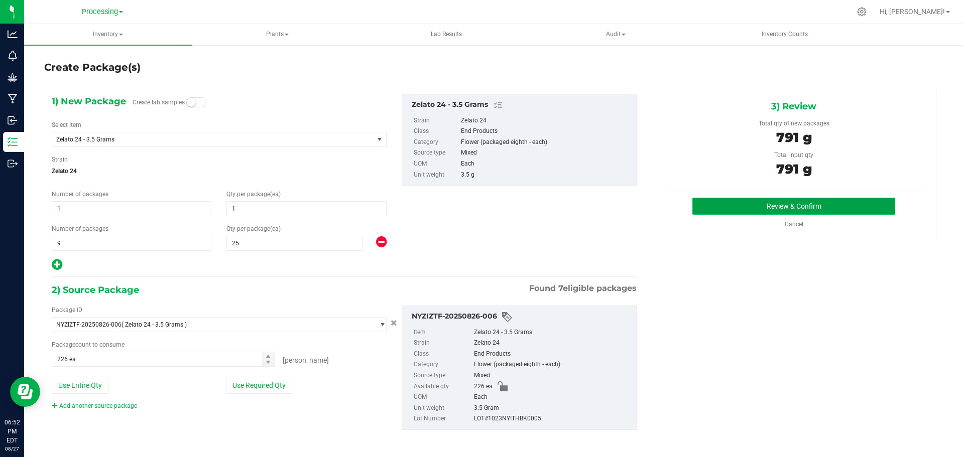
click at [842, 201] on button "Review & Confirm" at bounding box center [793, 206] width 203 height 17
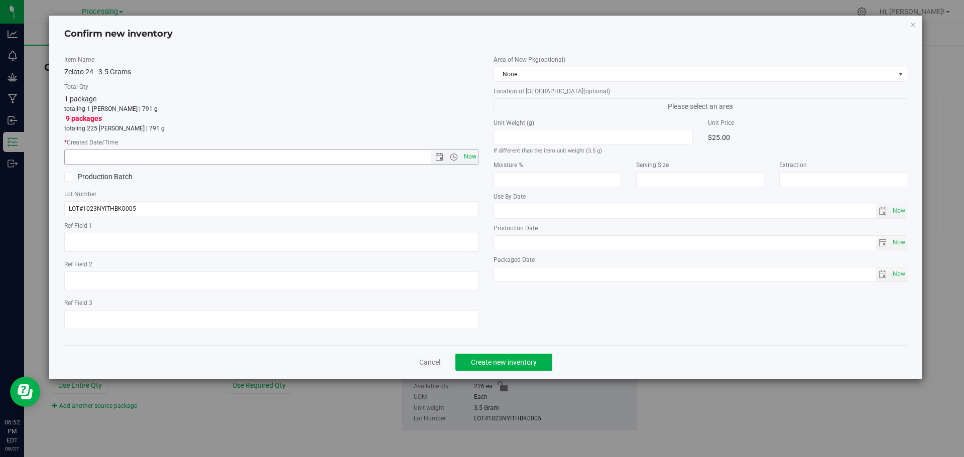
click at [471, 155] on span "Now" at bounding box center [469, 157] width 17 height 15
type input "[DATE] 6:52 PM"
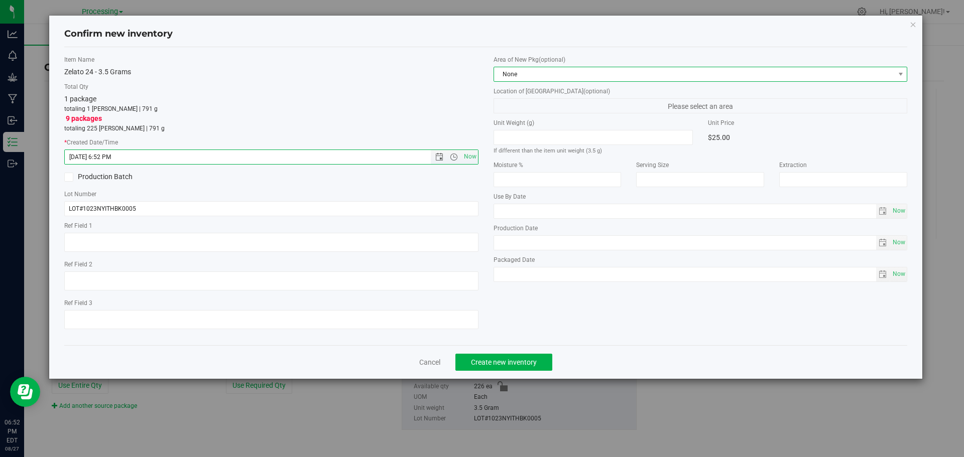
click at [640, 67] on span "None" at bounding box center [694, 74] width 401 height 14
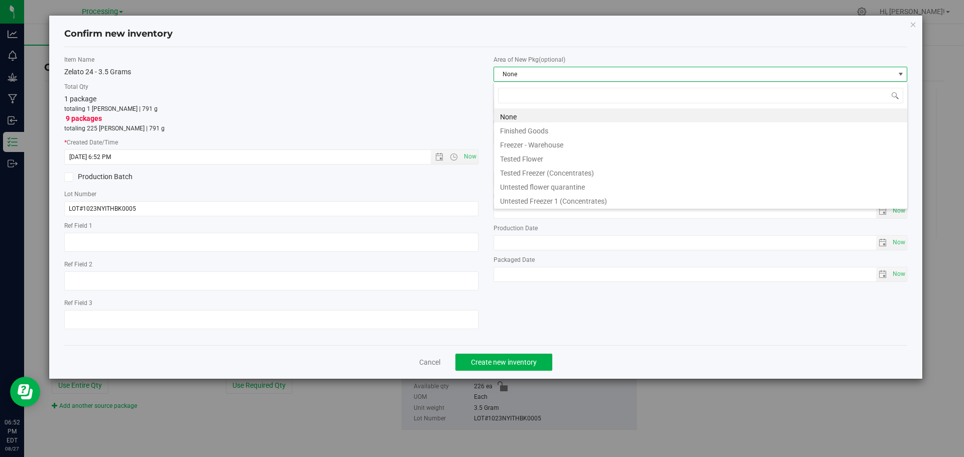
click at [638, 69] on span "None" at bounding box center [694, 74] width 401 height 14
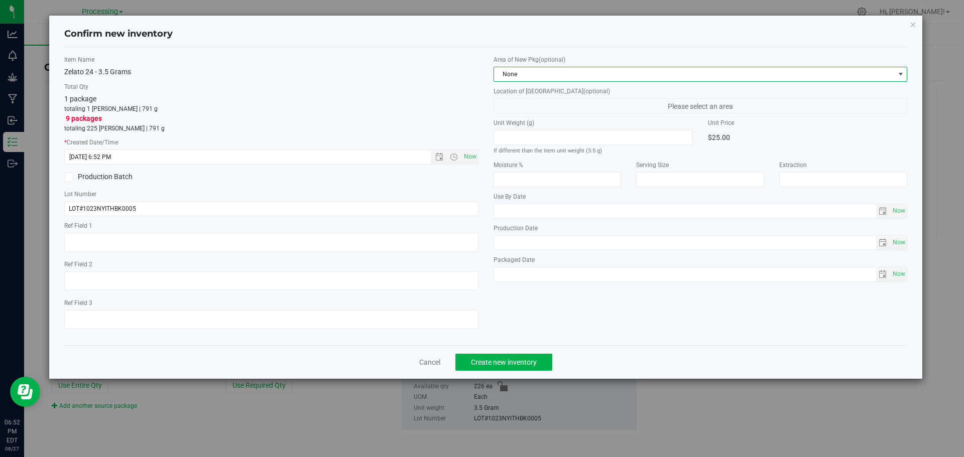
click at [638, 70] on span "None" at bounding box center [694, 74] width 401 height 14
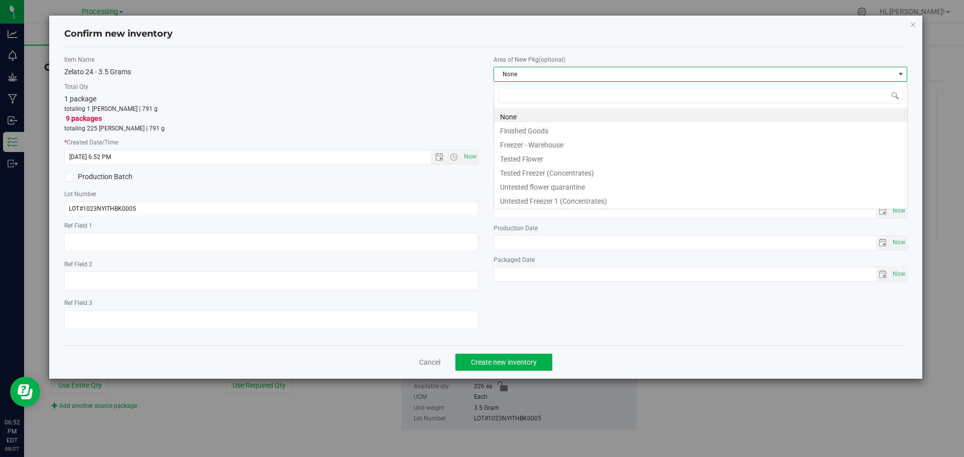
scroll to position [15, 414]
click at [552, 127] on li "Finished Goods" at bounding box center [700, 130] width 413 height 14
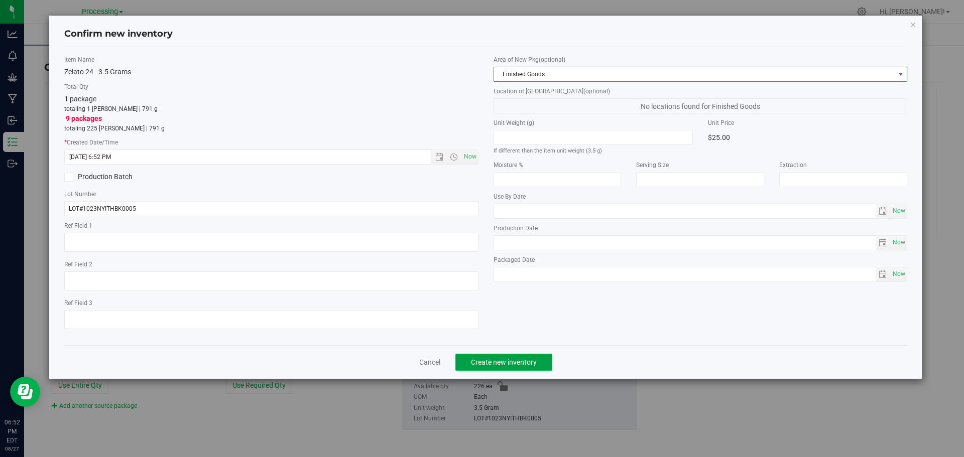
click at [539, 370] on button "Create new inventory" at bounding box center [503, 362] width 97 height 17
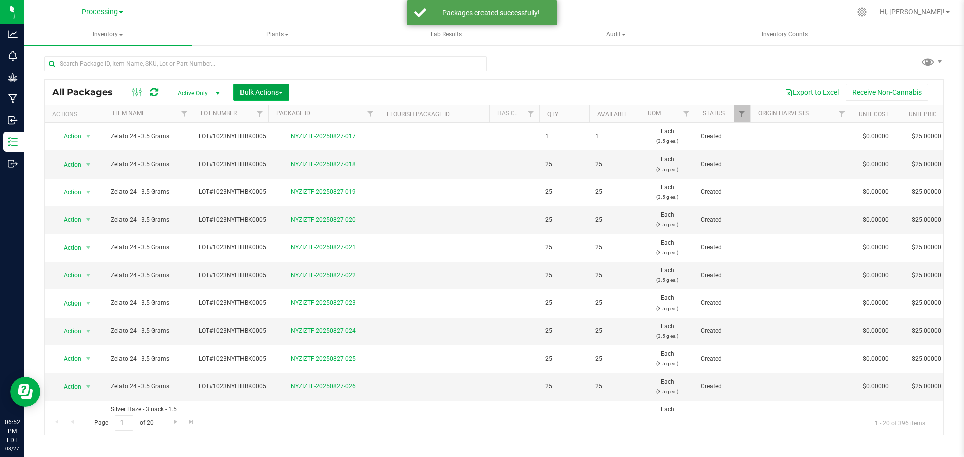
click at [278, 92] on span "Bulk Actions" at bounding box center [261, 92] width 43 height 8
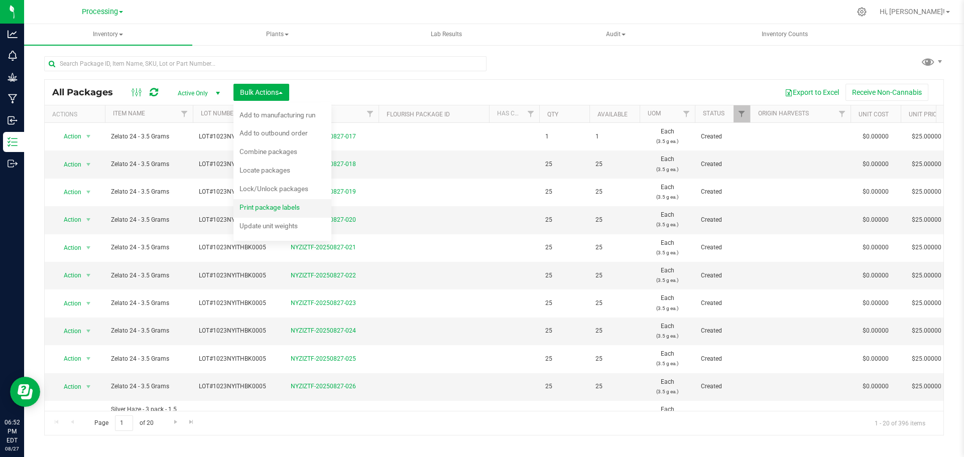
click at [280, 207] on span "Print package labels" at bounding box center [270, 207] width 60 height 8
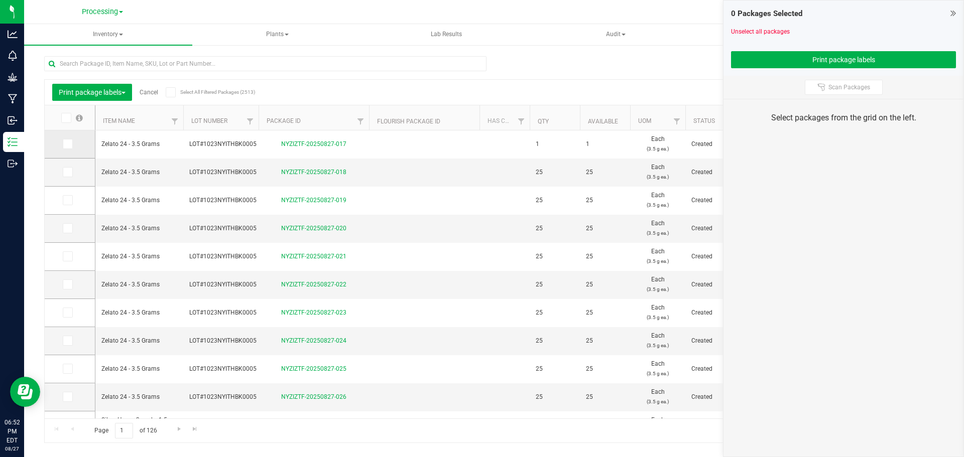
click at [65, 149] on span at bounding box center [68, 144] width 10 height 10
click at [0, 0] on input "checkbox" at bounding box center [0, 0] width 0 height 0
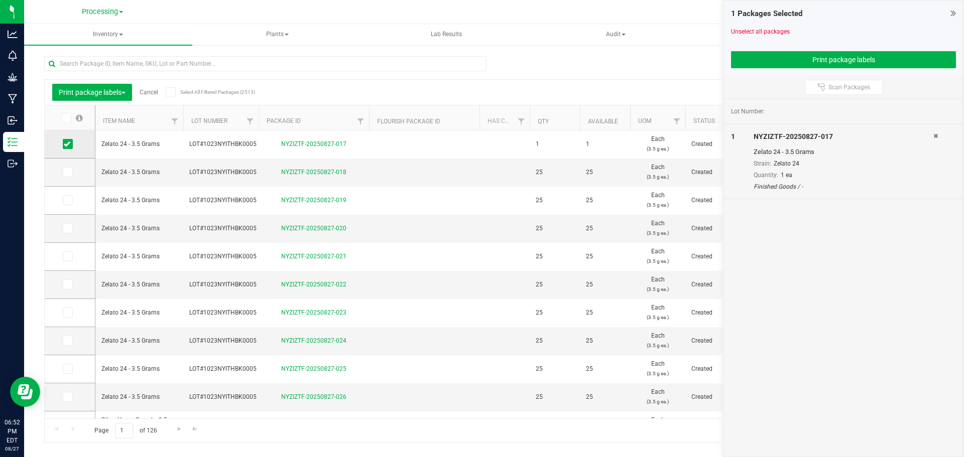
click at [65, 151] on td at bounding box center [70, 145] width 50 height 28
click at [67, 144] on icon at bounding box center [67, 144] width 7 height 0
click at [0, 0] on input "checkbox" at bounding box center [0, 0] width 0 height 0
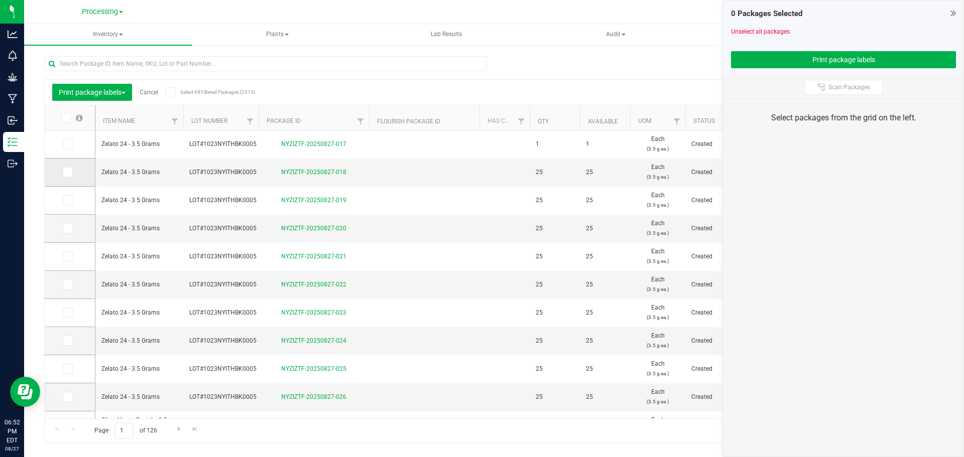
click at [67, 172] on icon at bounding box center [67, 172] width 7 height 0
click at [0, 0] on input "checkbox" at bounding box center [0, 0] width 0 height 0
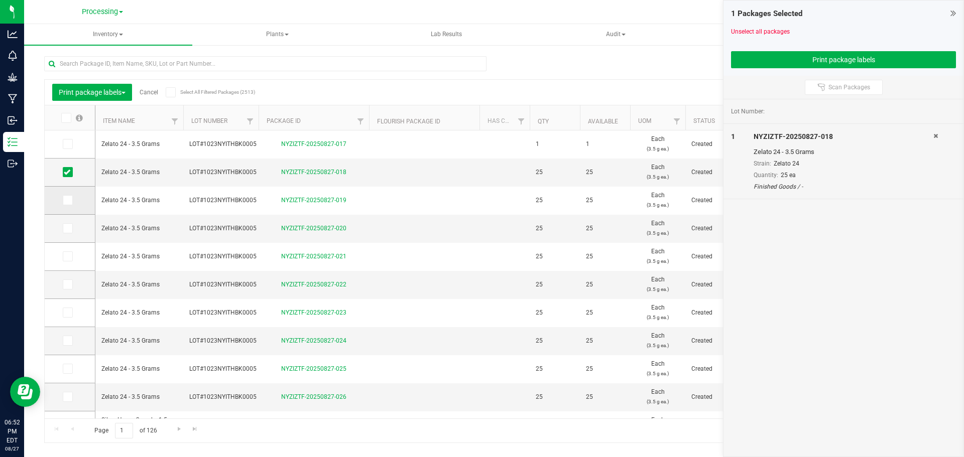
click at [71, 203] on span at bounding box center [68, 200] width 10 height 10
click at [0, 0] on input "checkbox" at bounding box center [0, 0] width 0 height 0
click at [68, 228] on icon at bounding box center [67, 228] width 7 height 0
click at [0, 0] on input "checkbox" at bounding box center [0, 0] width 0 height 0
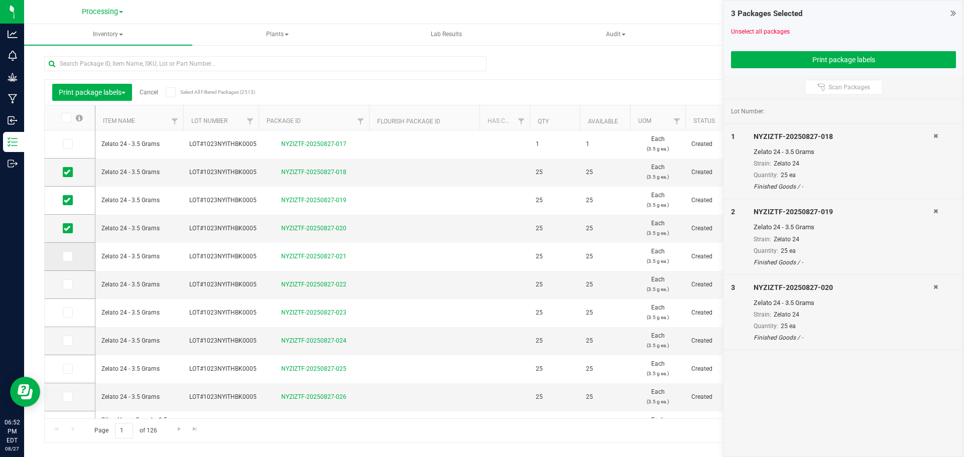
click at [71, 255] on span at bounding box center [68, 257] width 10 height 10
click at [0, 0] on input "checkbox" at bounding box center [0, 0] width 0 height 0
click at [67, 285] on icon at bounding box center [67, 285] width 7 height 0
click at [0, 0] on input "checkbox" at bounding box center [0, 0] width 0 height 0
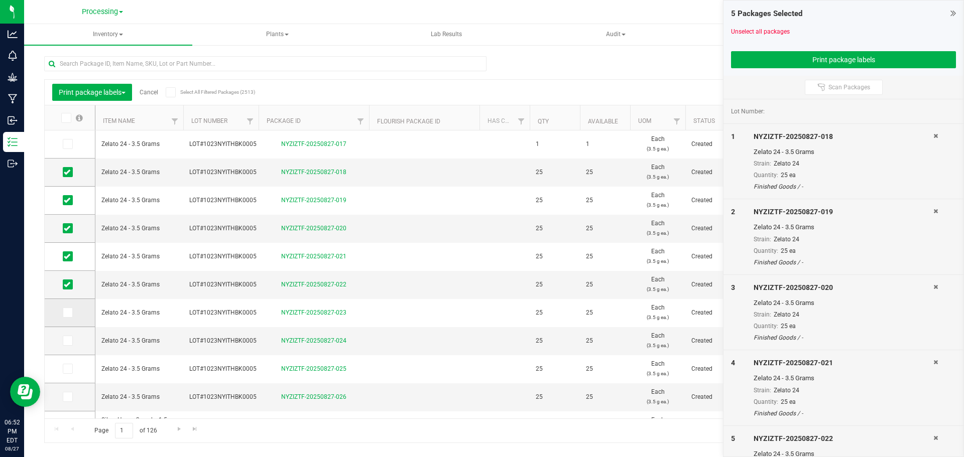
click at [67, 313] on icon at bounding box center [67, 313] width 7 height 0
click at [0, 0] on input "checkbox" at bounding box center [0, 0] width 0 height 0
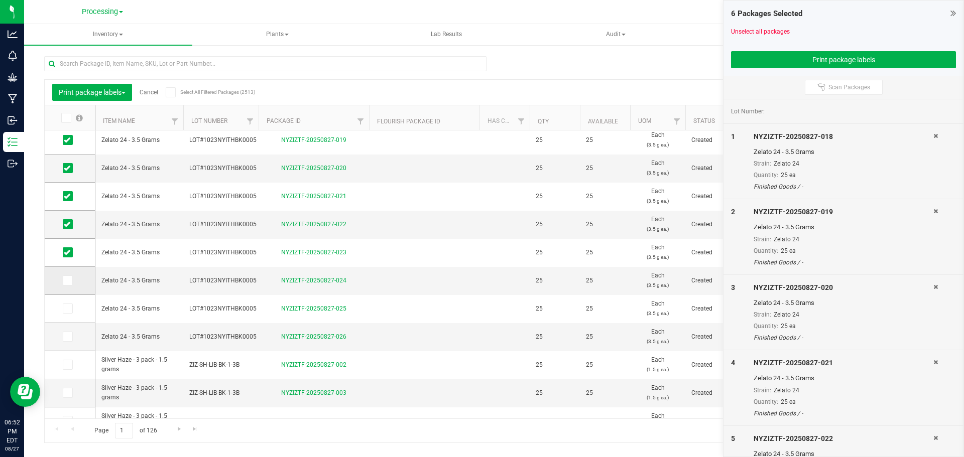
click at [69, 281] on icon at bounding box center [67, 281] width 7 height 0
click at [0, 0] on input "checkbox" at bounding box center [0, 0] width 0 height 0
click at [66, 309] on icon at bounding box center [67, 309] width 7 height 0
click at [0, 0] on input "checkbox" at bounding box center [0, 0] width 0 height 0
click at [70, 341] on span at bounding box center [68, 337] width 10 height 10
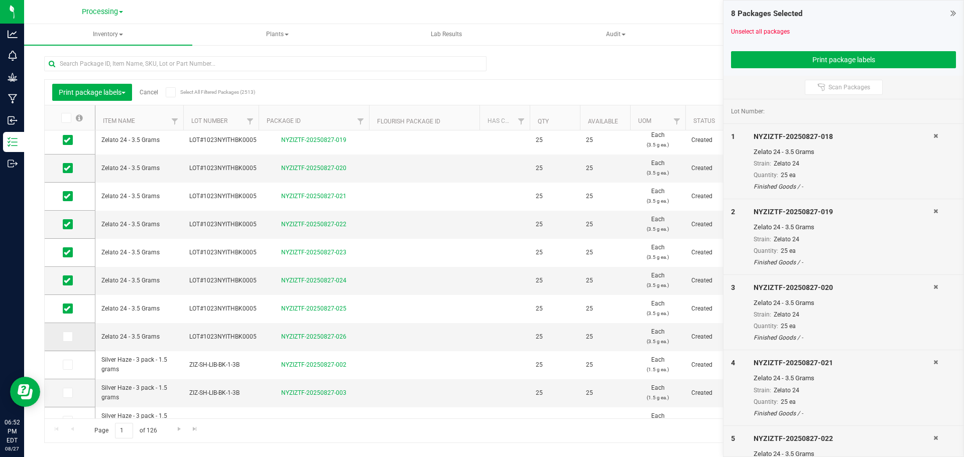
click at [0, 0] on input "checkbox" at bounding box center [0, 0] width 0 height 0
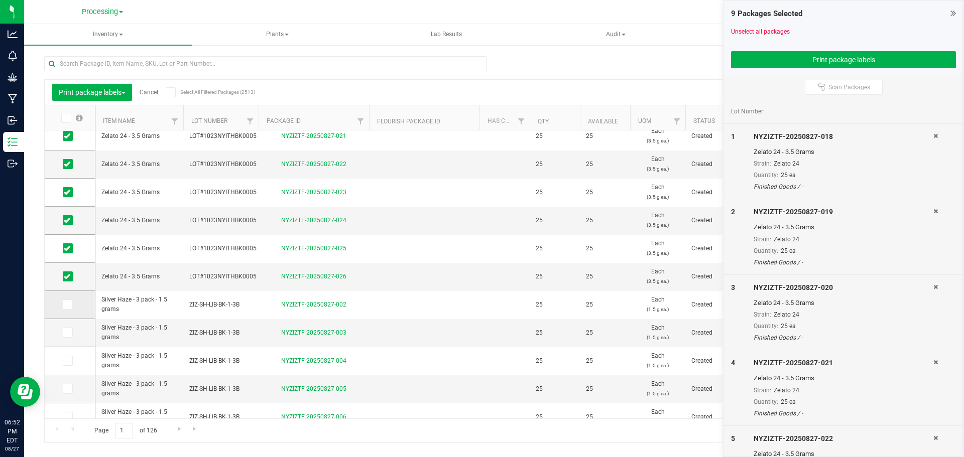
click at [70, 305] on icon at bounding box center [67, 305] width 7 height 0
click at [0, 0] on input "checkbox" at bounding box center [0, 0] width 0 height 0
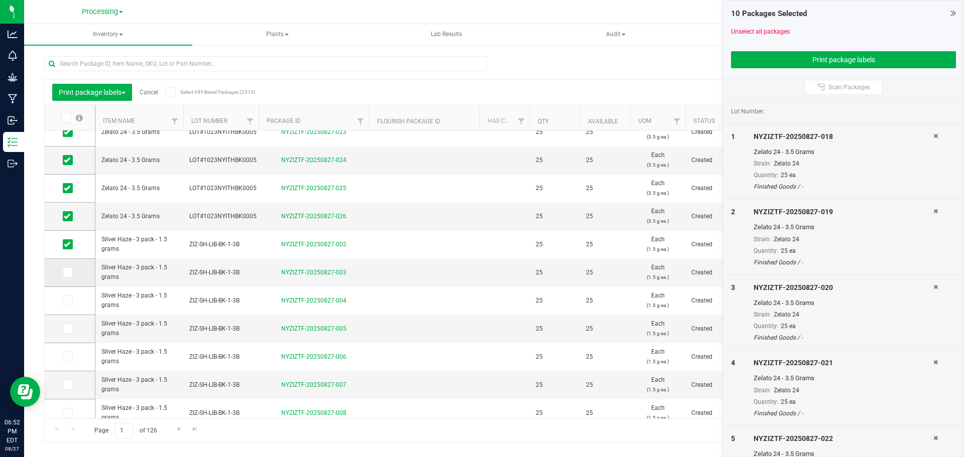
click at [66, 273] on icon at bounding box center [67, 273] width 7 height 0
click at [0, 0] on input "checkbox" at bounding box center [0, 0] width 0 height 0
click at [68, 301] on icon at bounding box center [67, 301] width 7 height 0
click at [0, 0] on input "checkbox" at bounding box center [0, 0] width 0 height 0
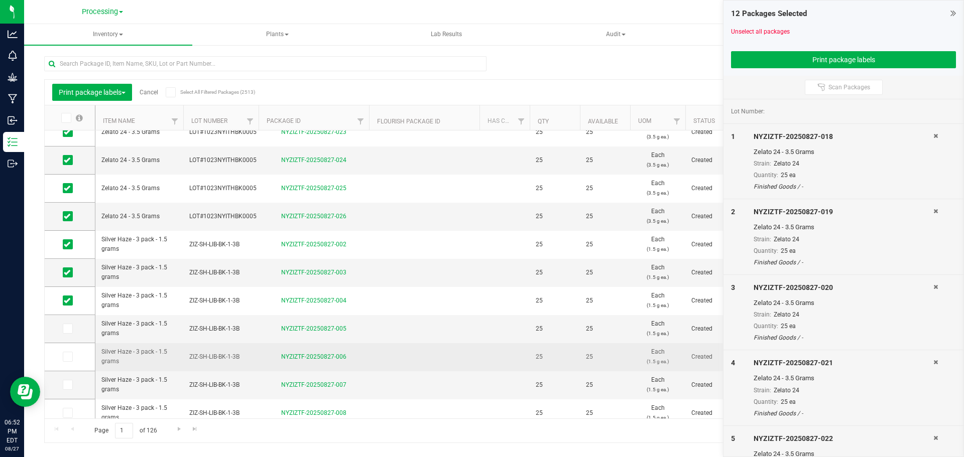
scroll to position [274, 0]
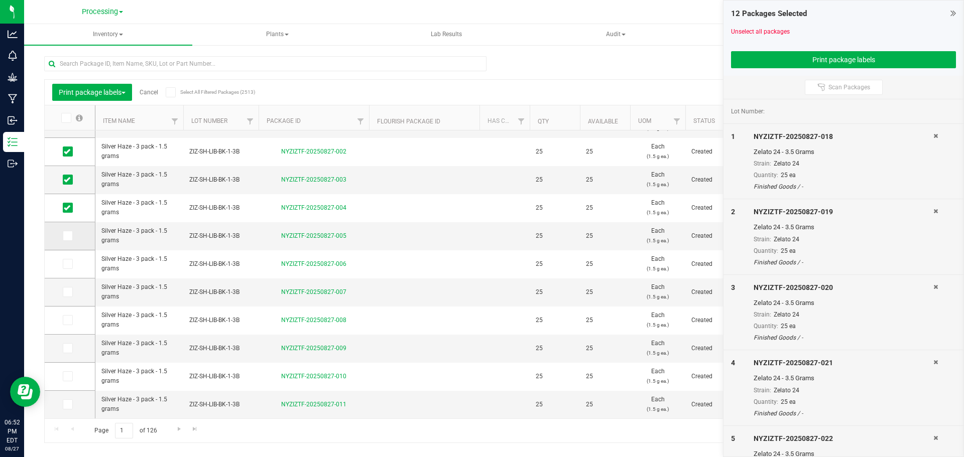
click at [71, 237] on span at bounding box center [68, 236] width 10 height 10
click at [0, 0] on input "checkbox" at bounding box center [0, 0] width 0 height 0
click at [68, 264] on icon at bounding box center [67, 264] width 7 height 0
click at [0, 0] on input "checkbox" at bounding box center [0, 0] width 0 height 0
click at [69, 292] on icon at bounding box center [67, 292] width 7 height 0
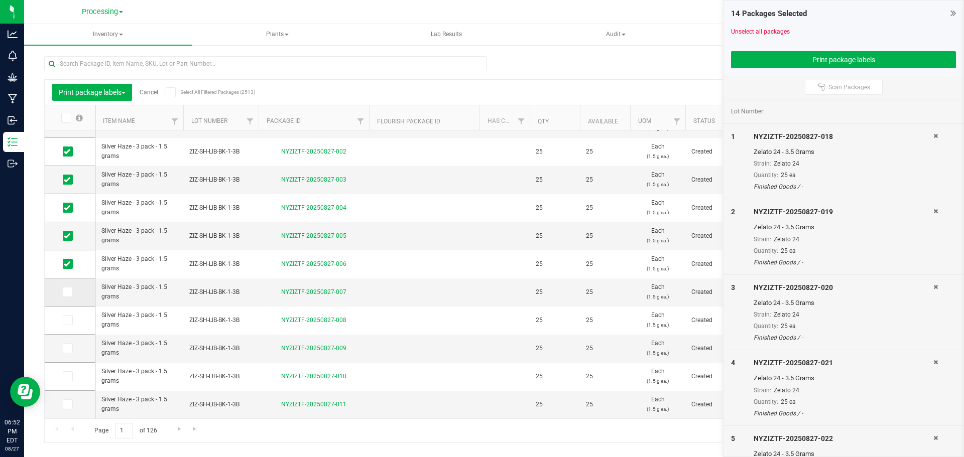
click at [0, 0] on input "checkbox" at bounding box center [0, 0] width 0 height 0
click at [69, 320] on icon at bounding box center [67, 320] width 7 height 0
click at [0, 0] on input "checkbox" at bounding box center [0, 0] width 0 height 0
click at [68, 348] on icon at bounding box center [67, 348] width 7 height 0
click at [0, 0] on input "checkbox" at bounding box center [0, 0] width 0 height 0
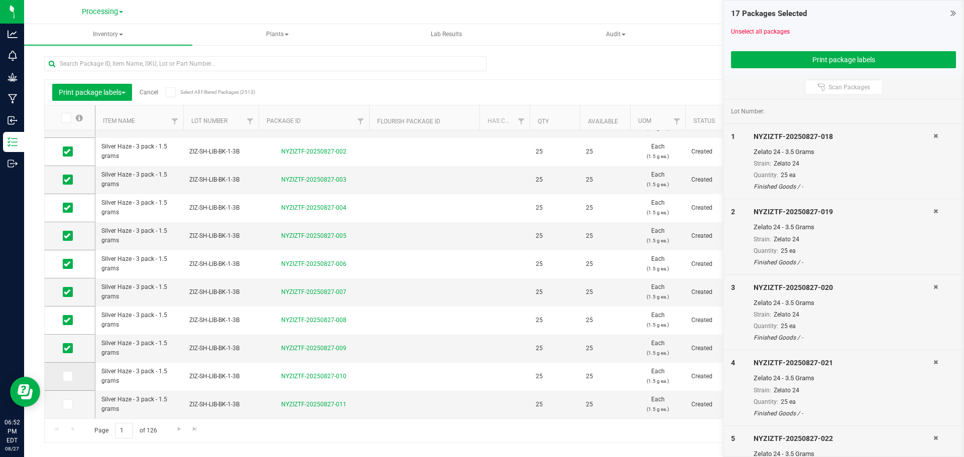
click at [68, 377] on icon at bounding box center [67, 377] width 7 height 0
click at [0, 0] on input "checkbox" at bounding box center [0, 0] width 0 height 0
click at [69, 405] on icon at bounding box center [67, 405] width 7 height 0
click at [0, 0] on input "checkbox" at bounding box center [0, 0] width 0 height 0
click at [180, 431] on span "Go to the next page" at bounding box center [179, 429] width 8 height 8
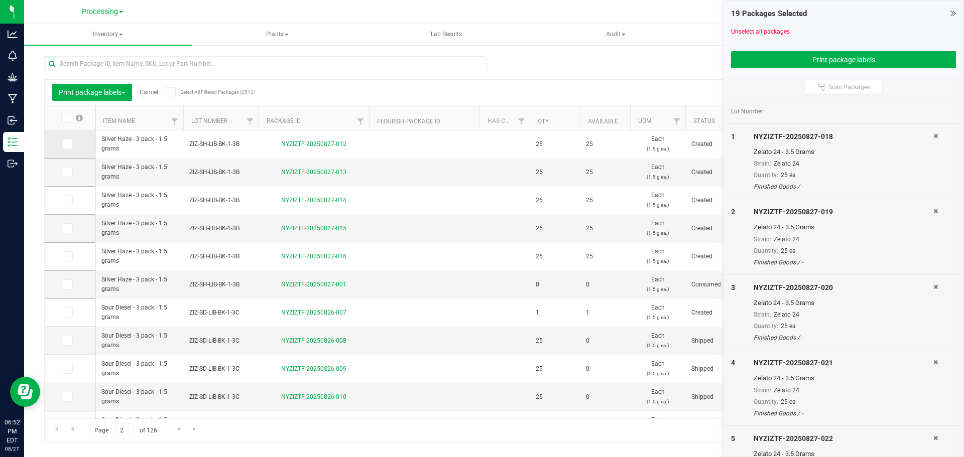
click at [66, 148] on span at bounding box center [68, 144] width 10 height 10
click at [0, 0] on input "checkbox" at bounding box center [0, 0] width 0 height 0
click at [66, 177] on span at bounding box center [68, 172] width 10 height 10
click at [0, 0] on input "checkbox" at bounding box center [0, 0] width 0 height 0
click at [65, 200] on icon at bounding box center [67, 200] width 7 height 0
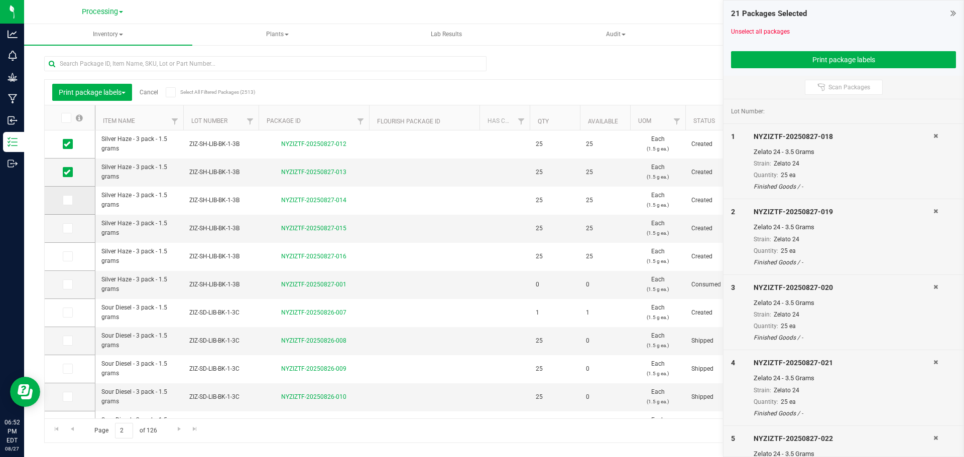
click at [0, 0] on input "checkbox" at bounding box center [0, 0] width 0 height 0
click at [72, 230] on span at bounding box center [68, 228] width 10 height 10
click at [0, 0] on input "checkbox" at bounding box center [0, 0] width 0 height 0
click at [72, 253] on span at bounding box center [68, 257] width 10 height 10
click at [0, 0] on input "checkbox" at bounding box center [0, 0] width 0 height 0
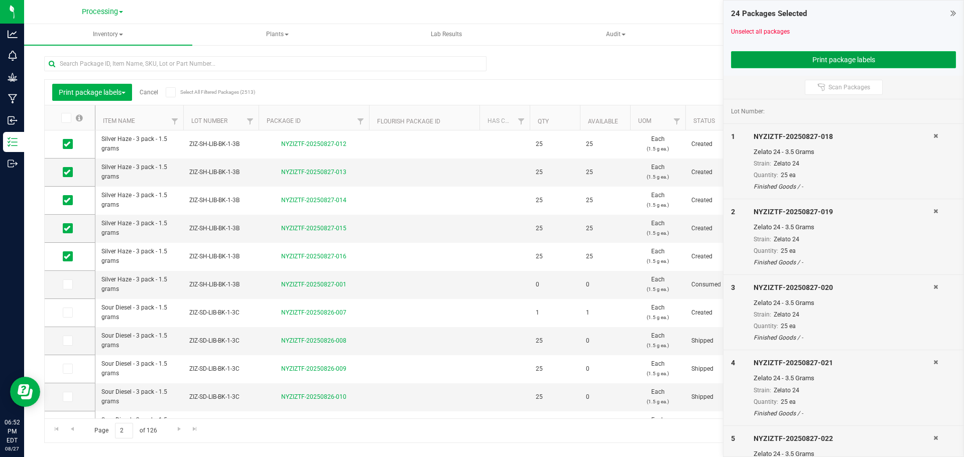
click at [862, 60] on button "Print package labels" at bounding box center [843, 59] width 225 height 17
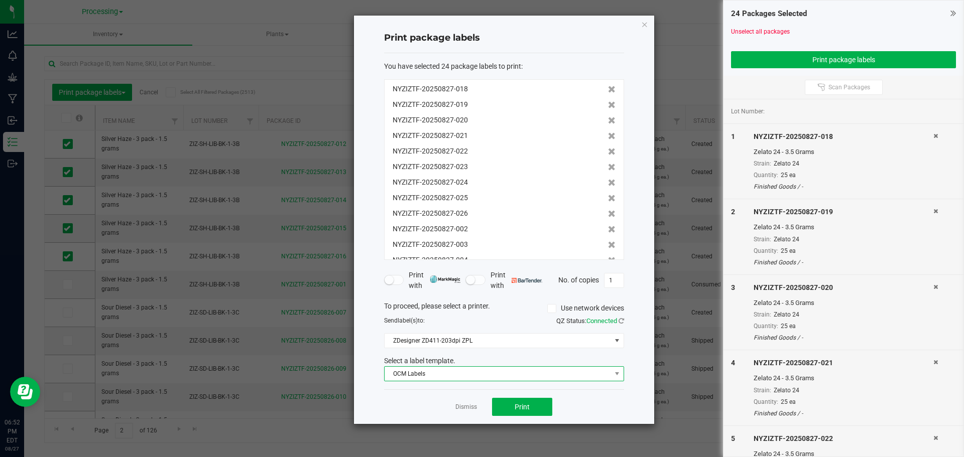
click at [483, 375] on span "OCM Labels" at bounding box center [498, 374] width 226 height 14
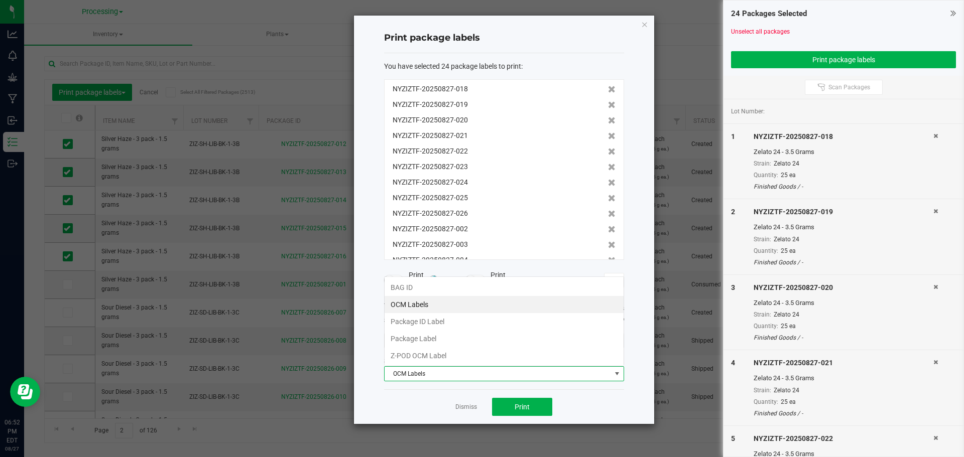
scroll to position [15, 240]
click at [450, 319] on li "Package ID Label" at bounding box center [504, 321] width 239 height 17
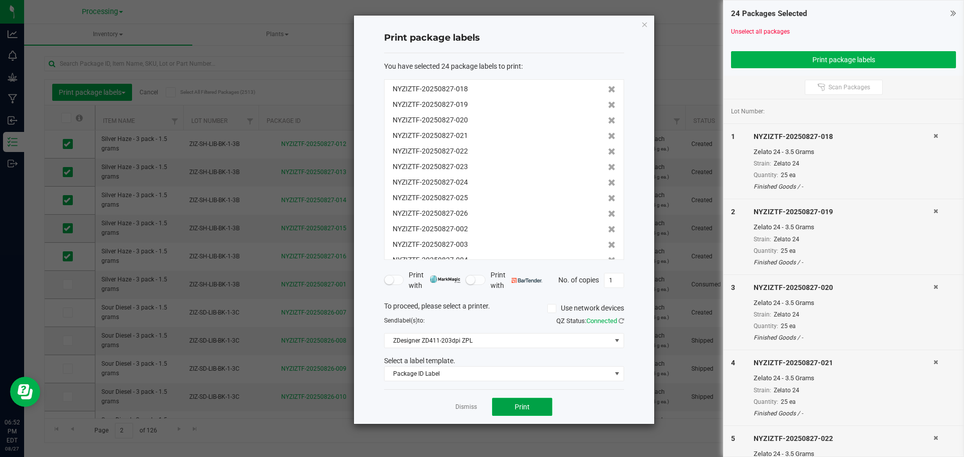
click at [523, 413] on button "Print" at bounding box center [522, 407] width 60 height 18
click at [458, 410] on link "Dismiss" at bounding box center [466, 407] width 22 height 9
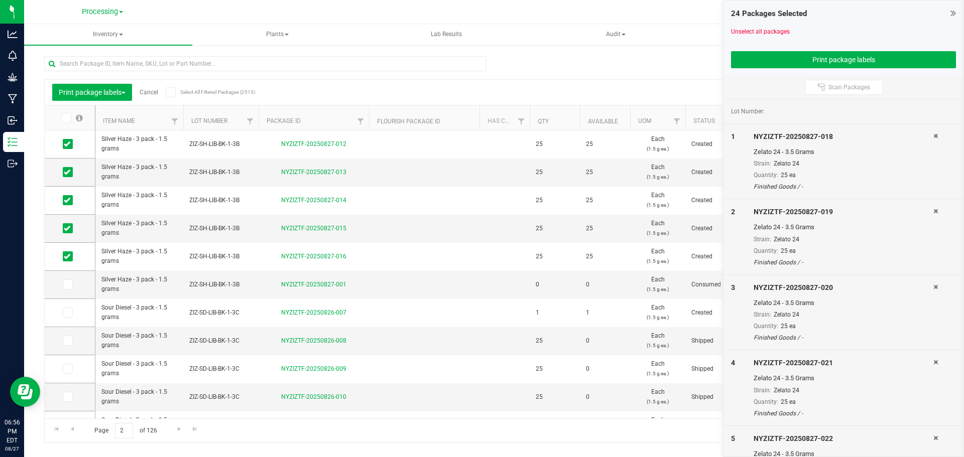
click at [933, 134] on icon at bounding box center [935, 136] width 5 height 6
click at [933, 208] on icon at bounding box center [935, 211] width 5 height 6
click at [933, 134] on icon at bounding box center [935, 136] width 5 height 6
click at [933, 208] on icon at bounding box center [935, 211] width 5 height 6
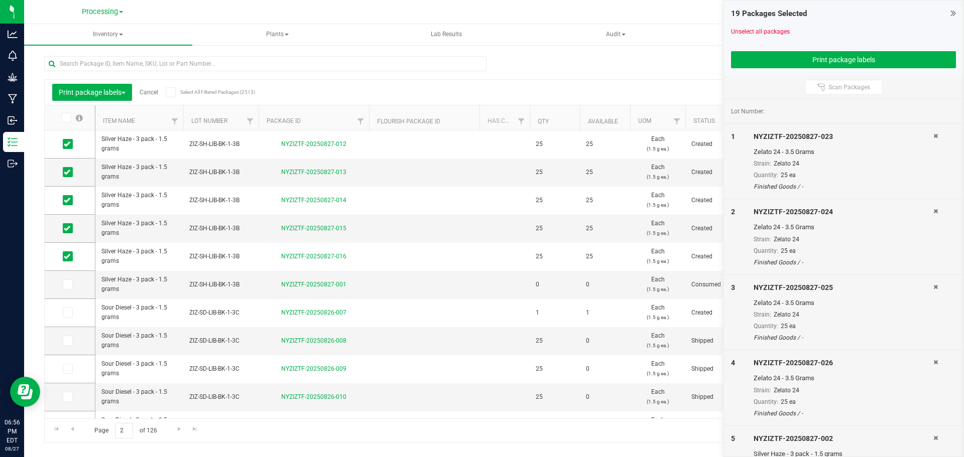
click at [933, 134] on icon at bounding box center [935, 136] width 5 height 6
click at [933, 208] on icon at bounding box center [935, 211] width 5 height 6
click at [933, 134] on icon at bounding box center [935, 136] width 5 height 6
click at [933, 208] on icon at bounding box center [935, 211] width 5 height 6
click at [933, 284] on icon at bounding box center [935, 287] width 5 height 6
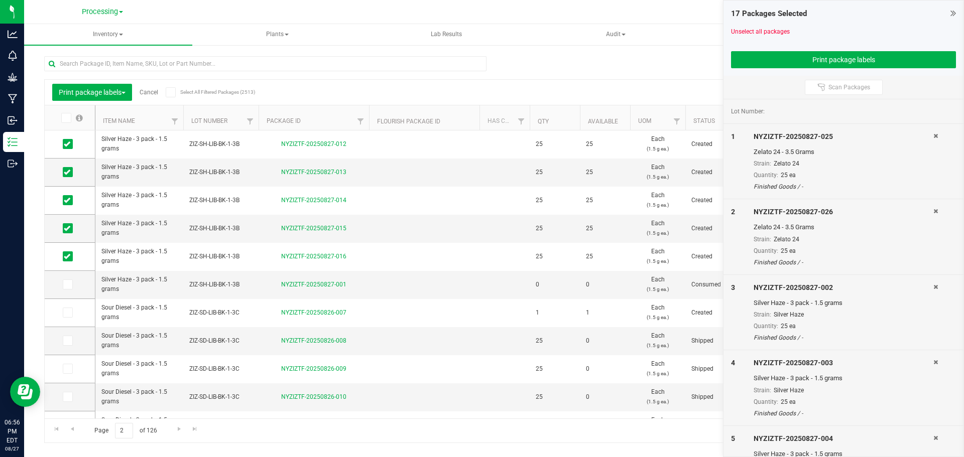
click at [933, 360] on icon at bounding box center [935, 363] width 5 height 6
click at [933, 435] on icon at bounding box center [935, 438] width 5 height 6
click at [933, 134] on icon at bounding box center [935, 136] width 5 height 6
click at [933, 208] on icon at bounding box center [935, 211] width 5 height 6
click at [933, 284] on icon at bounding box center [935, 287] width 5 height 6
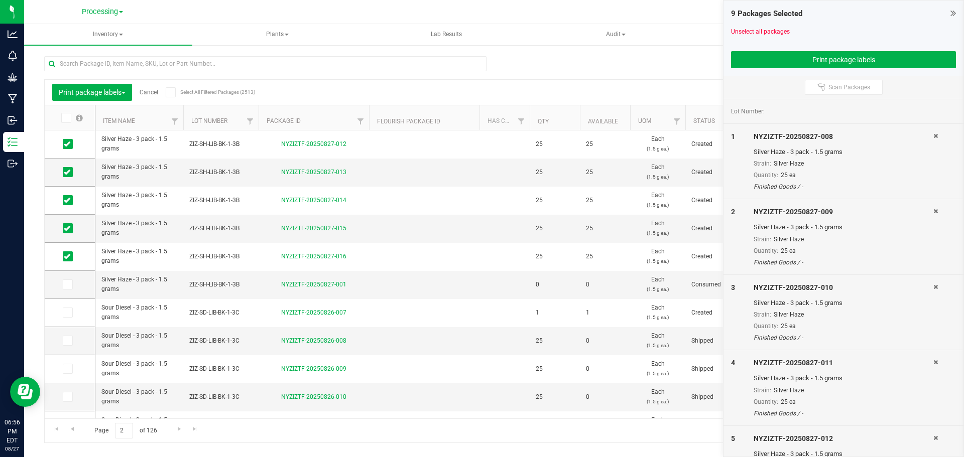
click at [933, 134] on icon at bounding box center [935, 136] width 5 height 6
click at [933, 208] on icon at bounding box center [935, 211] width 5 height 6
click at [933, 134] on icon at bounding box center [935, 136] width 5 height 6
click at [933, 208] on icon at bounding box center [935, 211] width 5 height 6
click at [933, 134] on icon at bounding box center [935, 136] width 5 height 6
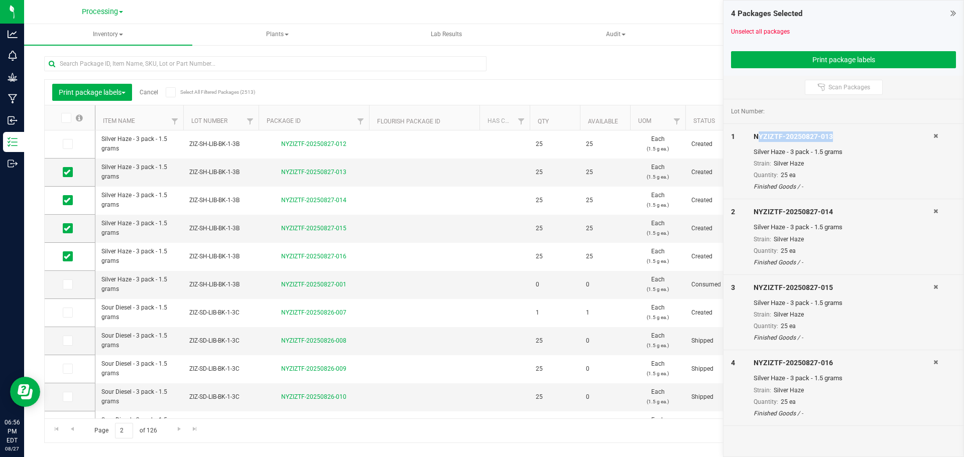
click at [930, 134] on div "NYZIZTF-20250827-013" at bounding box center [844, 137] width 180 height 11
click at [937, 134] on icon at bounding box center [935, 136] width 5 height 6
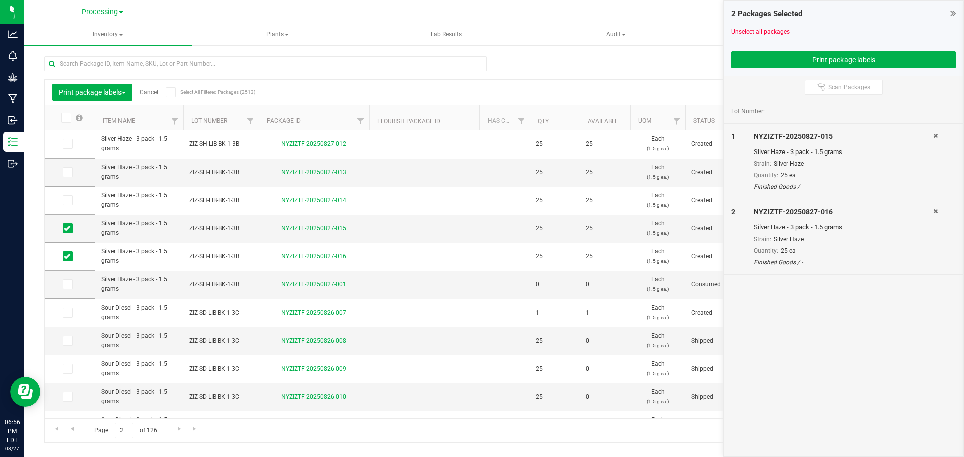
click at [937, 134] on icon at bounding box center [935, 136] width 5 height 6
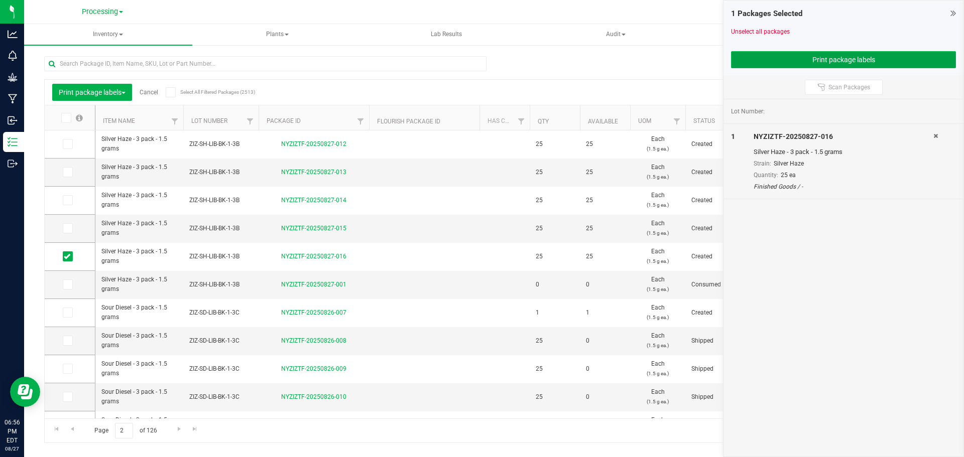
click at [873, 58] on button "Print package labels" at bounding box center [843, 59] width 225 height 17
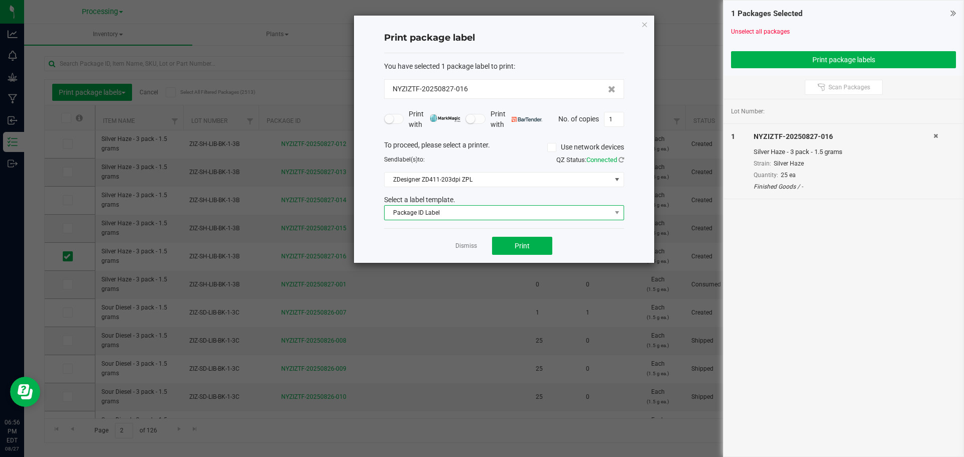
click at [522, 215] on span "Package ID Label" at bounding box center [498, 213] width 226 height 14
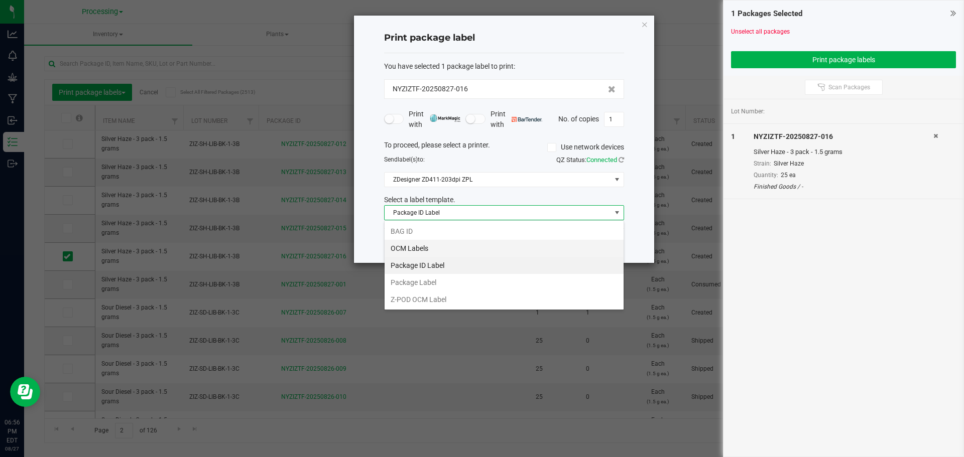
click at [448, 247] on li "OCM Labels" at bounding box center [504, 248] width 239 height 17
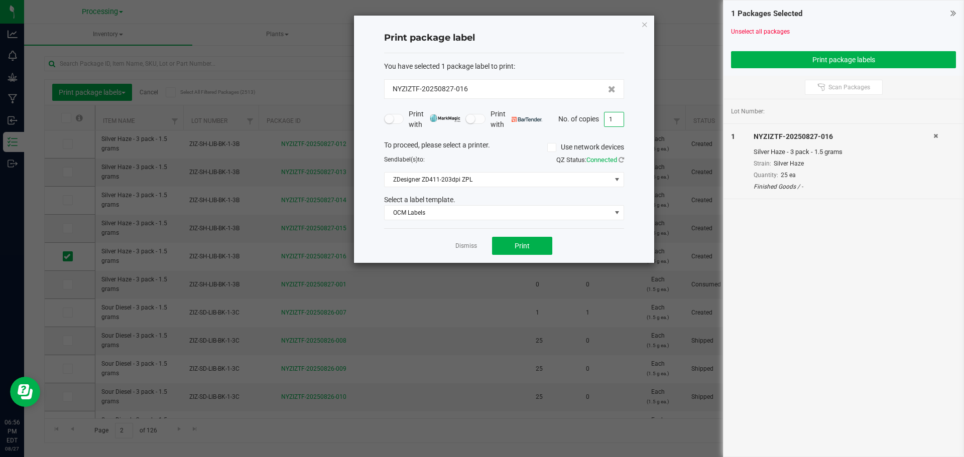
click at [620, 115] on input "1" at bounding box center [614, 119] width 19 height 14
type input "40"
click at [522, 242] on span "Print" at bounding box center [522, 246] width 15 height 8
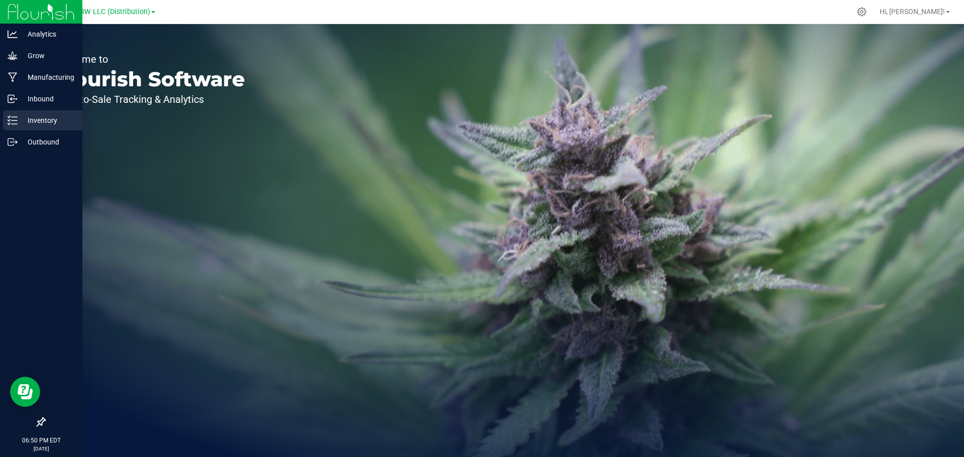
click at [7, 125] on div "Inventory" at bounding box center [42, 120] width 79 height 20
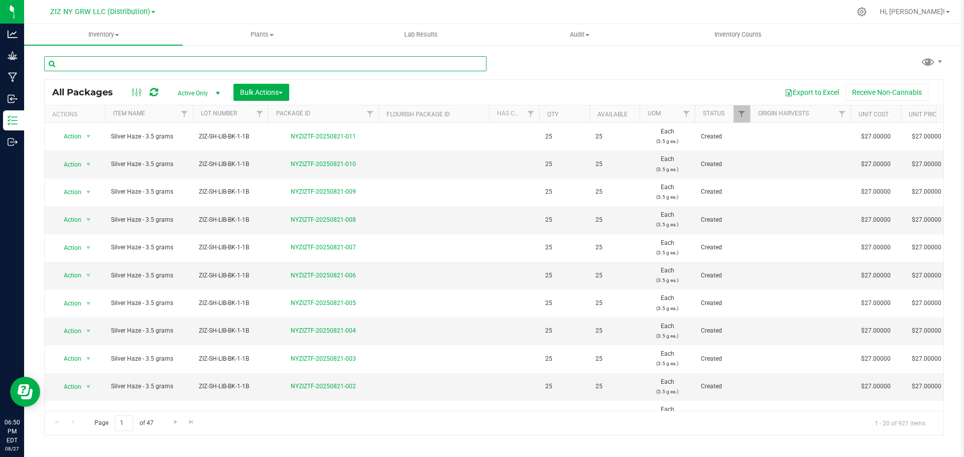
click at [119, 56] on input "text" at bounding box center [265, 63] width 442 height 15
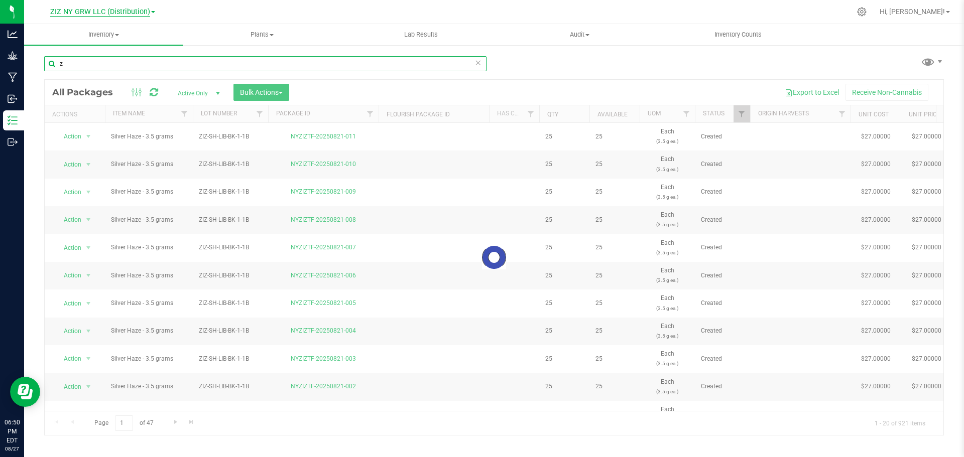
type input "z"
